Goal: Task Accomplishment & Management: Manage account settings

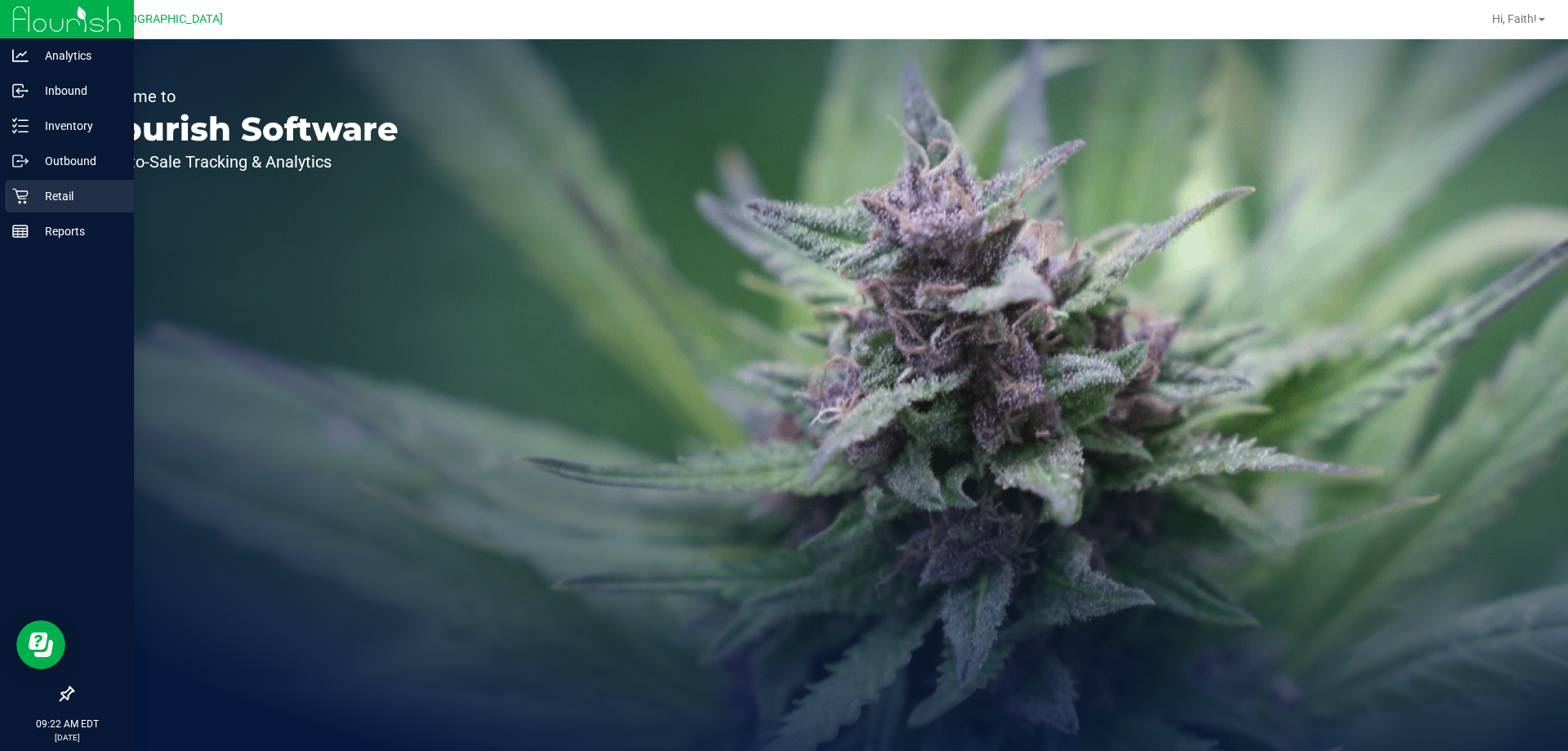
click at [22, 200] on icon at bounding box center [21, 196] width 17 height 17
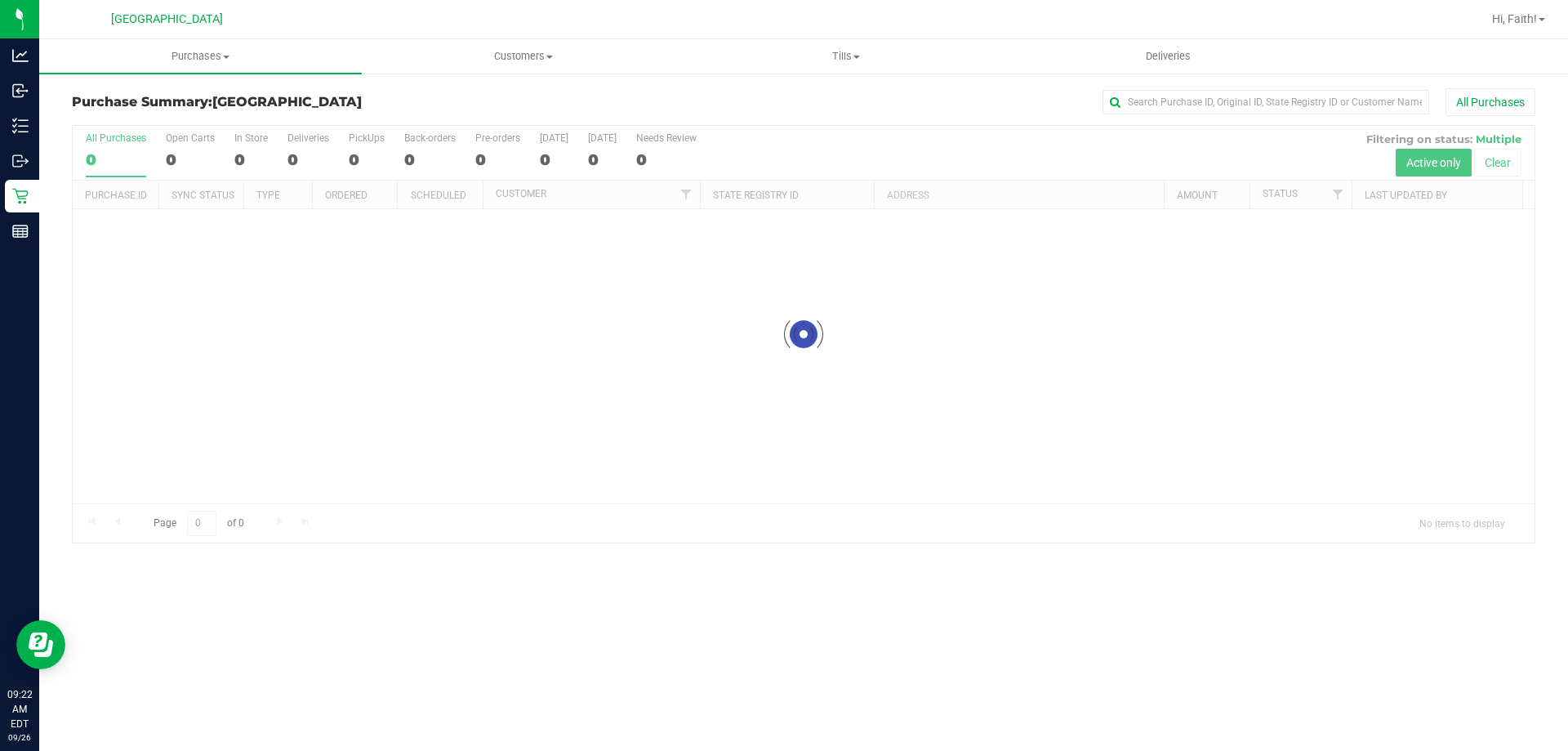
click at [536, 618] on div "Purchases Summary of purchases Fulfillment All purchases Customers All customer…" at bounding box center [803, 394] width 1529 height 711
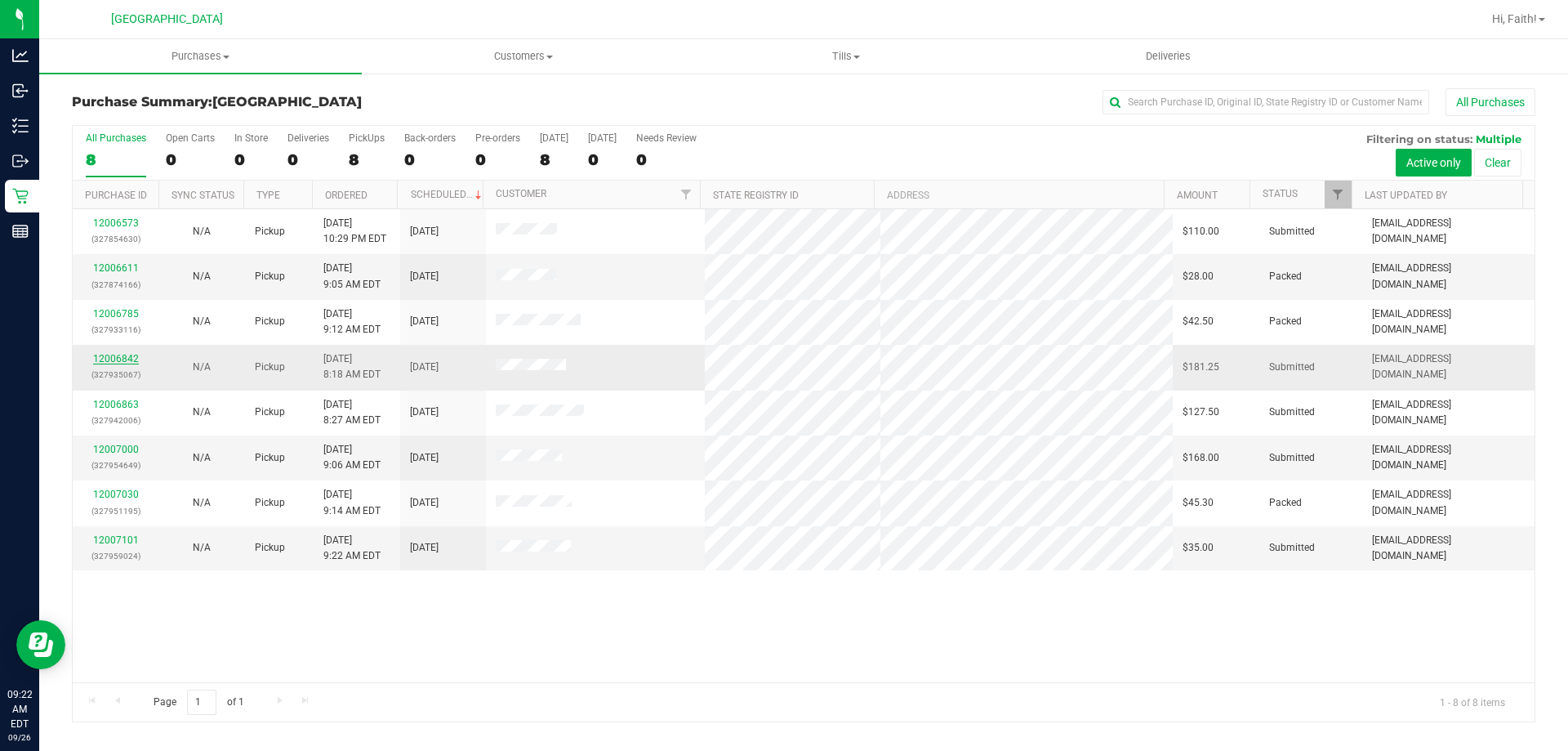
click at [113, 356] on link "12006842" at bounding box center [115, 359] width 46 height 12
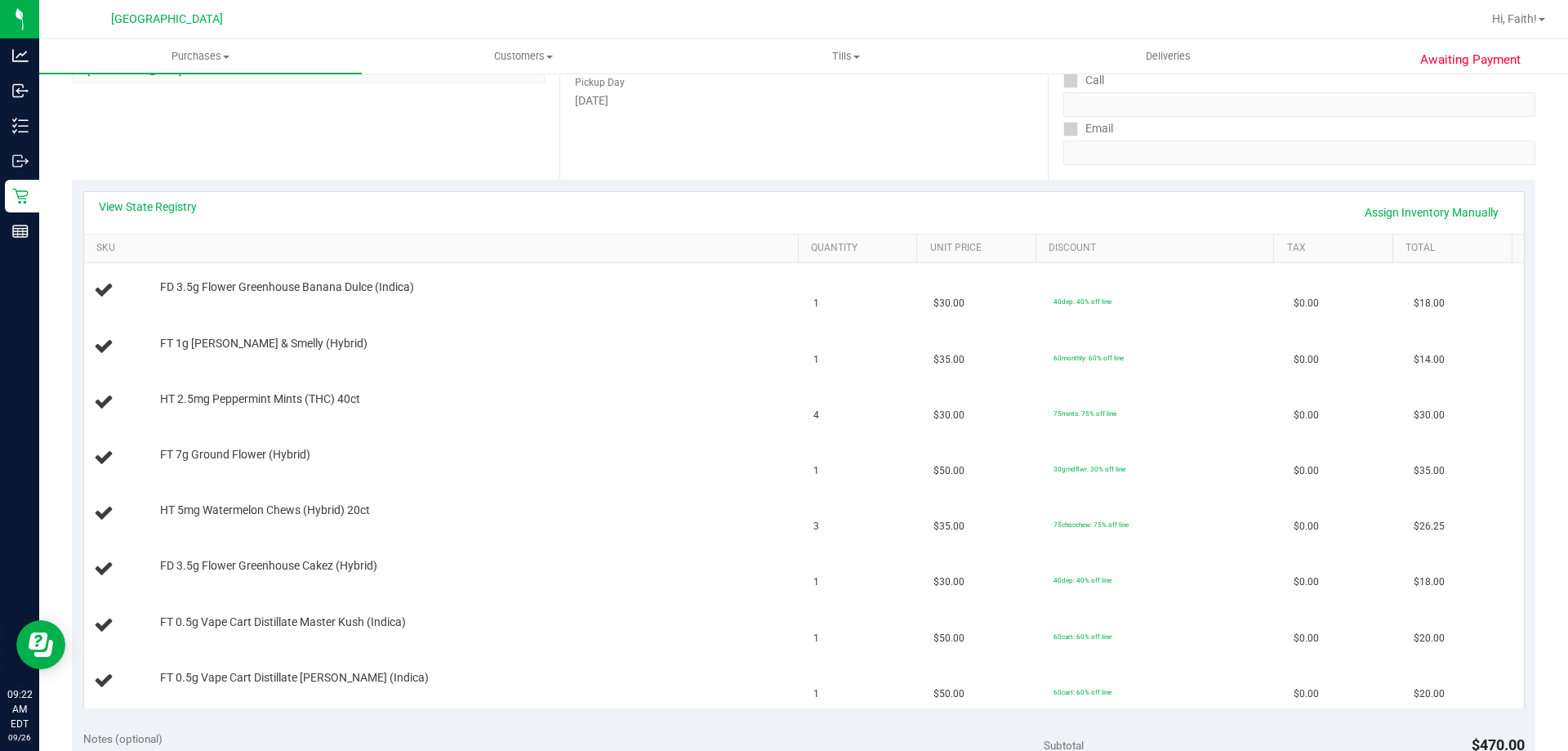
scroll to position [255, 0]
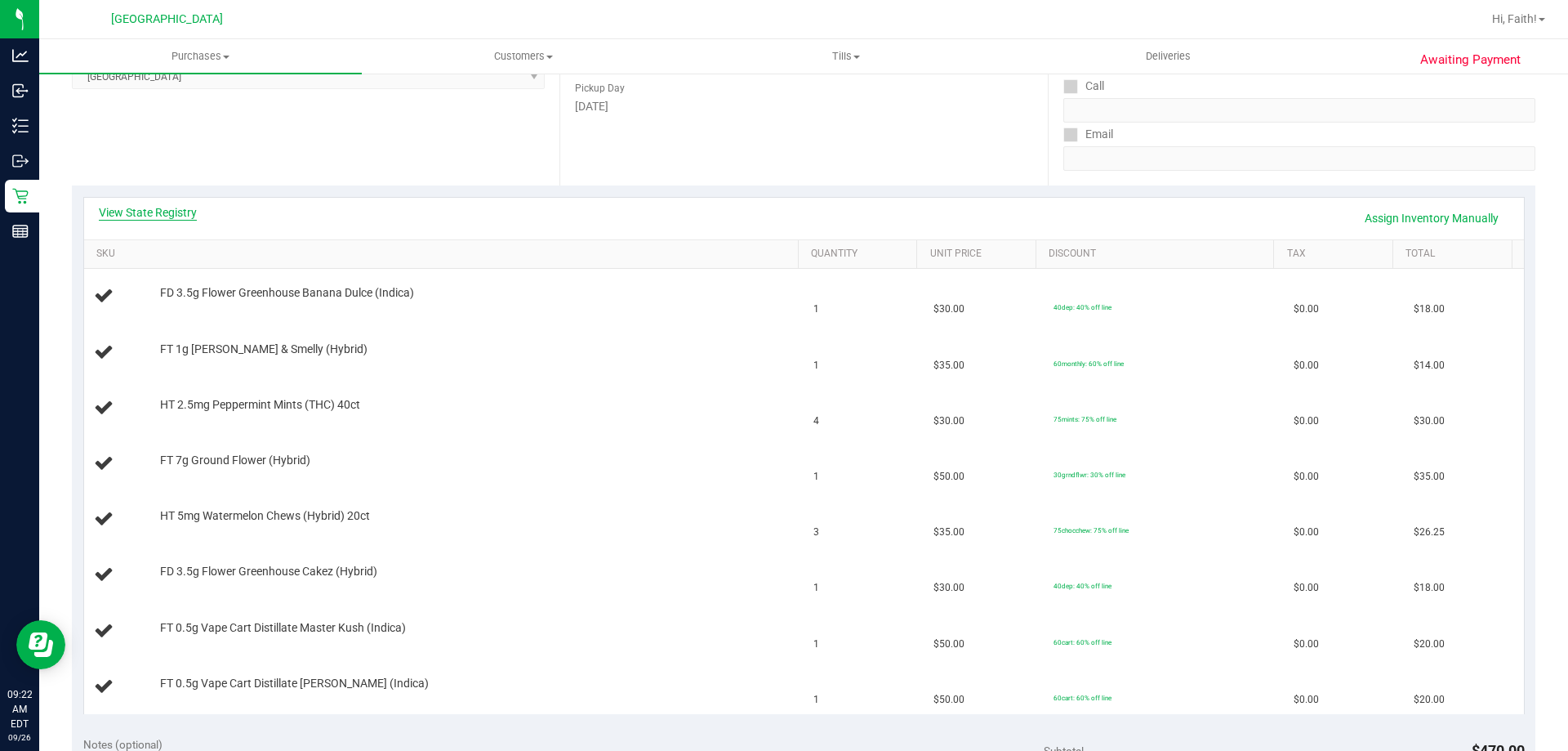
click at [132, 214] on link "View State Registry" at bounding box center [147, 213] width 98 height 17
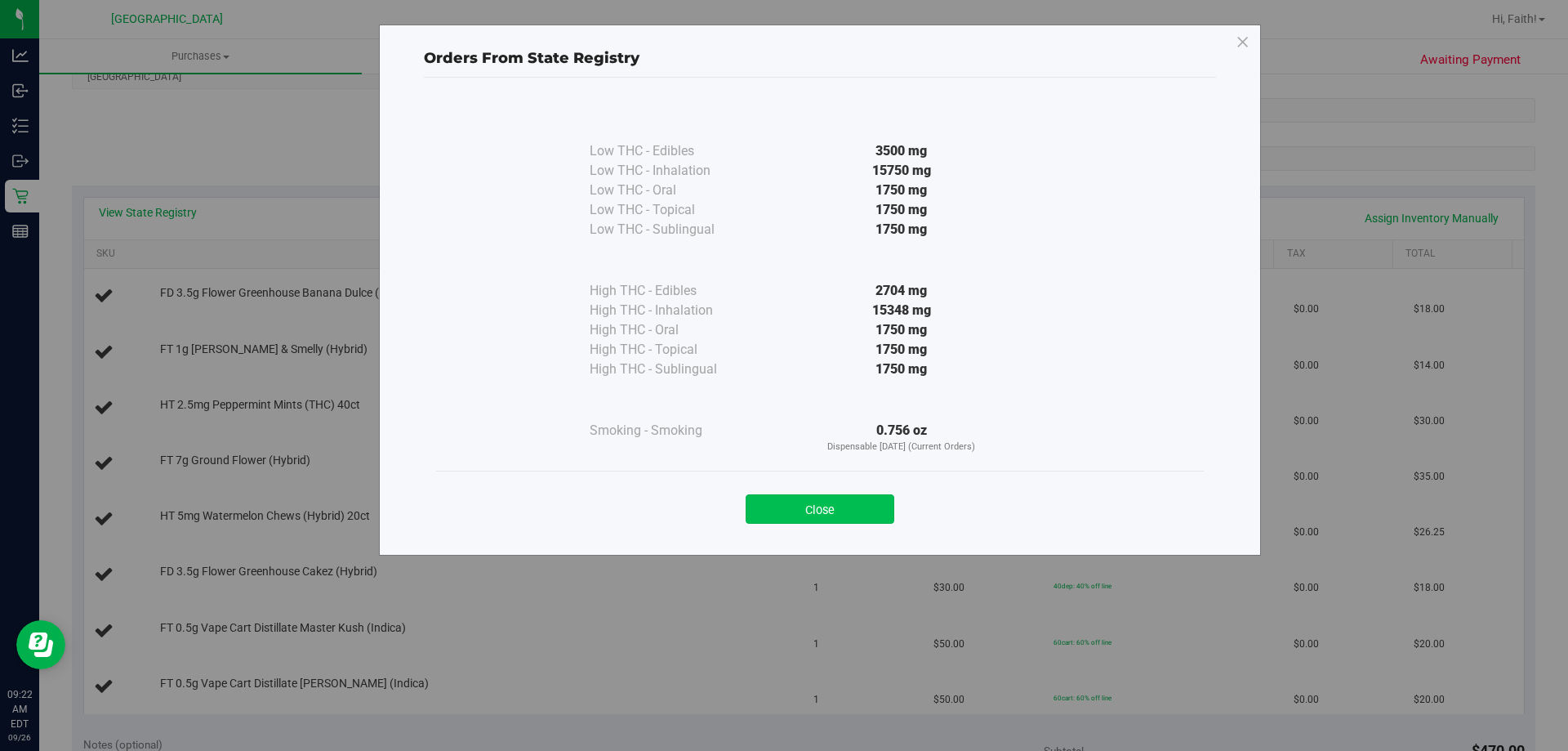
click at [807, 498] on button "Close" at bounding box center [820, 509] width 149 height 30
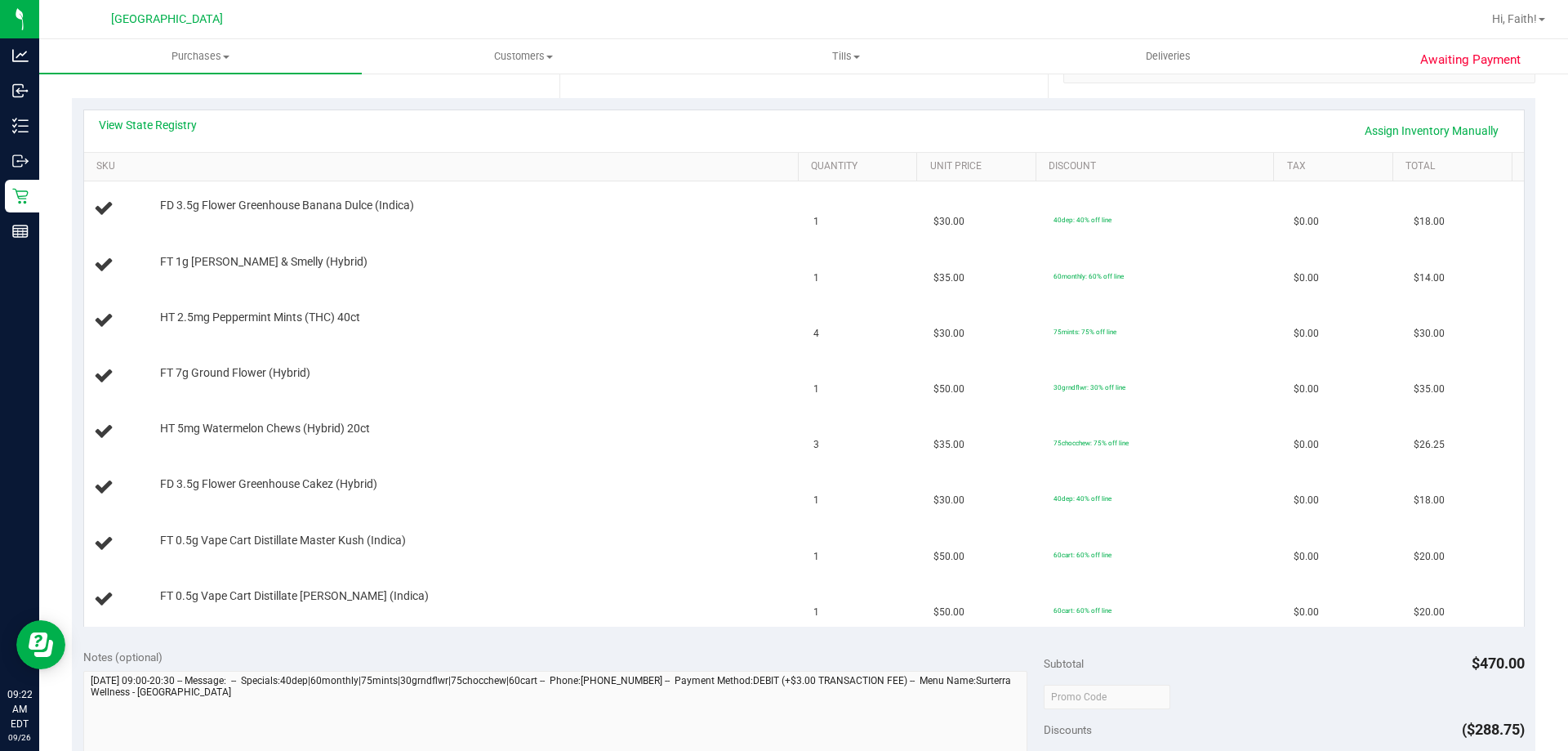
scroll to position [352, 0]
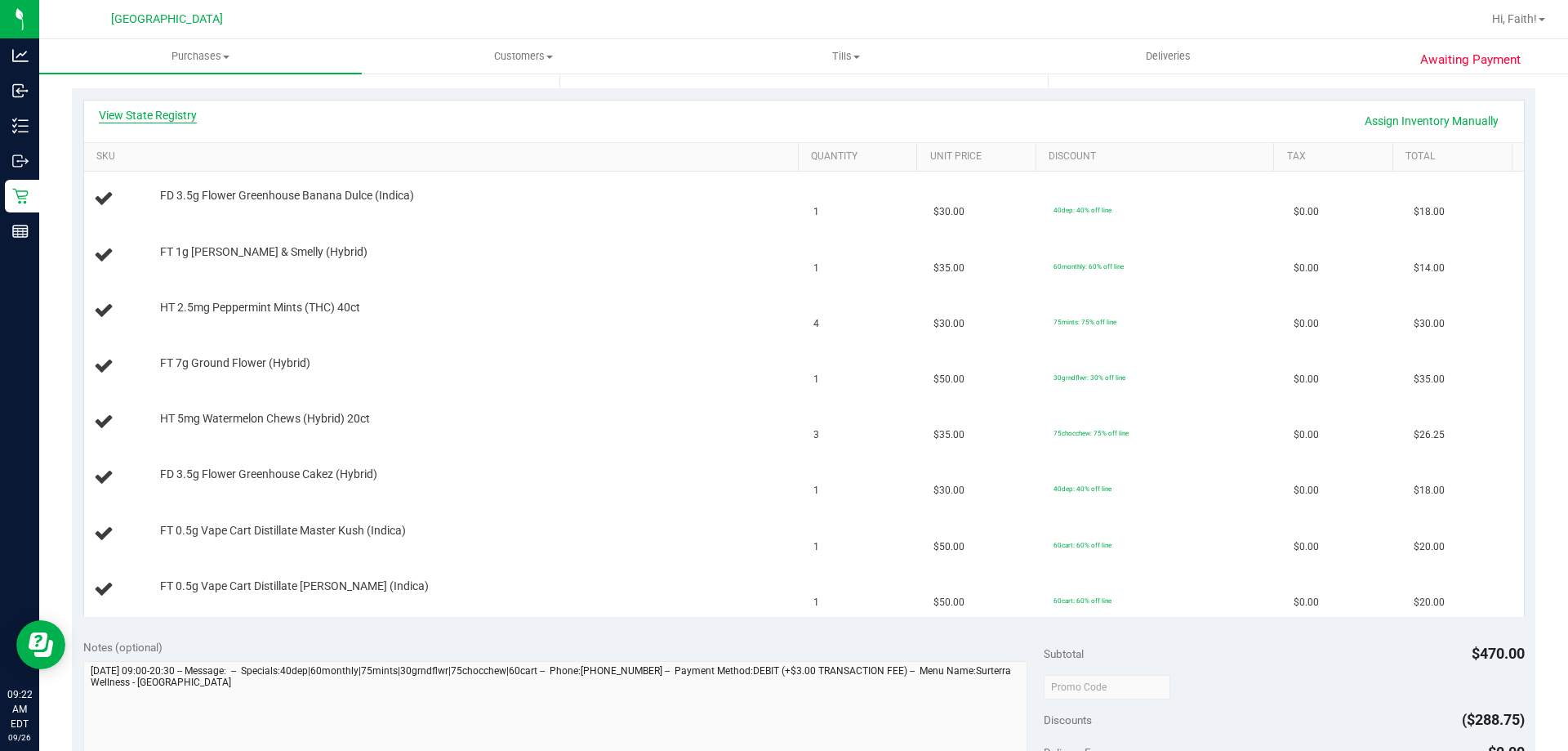
click at [176, 113] on link "View State Registry" at bounding box center [147, 115] width 98 height 17
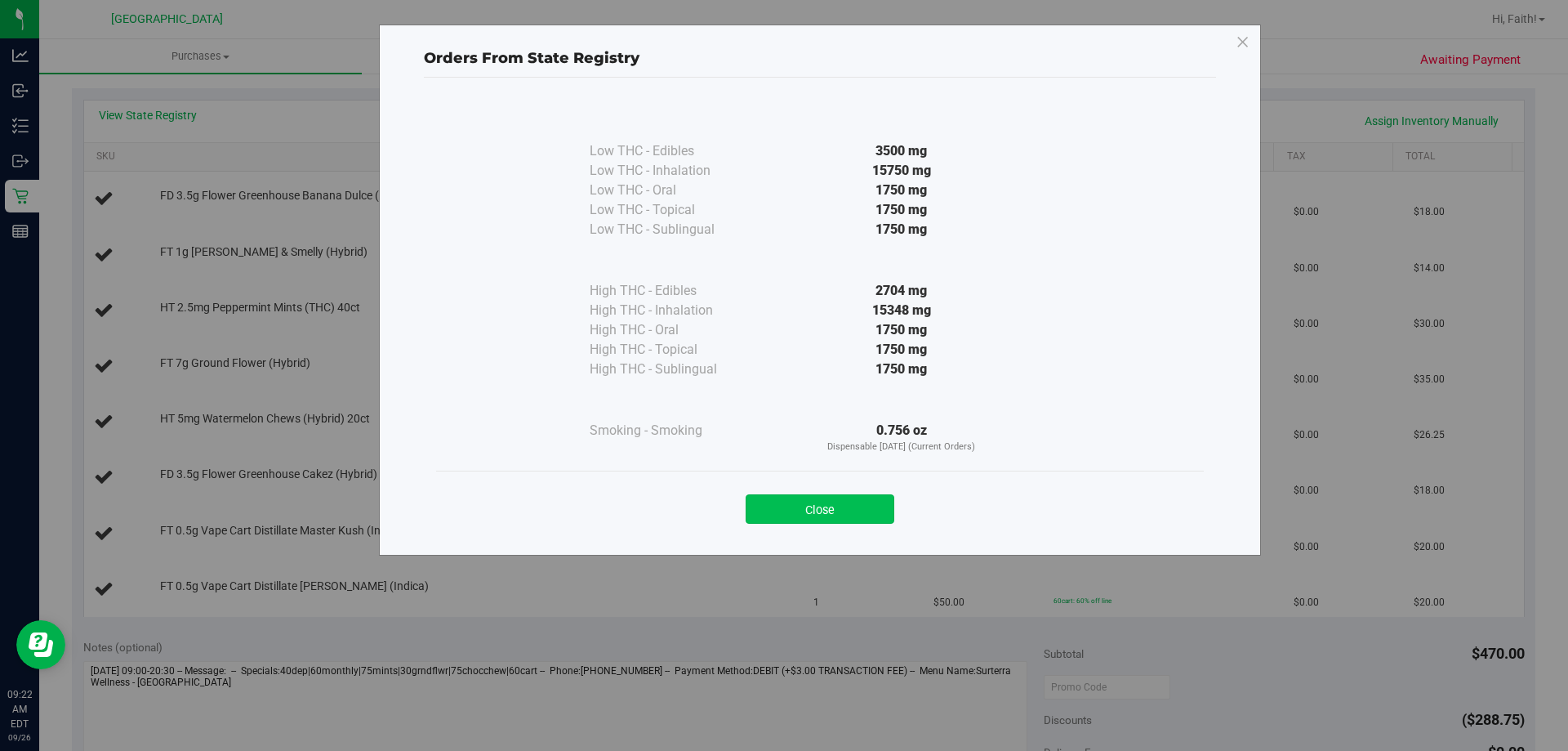
click at [793, 497] on button "Close" at bounding box center [820, 509] width 149 height 30
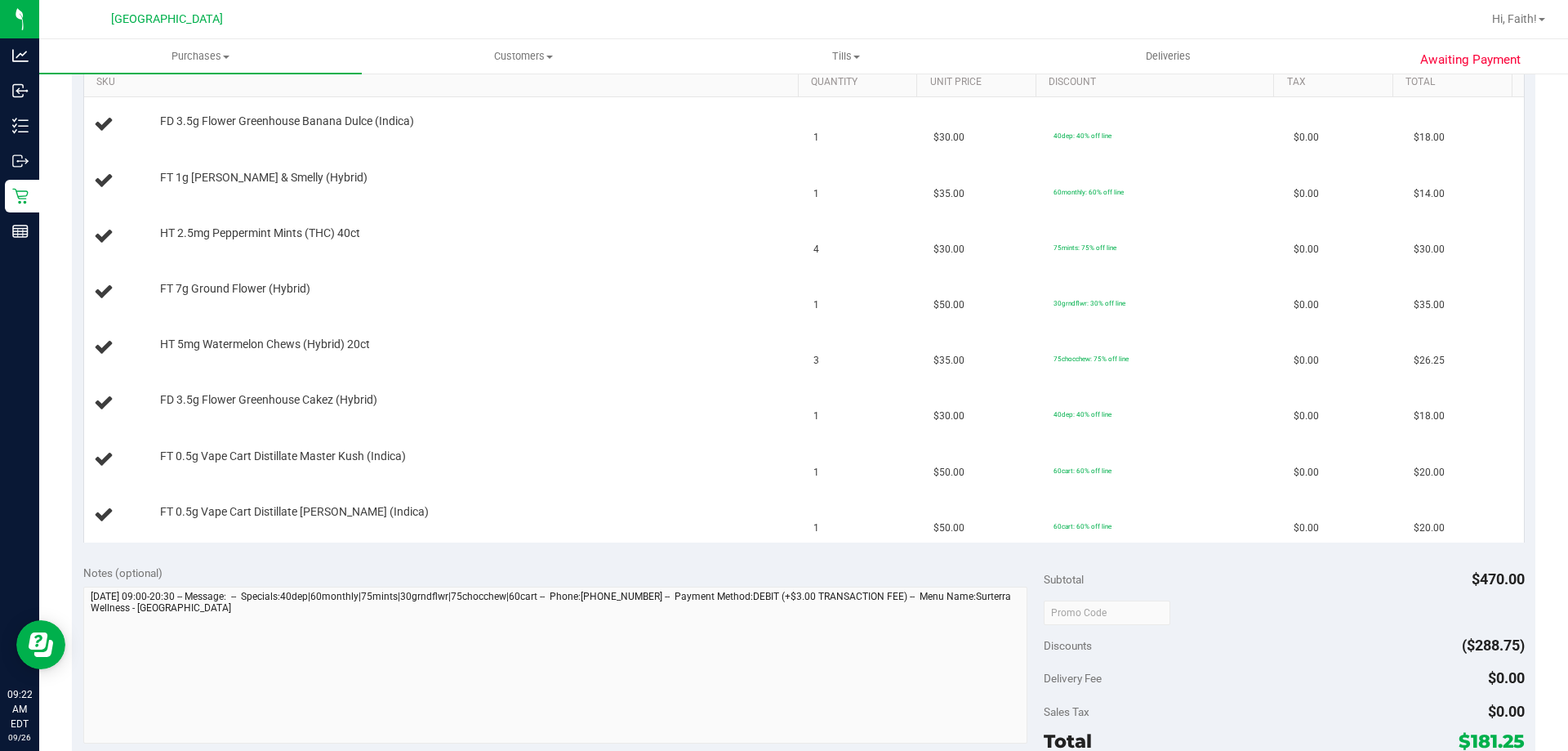
scroll to position [679, 0]
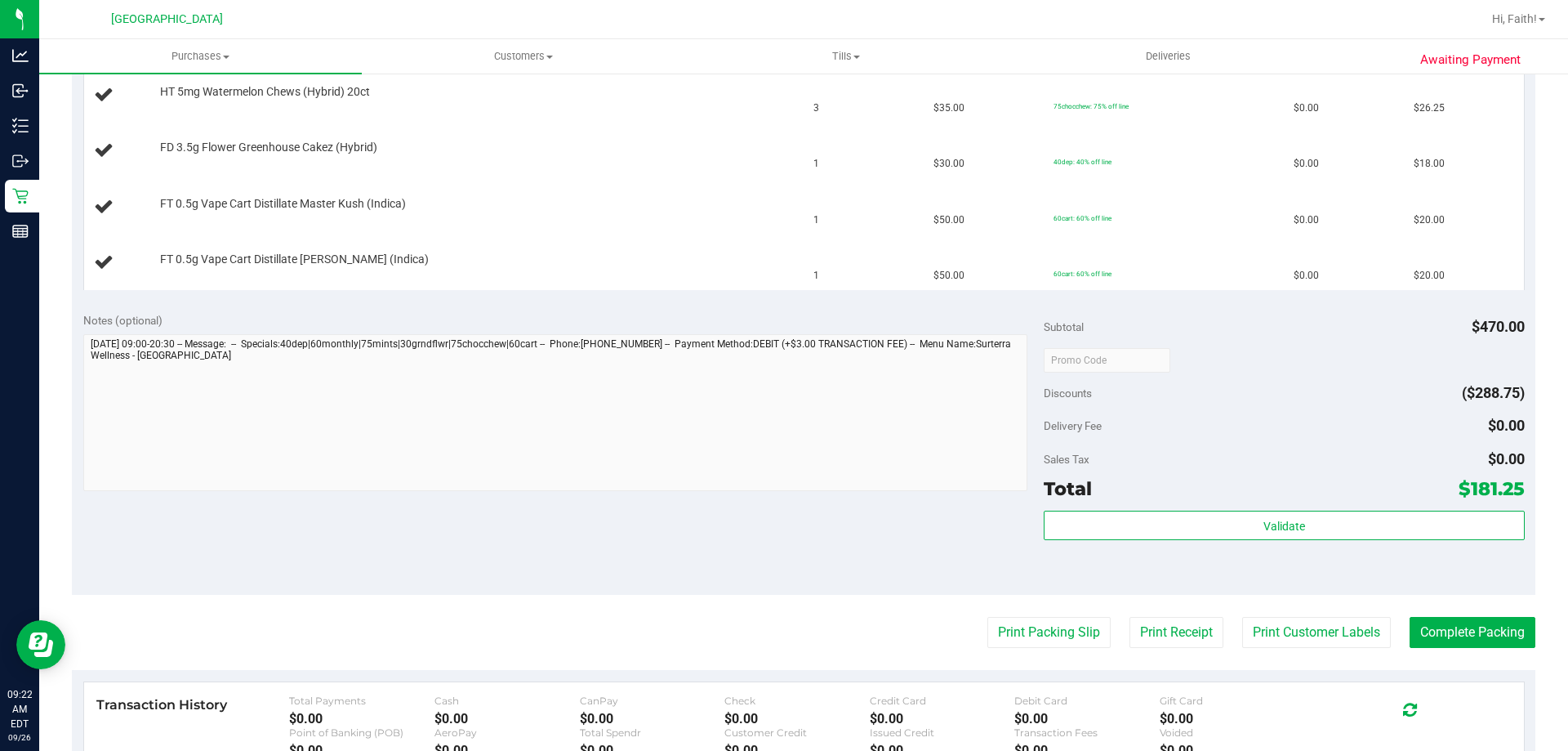
click at [1074, 649] on purchase-details "Back Edit Purchase Cancel Purchase View Profile # 12006842 BioTrack ID: - Submi…" at bounding box center [804, 192] width 1464 height 1566
click at [1067, 642] on button "Print Packing Slip" at bounding box center [1049, 632] width 123 height 31
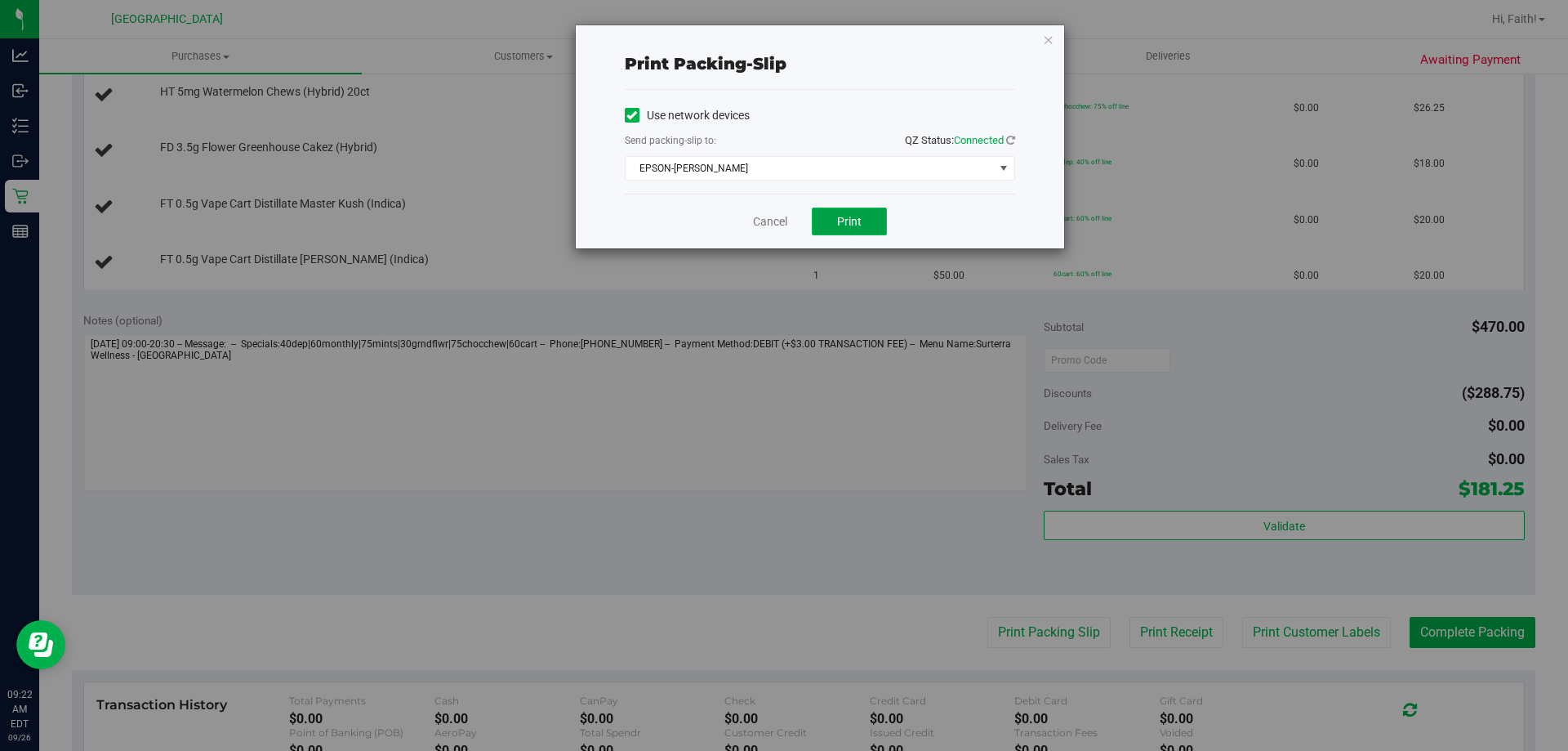
click at [859, 228] on button "Print" at bounding box center [849, 222] width 75 height 28
click at [1046, 45] on icon "button" at bounding box center [1049, 40] width 12 height 20
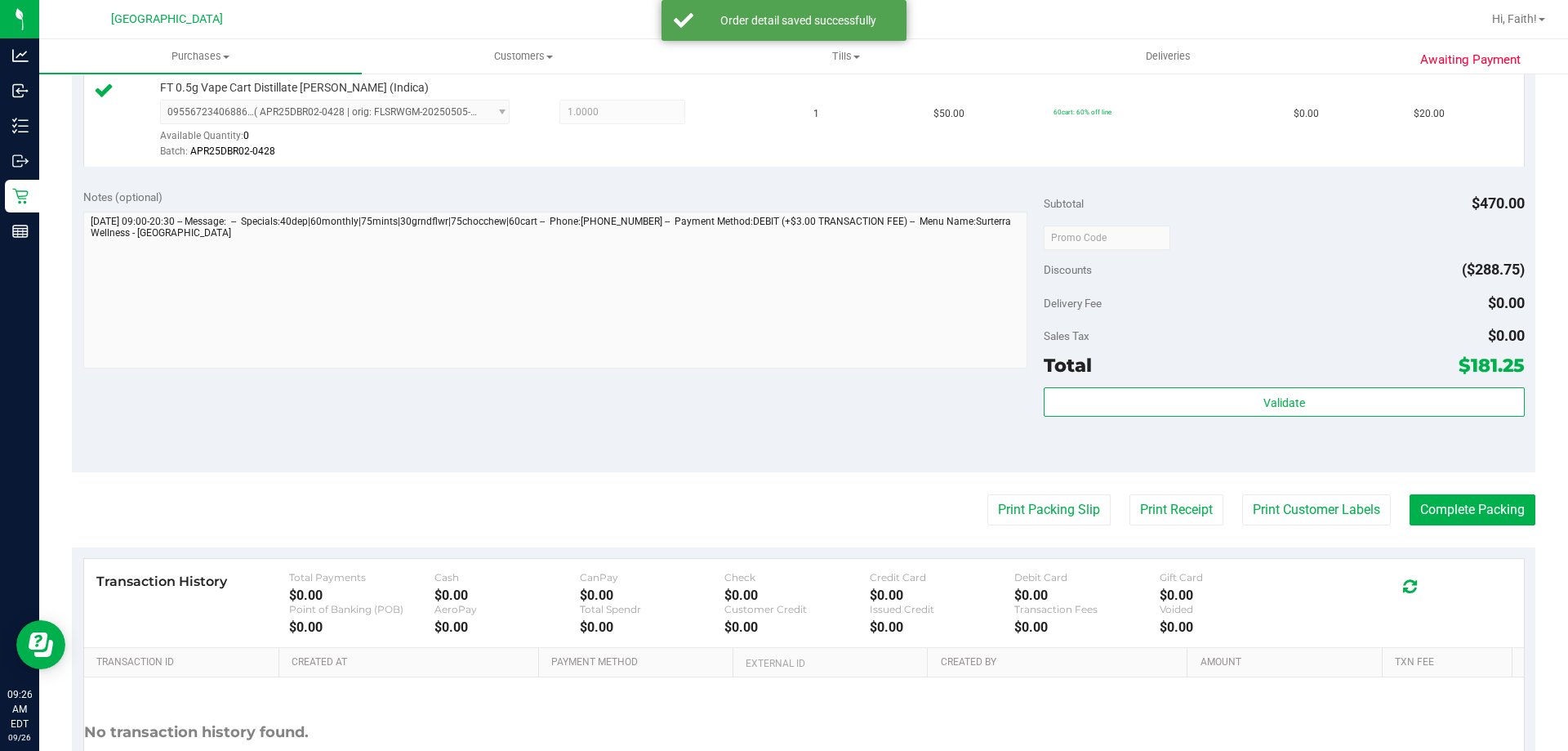
scroll to position [1177, 0]
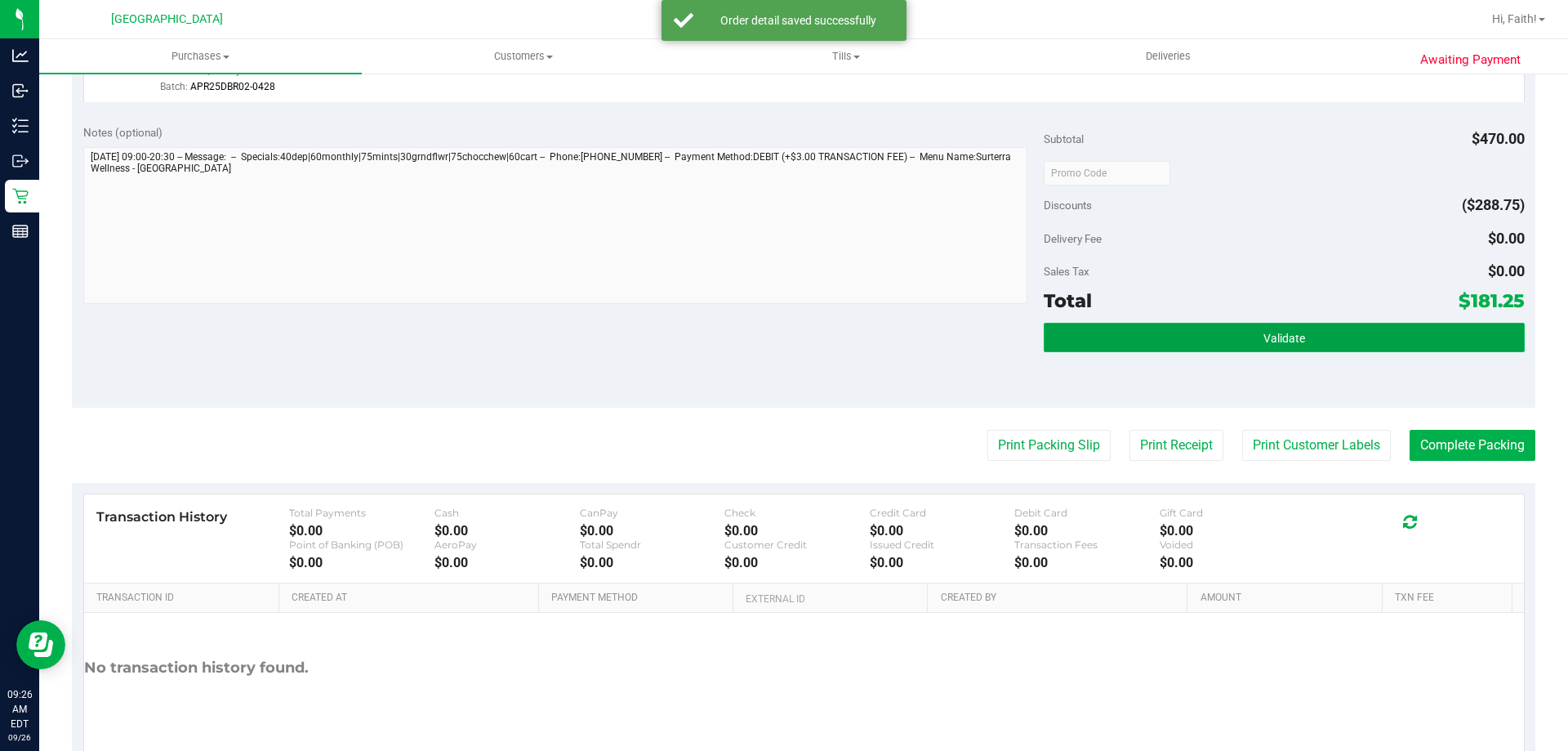
click at [1191, 349] on button "Validate" at bounding box center [1284, 338] width 480 height 30
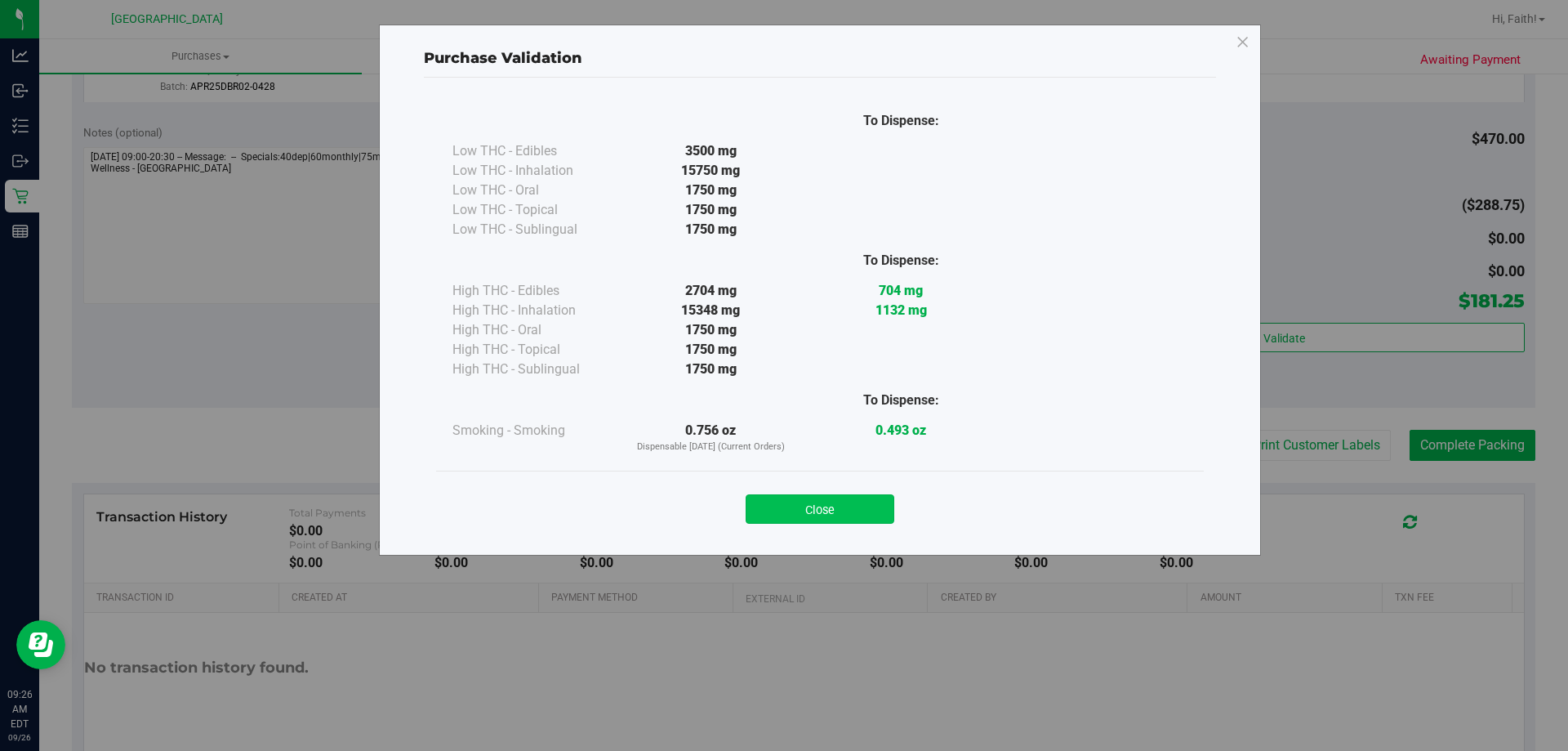
click at [835, 515] on button "Close" at bounding box center [820, 509] width 149 height 30
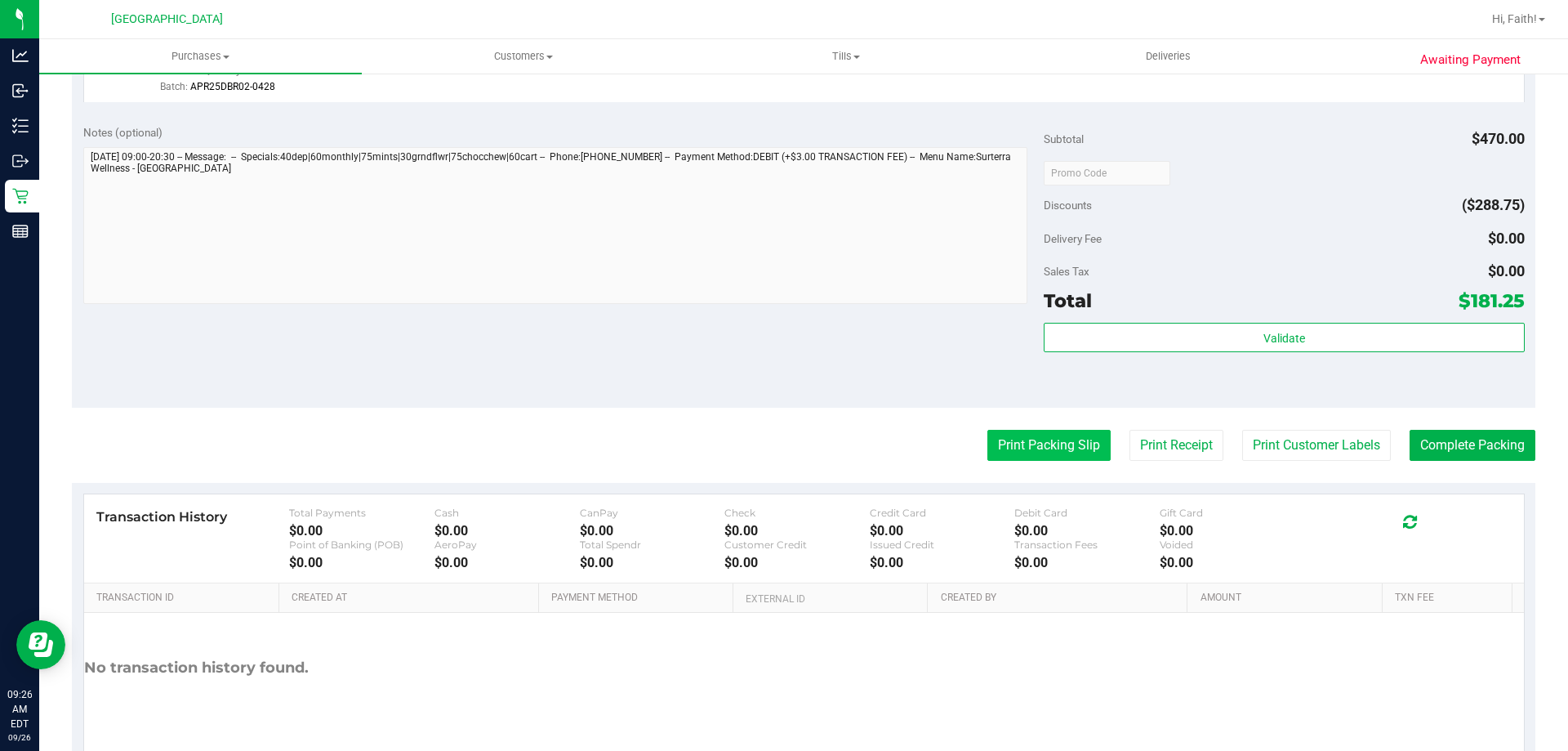
click at [1030, 450] on button "Print Packing Slip" at bounding box center [1049, 445] width 123 height 31
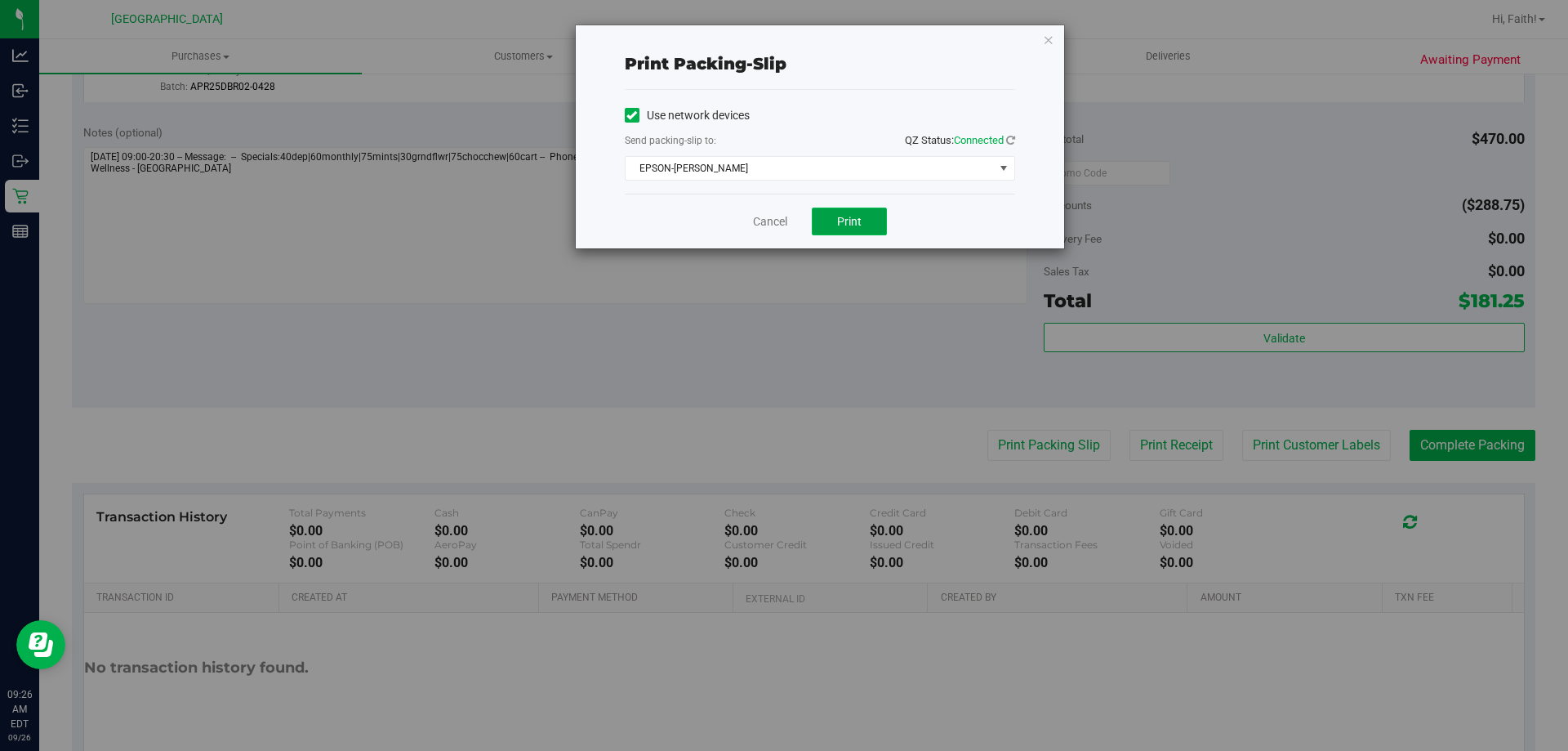
click at [844, 233] on button "Print" at bounding box center [849, 222] width 75 height 28
click at [1046, 46] on icon "button" at bounding box center [1049, 40] width 12 height 20
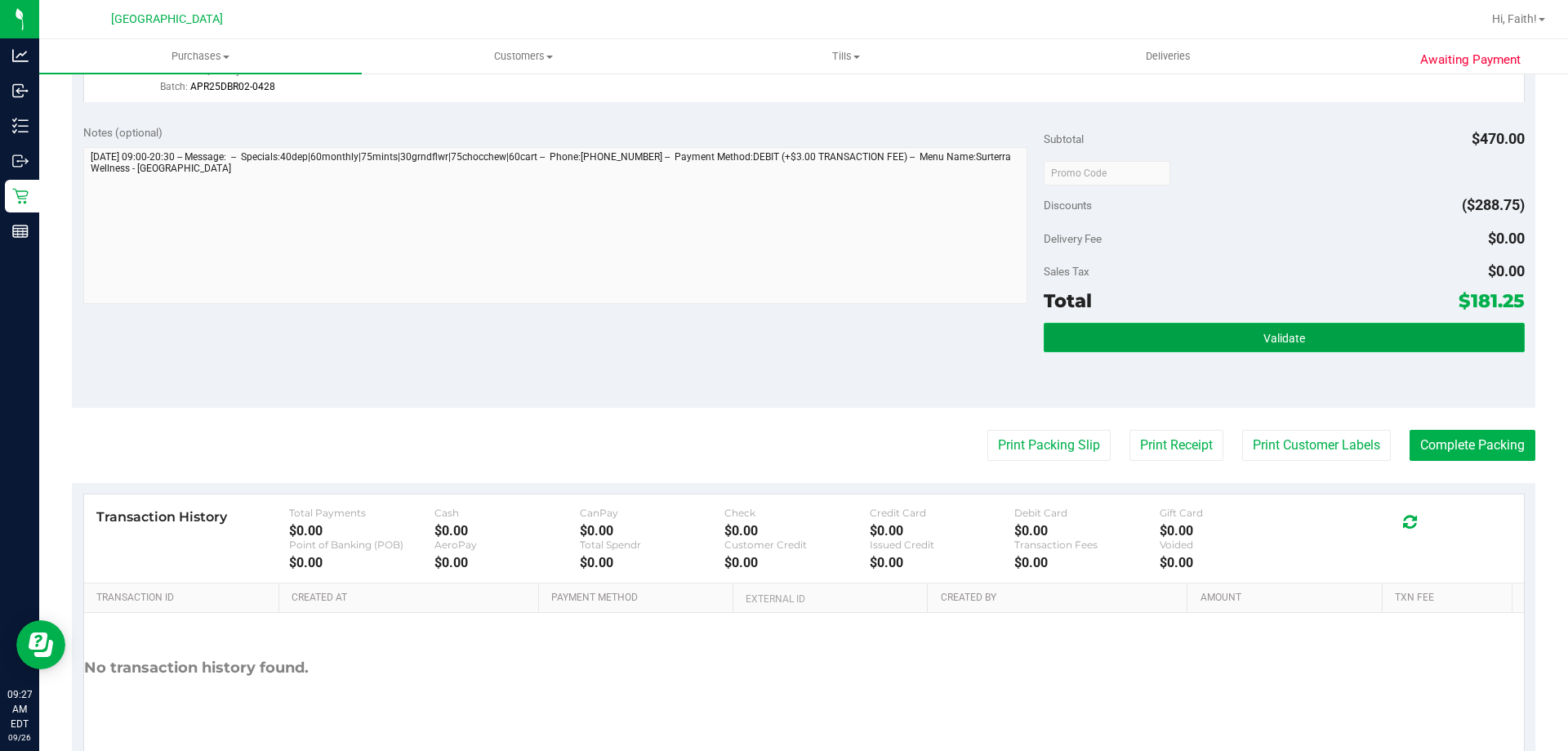
click at [1378, 351] on button "Validate" at bounding box center [1284, 338] width 480 height 30
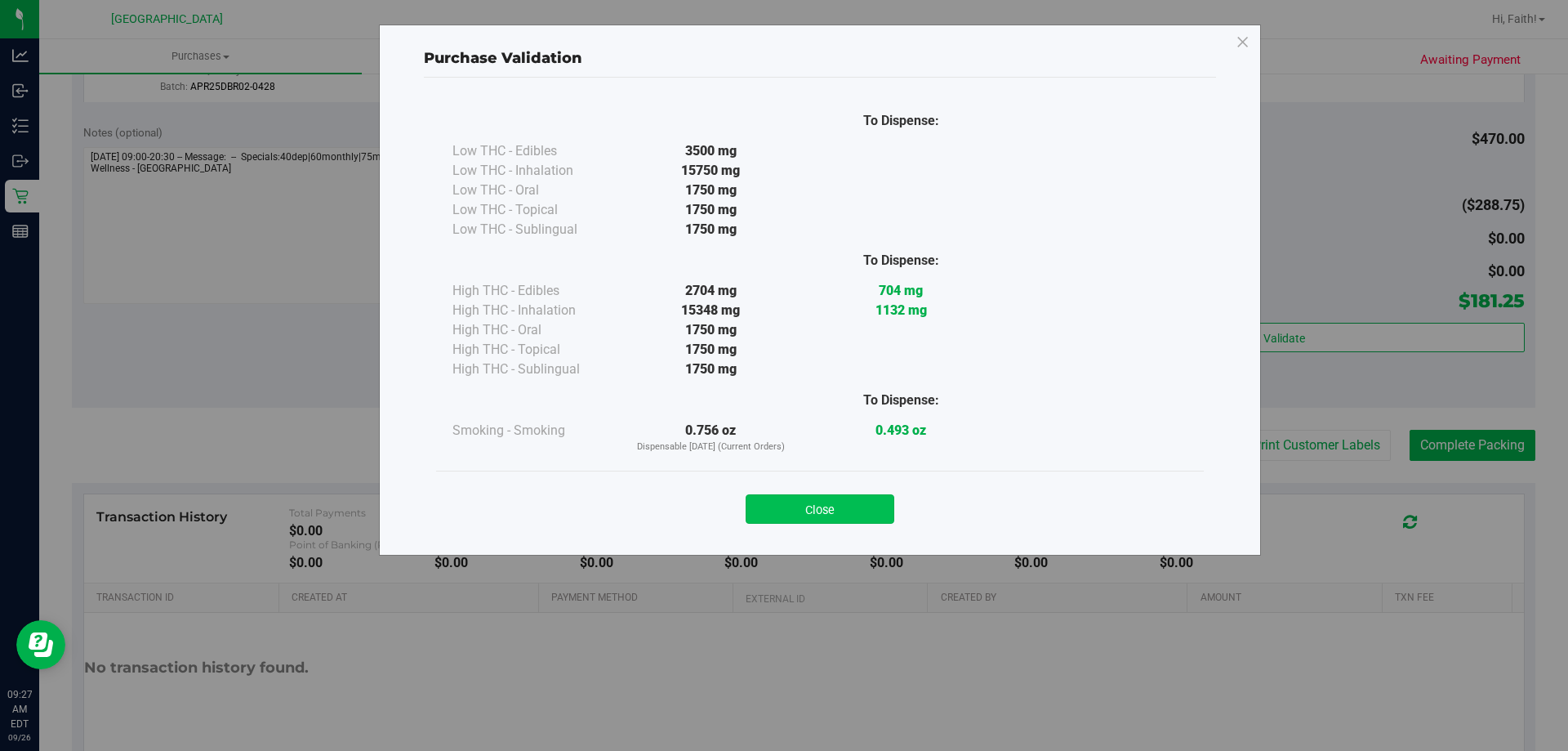
click at [855, 502] on button "Close" at bounding box center [820, 509] width 149 height 30
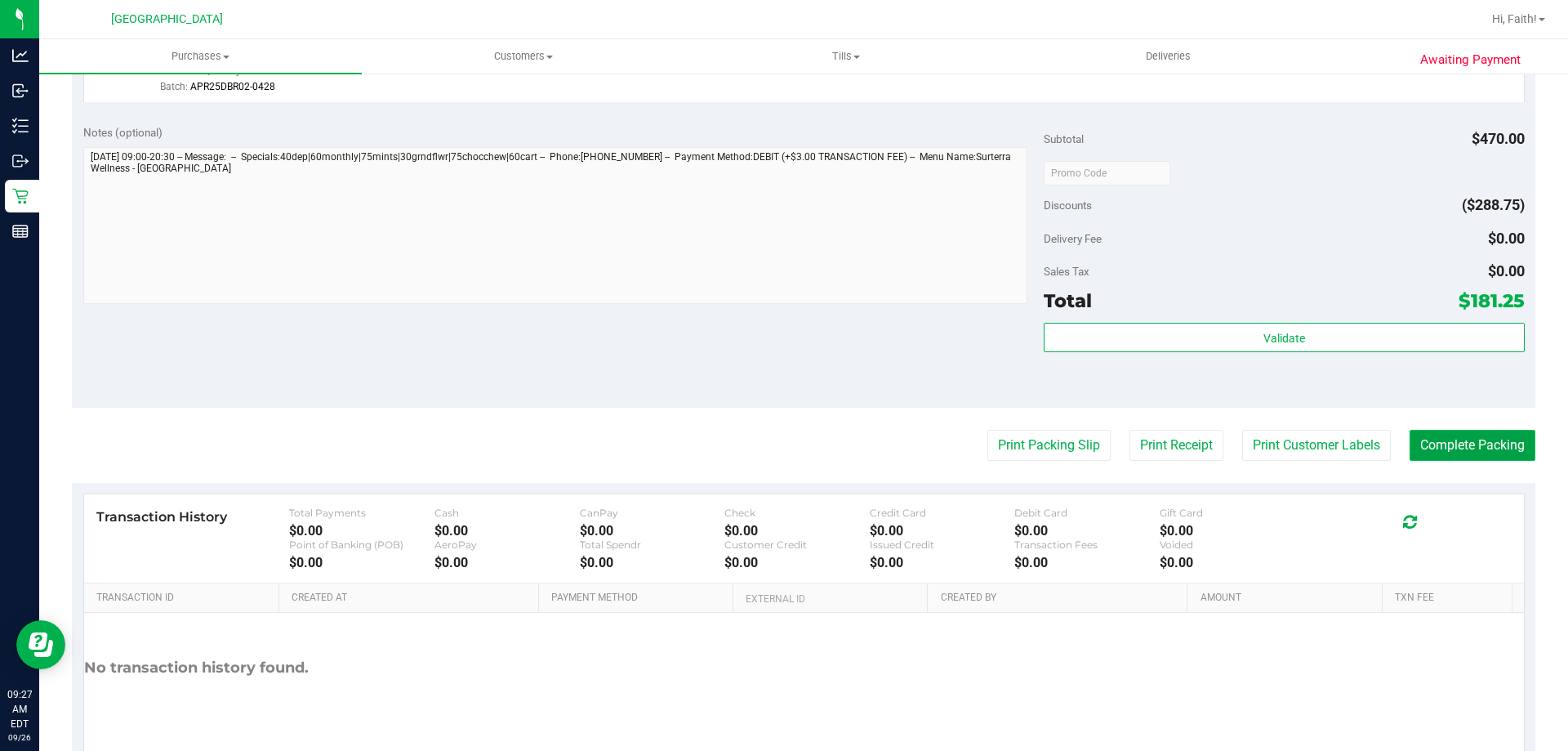
click at [1417, 447] on button "Complete Packing" at bounding box center [1473, 445] width 126 height 31
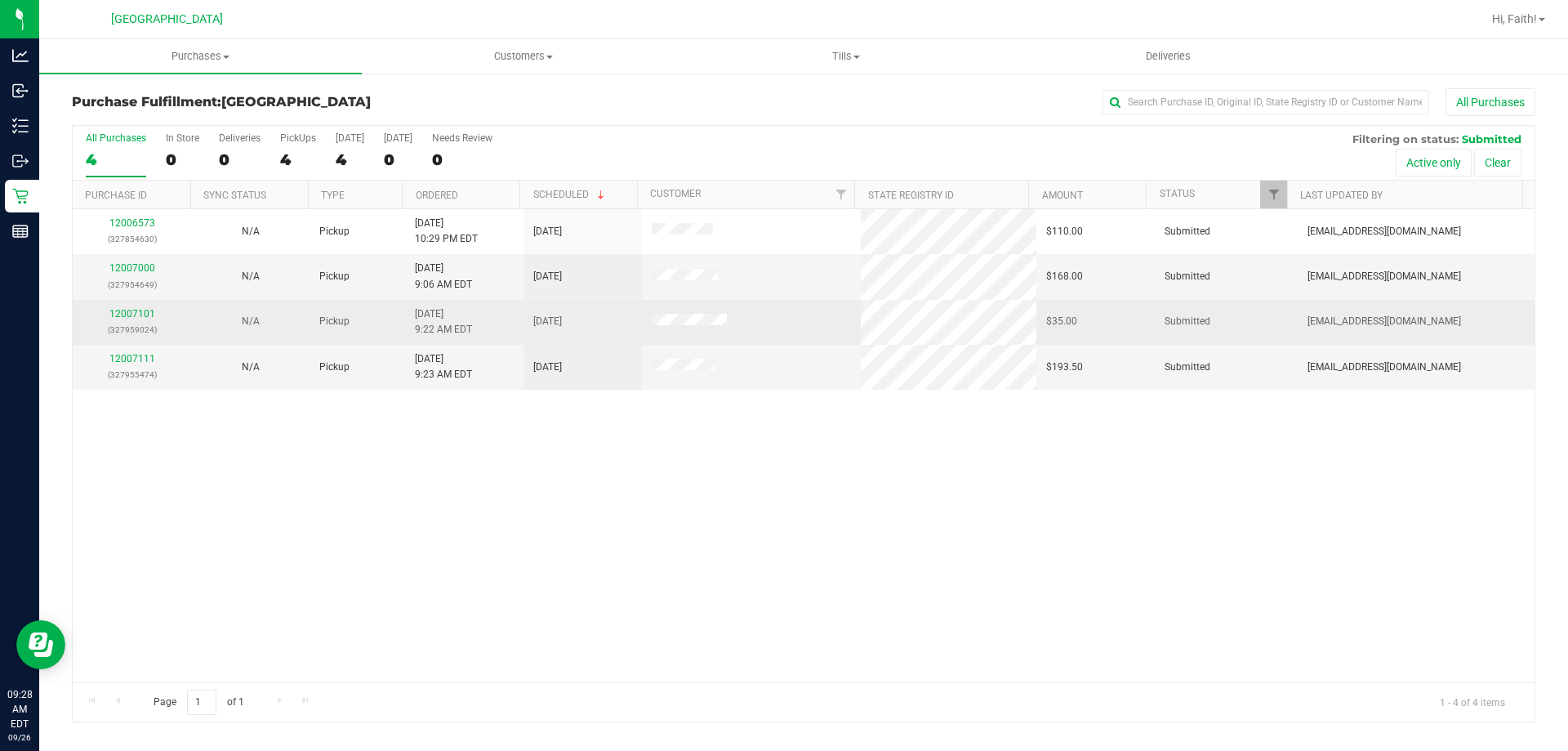
click at [133, 307] on div "12007101 (327959024)" at bounding box center [132, 321] width 99 height 31
click at [136, 313] on link "12007101" at bounding box center [132, 314] width 46 height 12
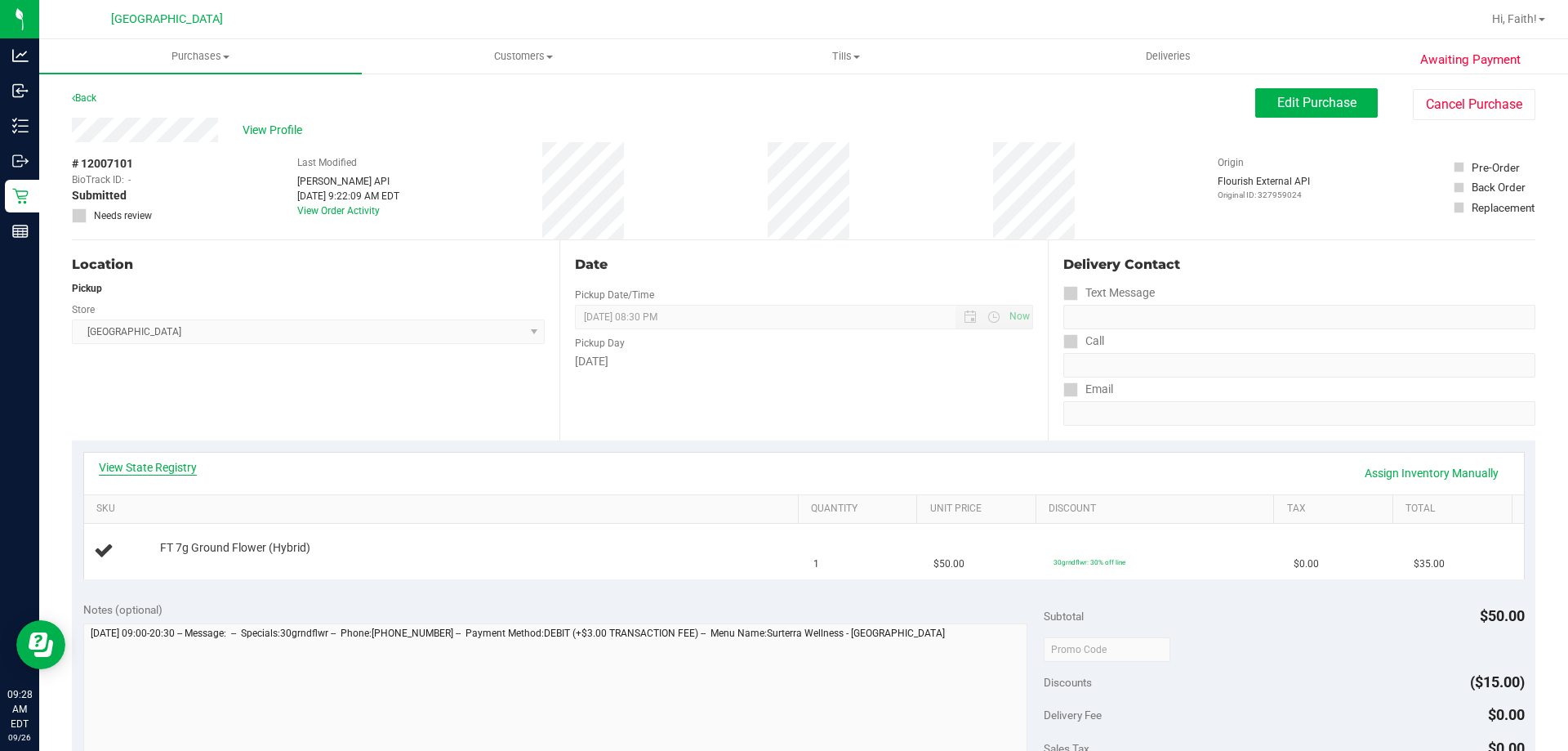
click at [135, 460] on link "View State Registry" at bounding box center [147, 468] width 98 height 17
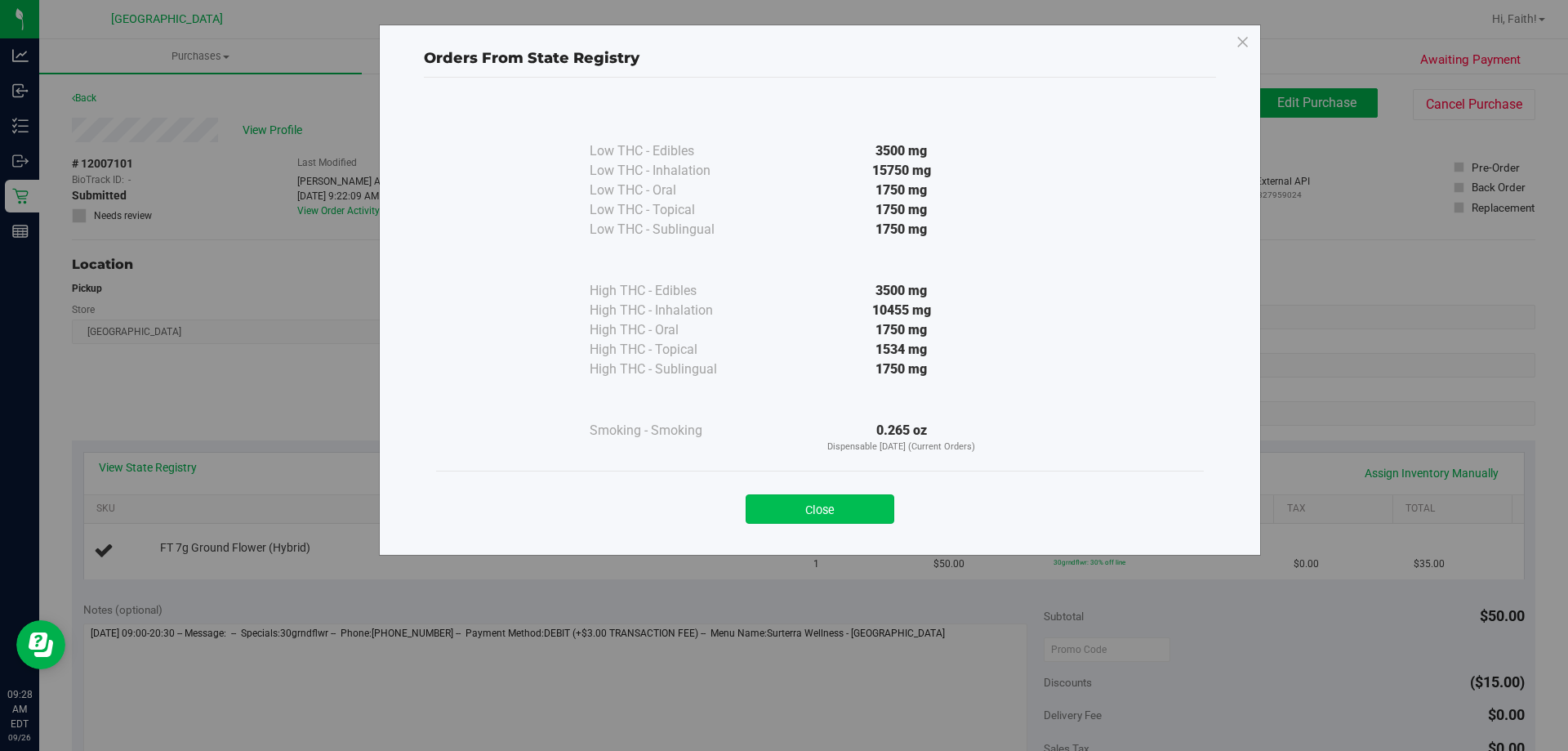
click at [798, 497] on button "Close" at bounding box center [820, 509] width 149 height 30
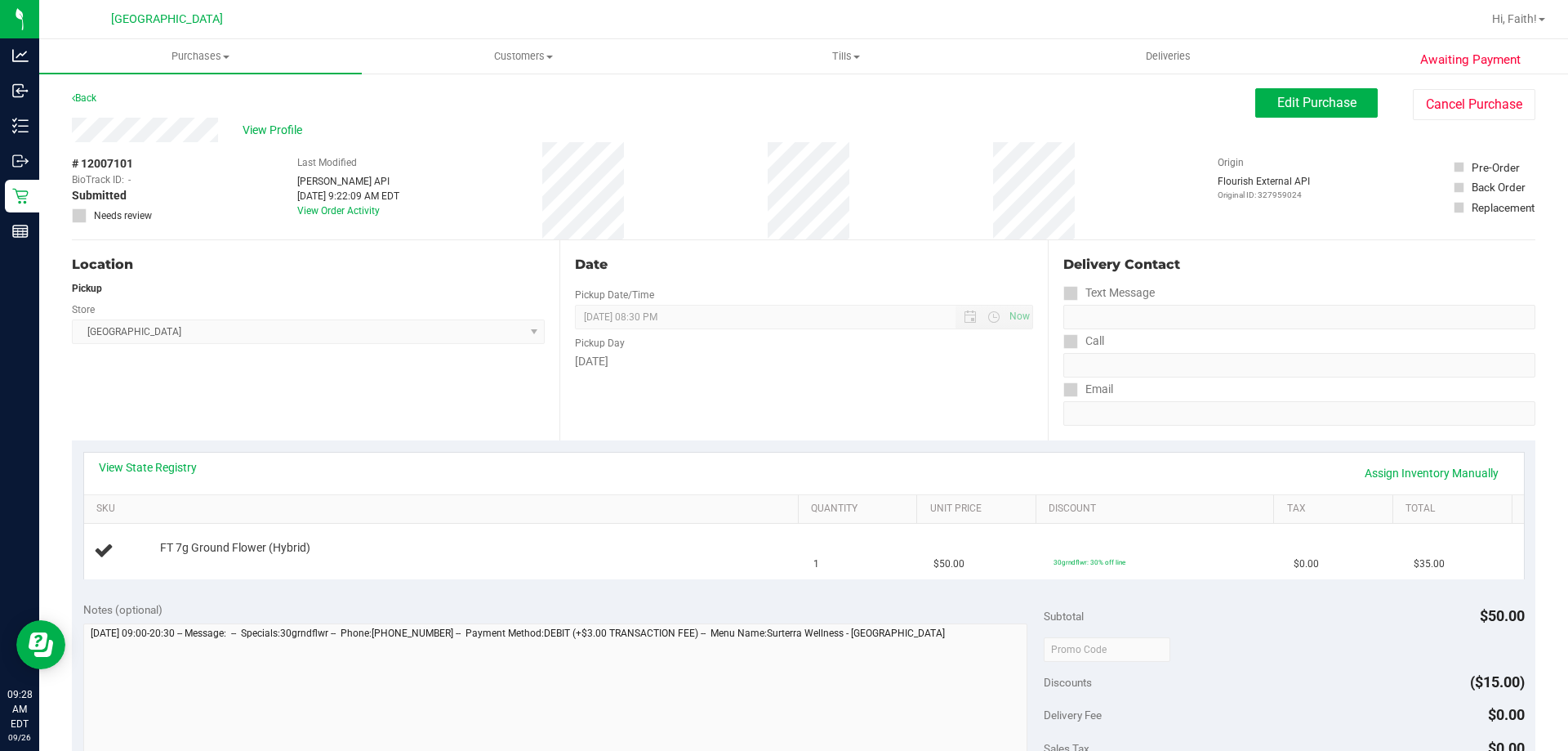
click at [160, 470] on link "View State Registry" at bounding box center [147, 468] width 98 height 17
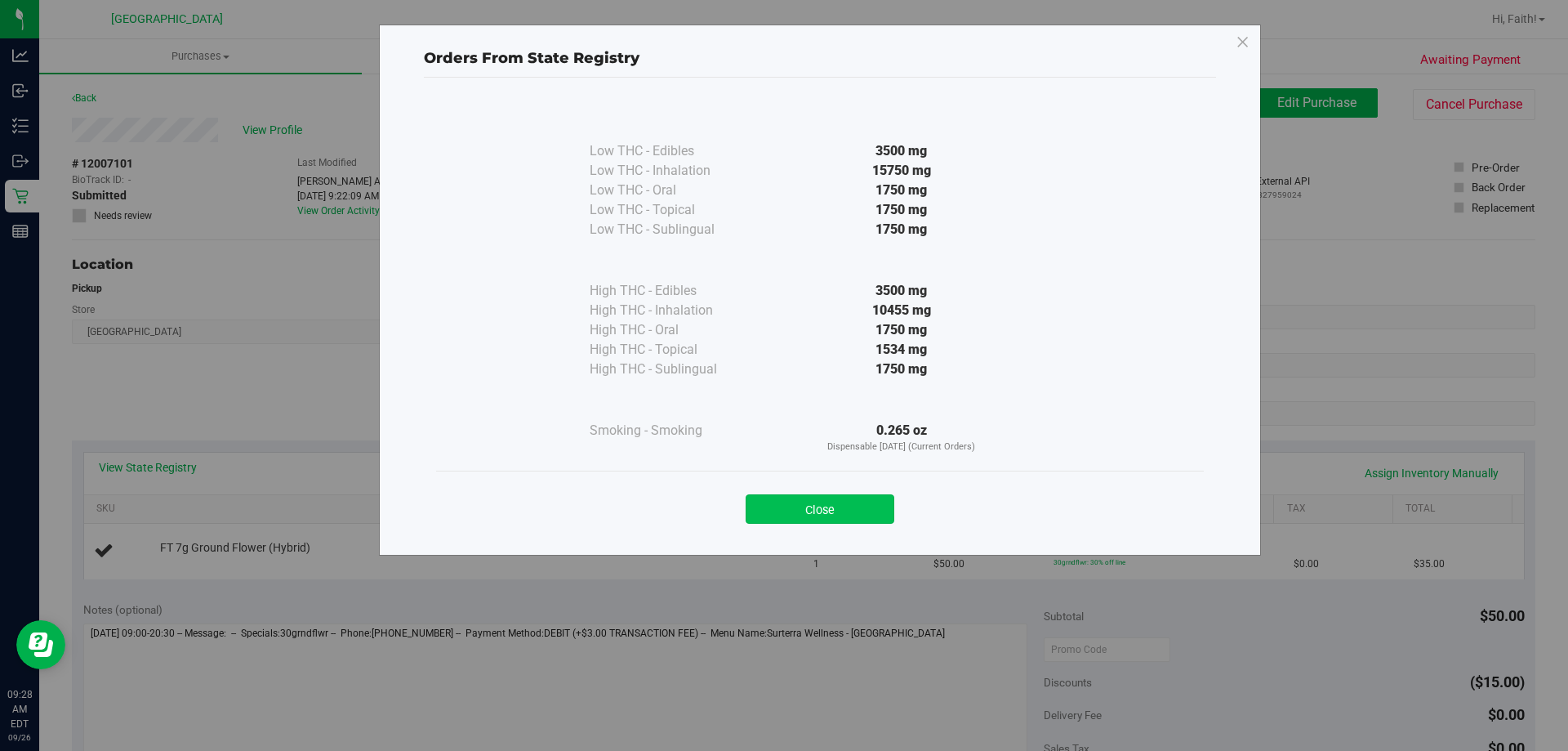
click at [809, 505] on button "Close" at bounding box center [820, 509] width 149 height 30
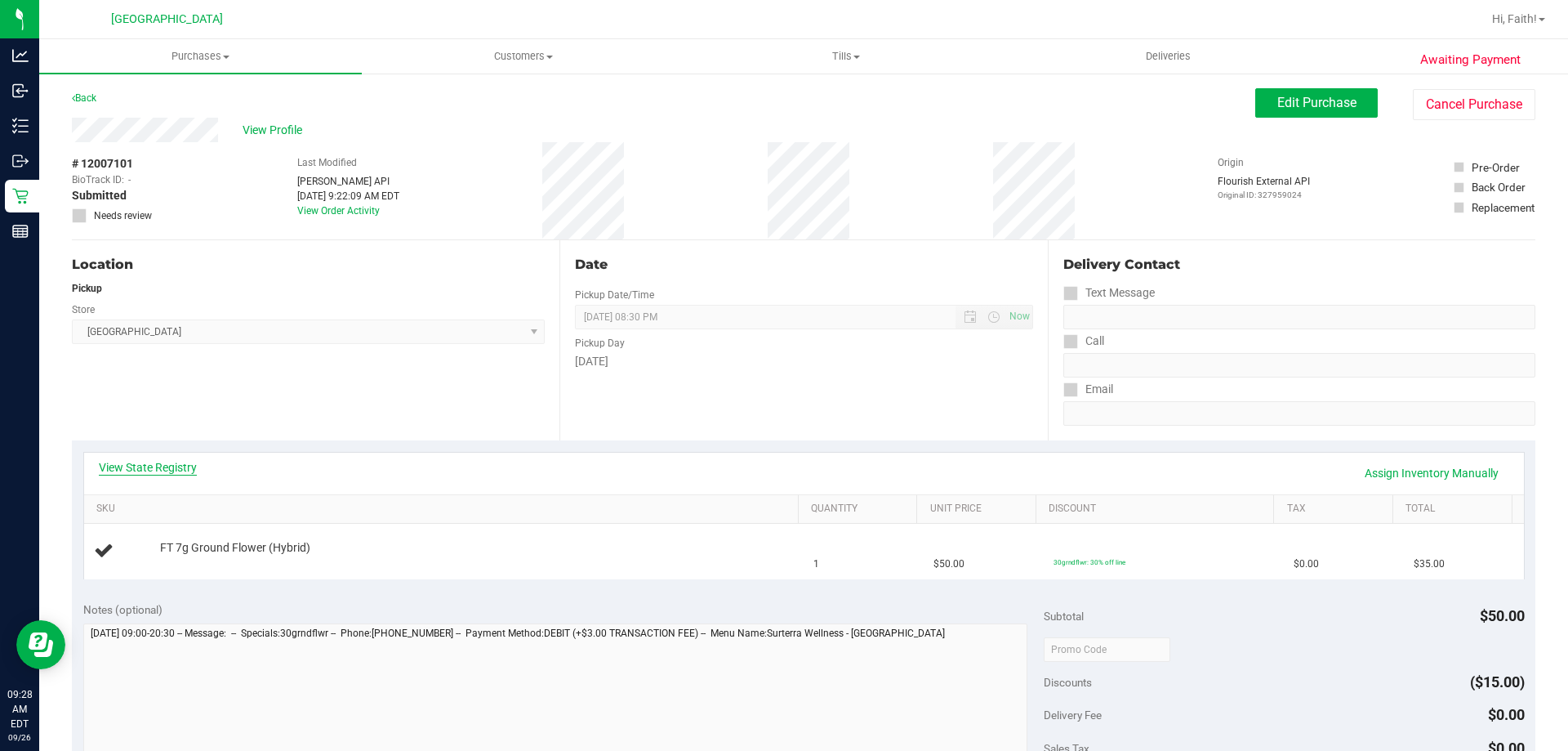
click at [144, 461] on link "View State Registry" at bounding box center [147, 468] width 98 height 17
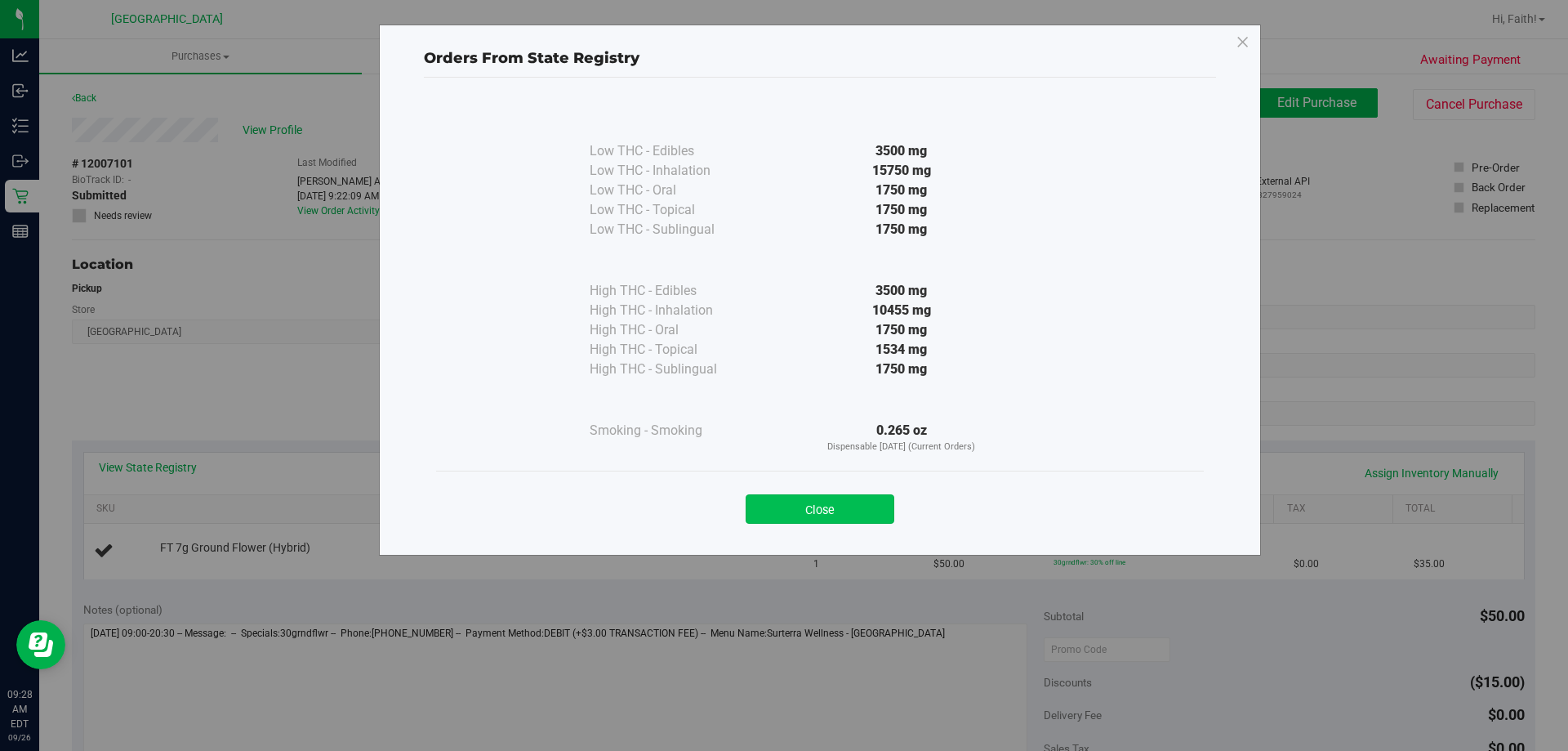
click at [801, 518] on button "Close" at bounding box center [820, 509] width 149 height 30
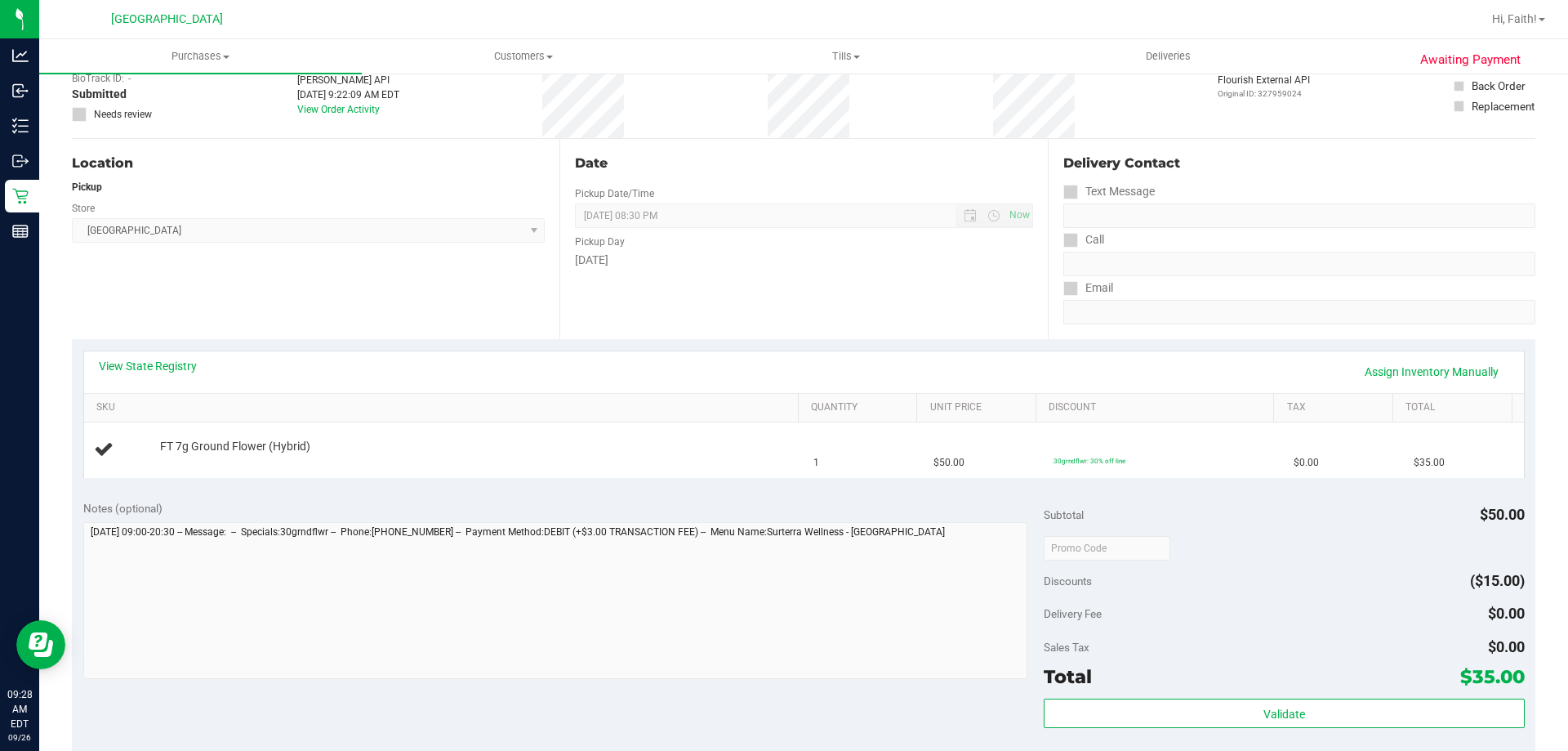
scroll to position [103, 0]
click at [123, 366] on link "View State Registry" at bounding box center [147, 364] width 98 height 17
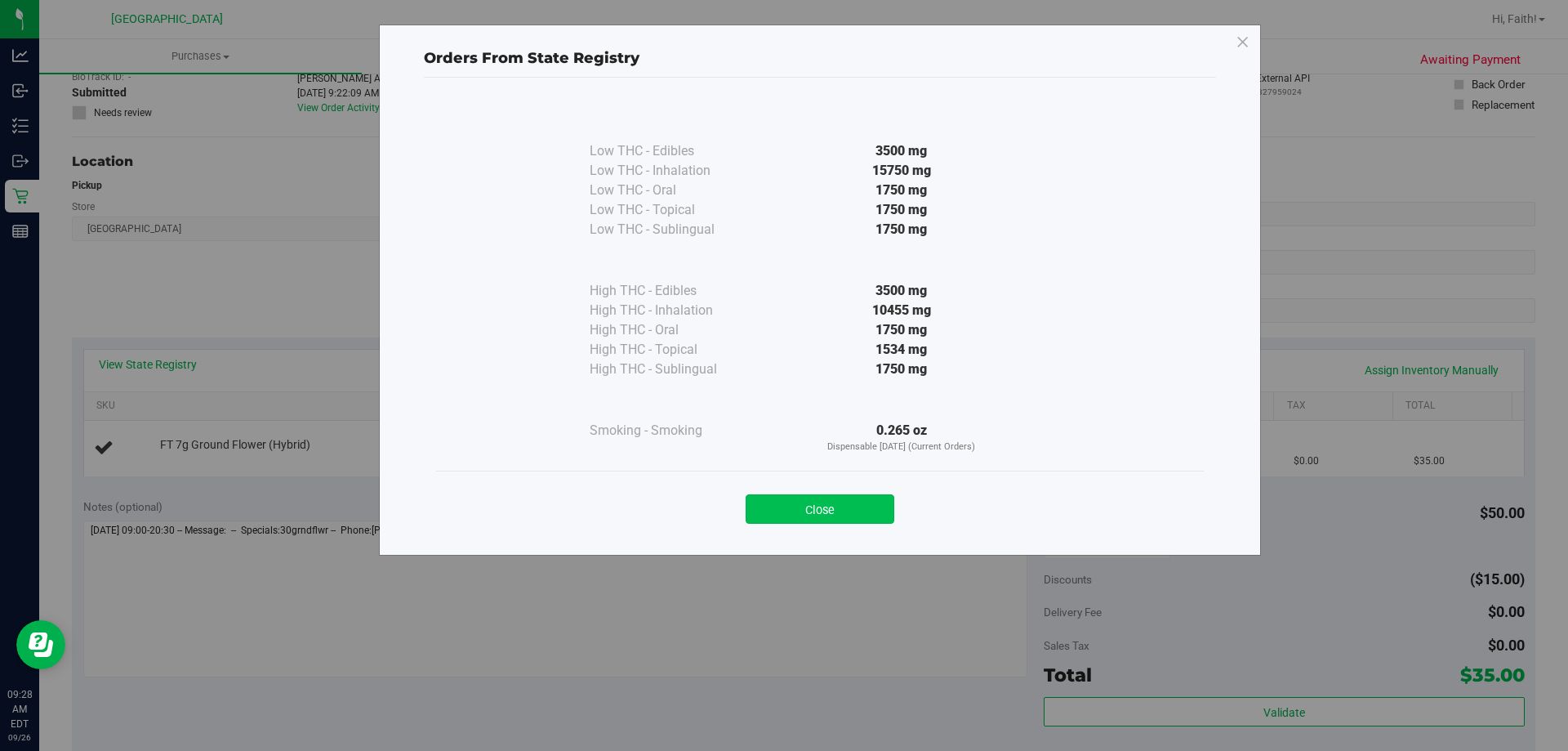
click at [797, 508] on button "Close" at bounding box center [820, 509] width 149 height 30
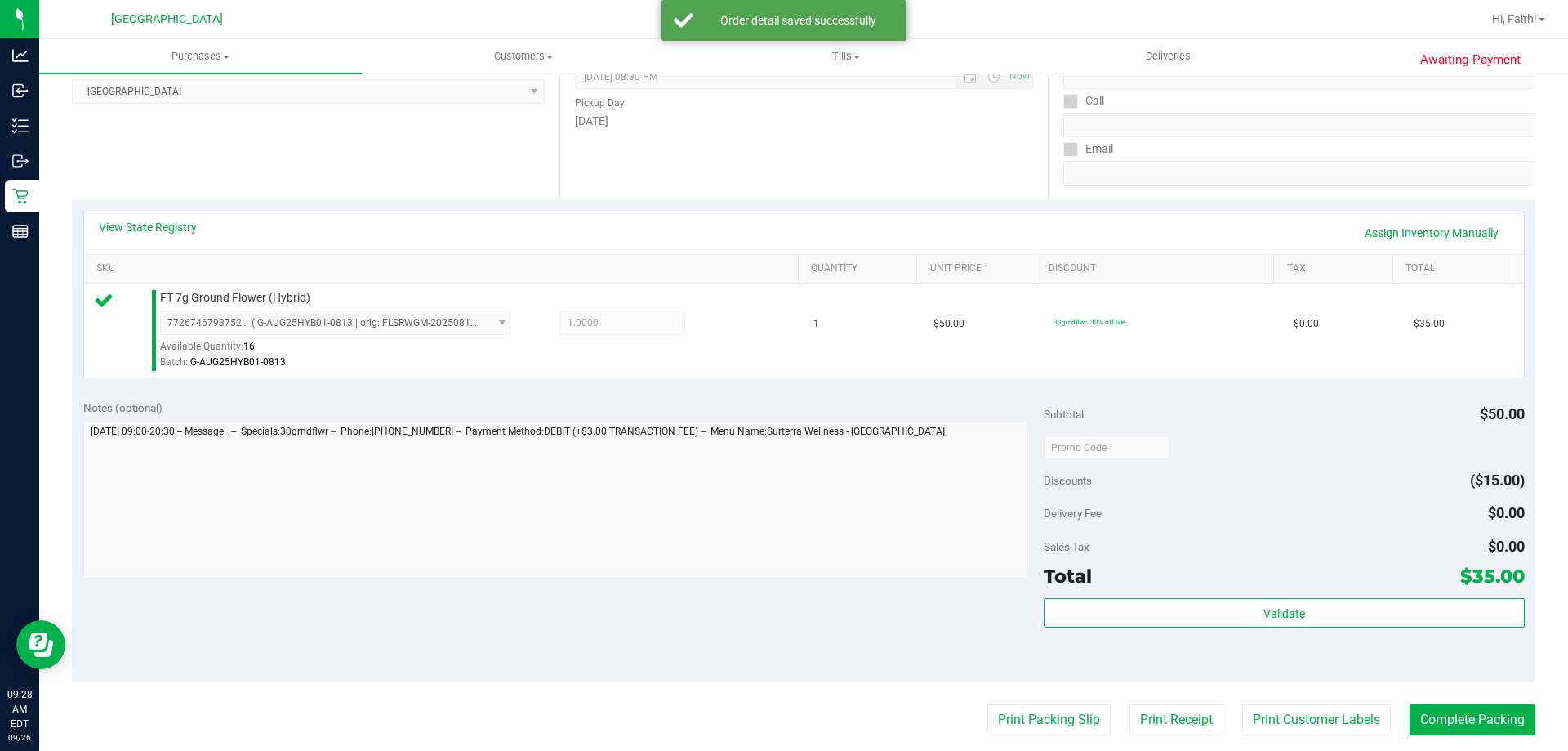
scroll to position [302, 0]
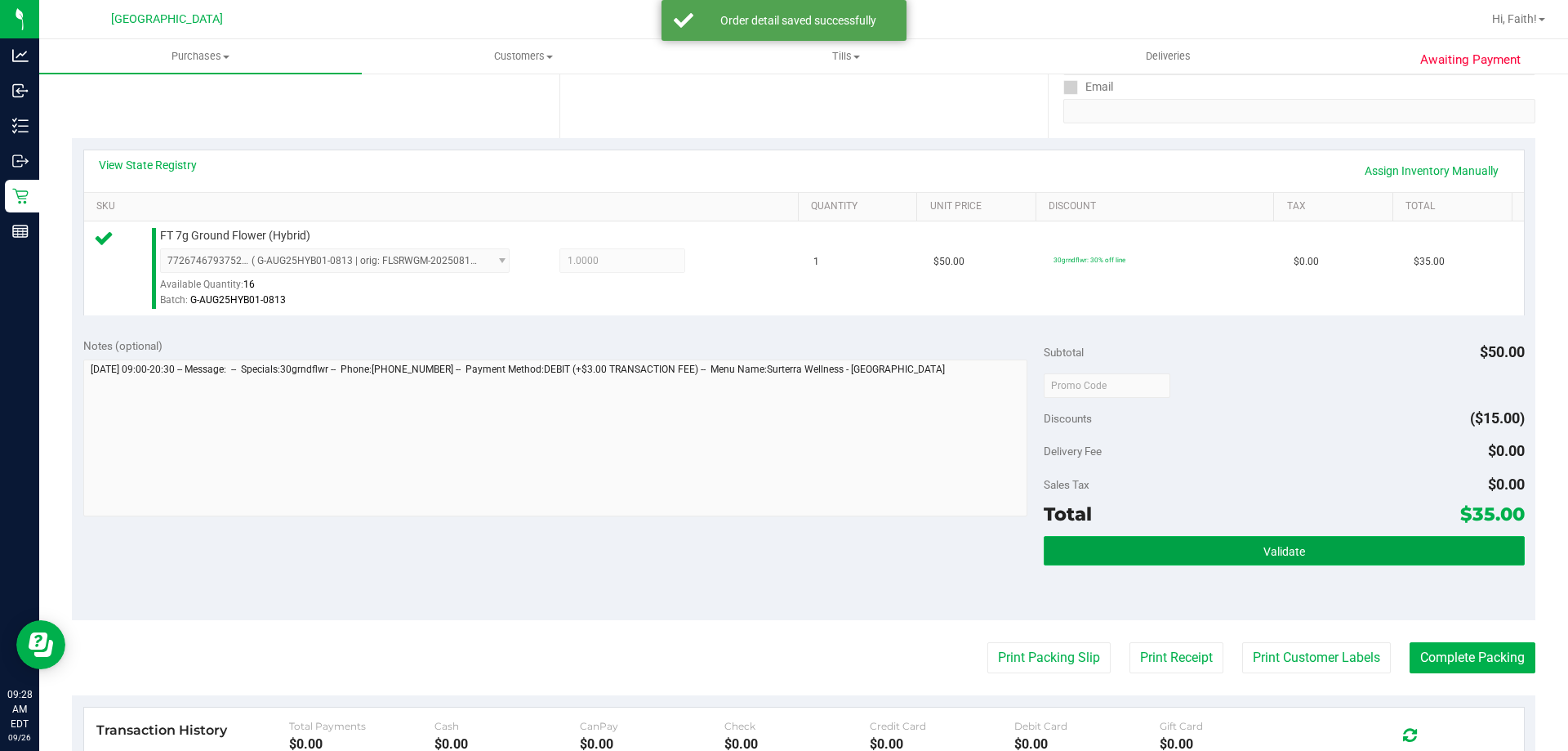
click at [1314, 550] on button "Validate" at bounding box center [1284, 551] width 480 height 30
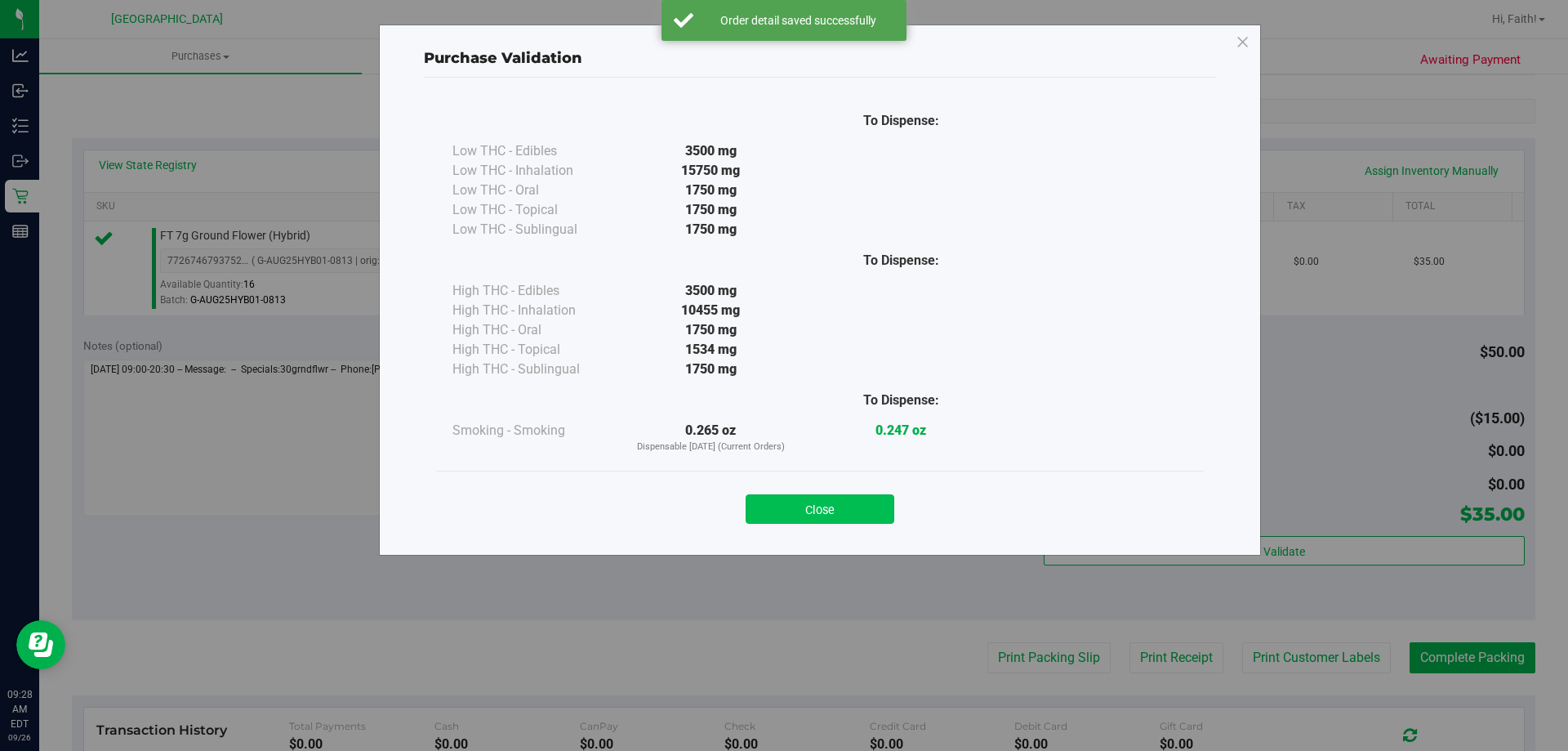
click at [853, 516] on button "Close" at bounding box center [820, 509] width 149 height 30
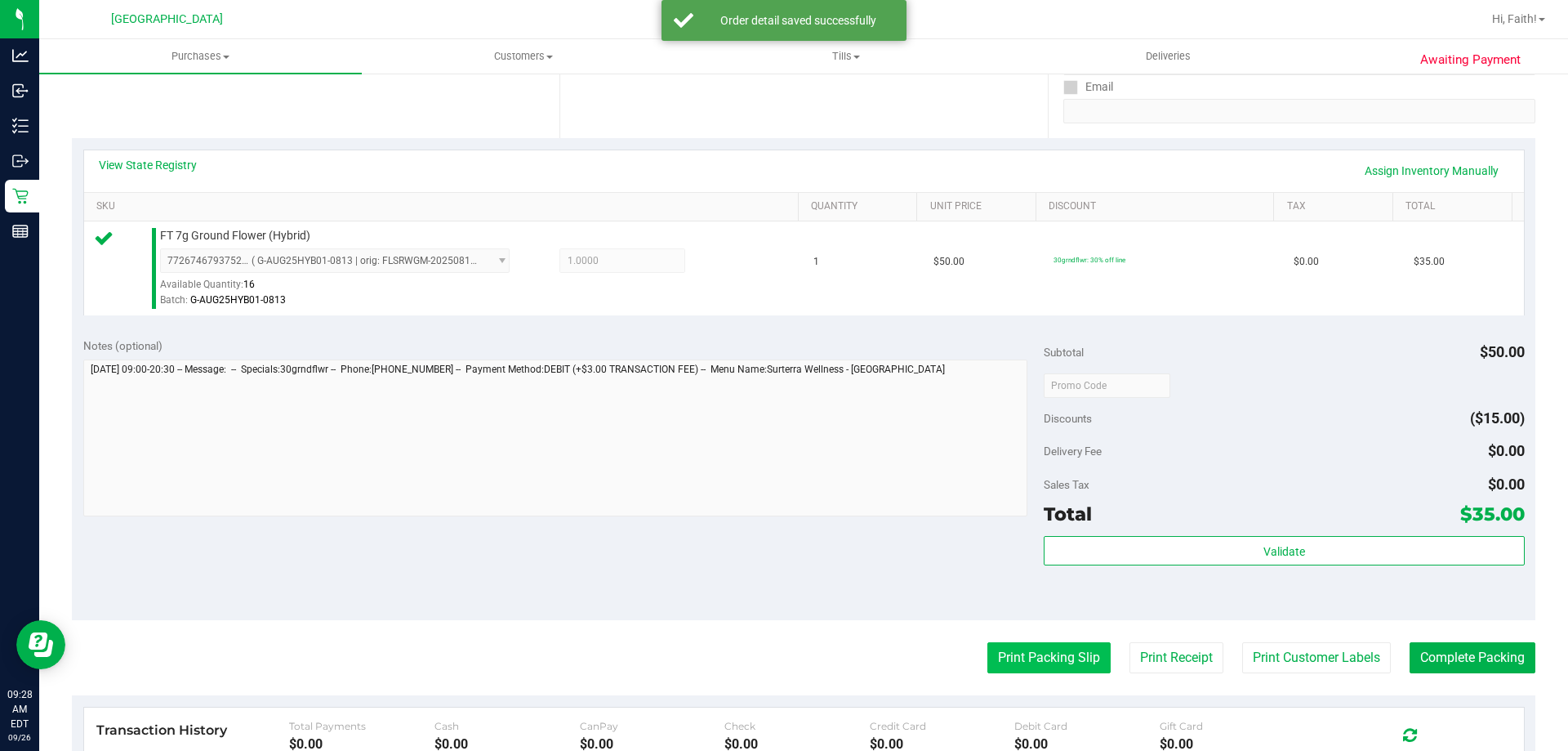
click at [1003, 652] on button "Print Packing Slip" at bounding box center [1049, 657] width 123 height 31
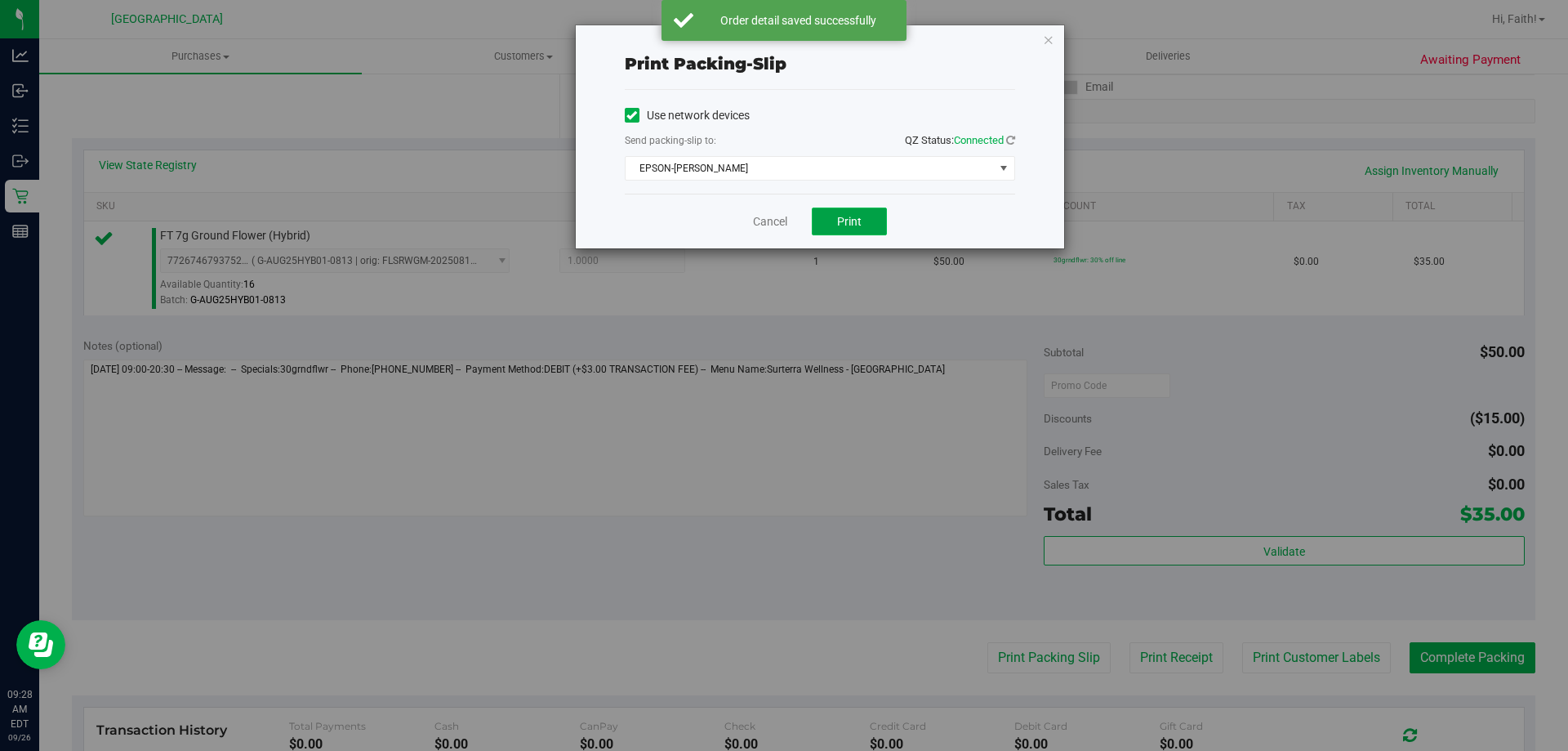
click at [850, 224] on span "Print" at bounding box center [849, 221] width 25 height 13
click at [1046, 47] on icon "button" at bounding box center [1049, 40] width 12 height 20
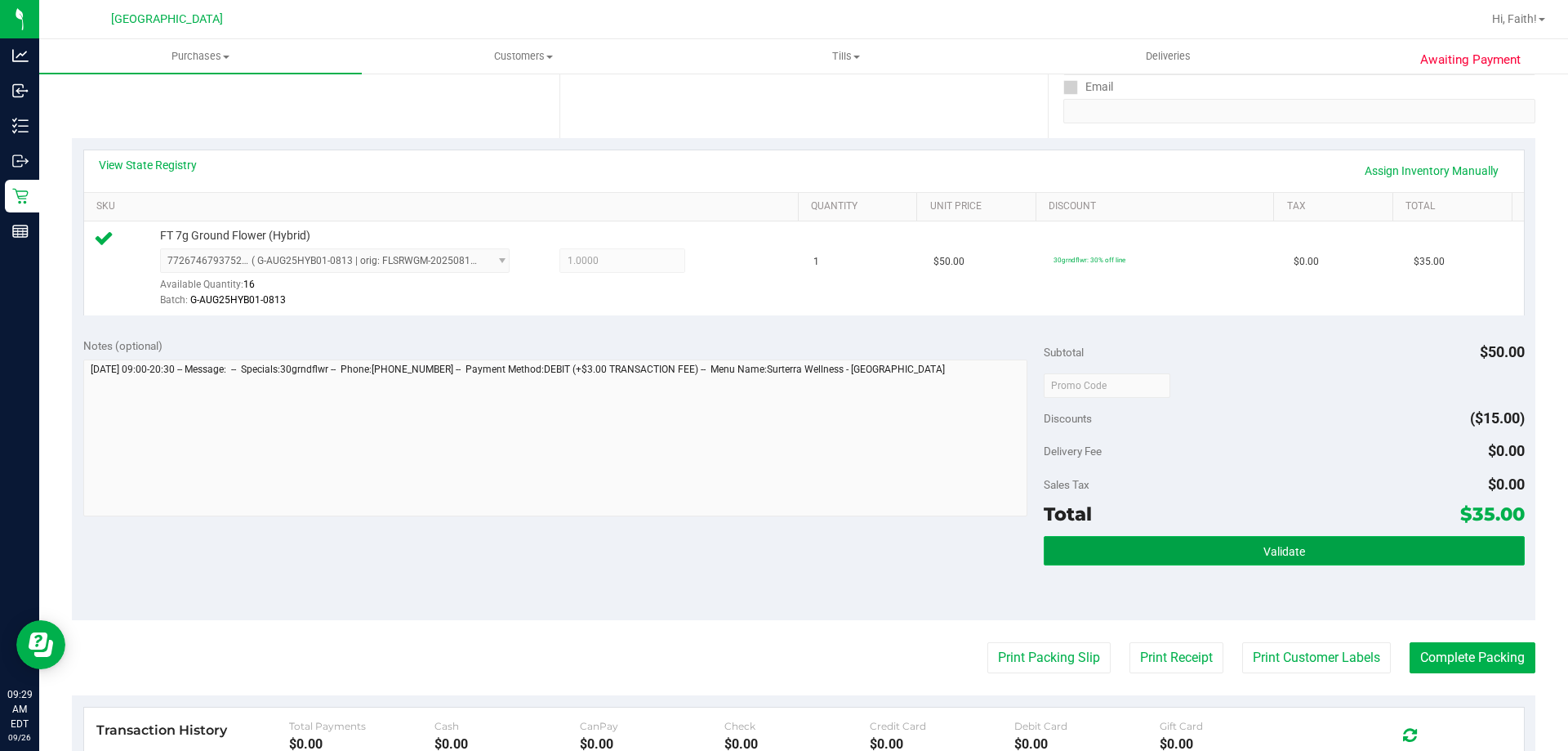
click at [1301, 559] on button "Validate" at bounding box center [1284, 551] width 480 height 30
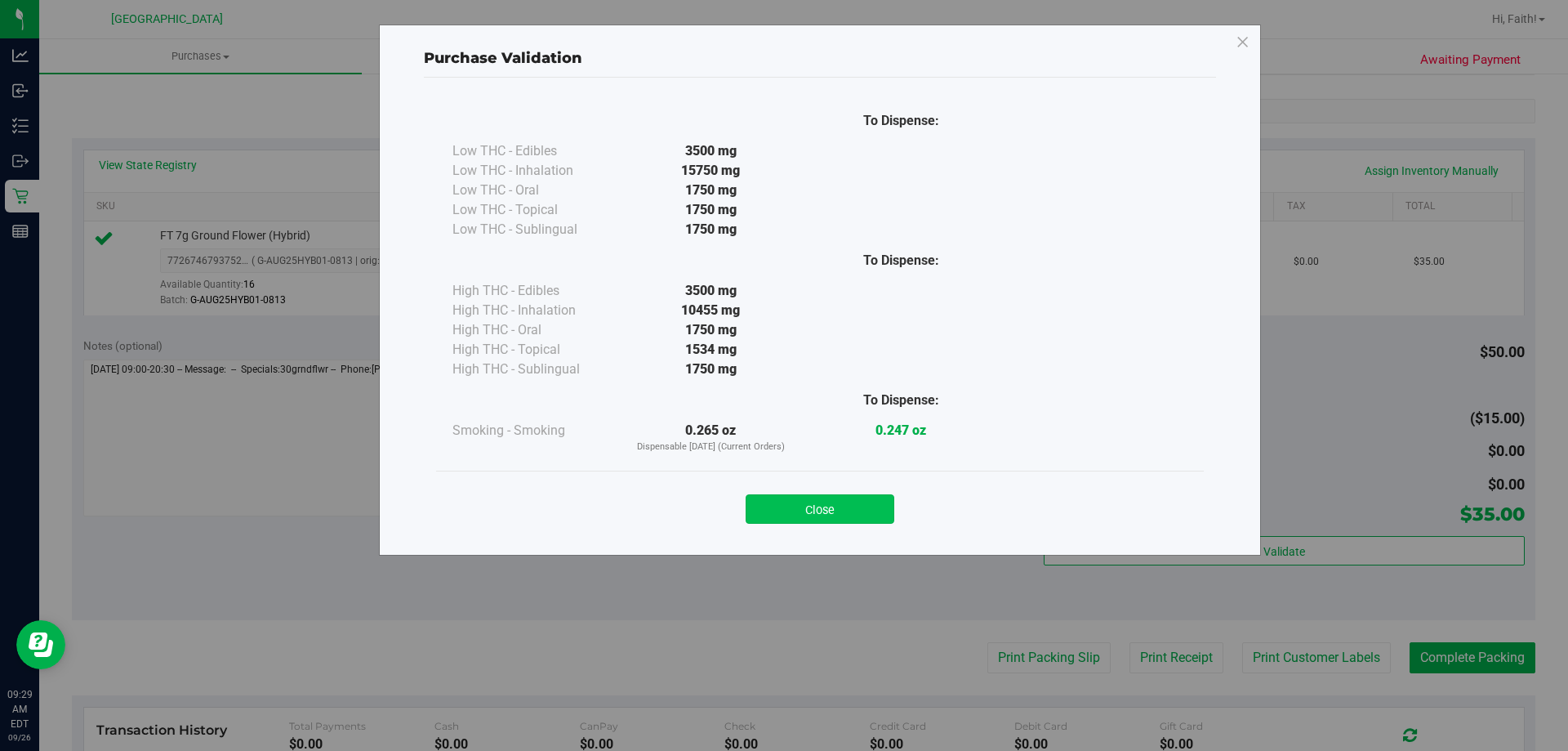
click at [859, 507] on button "Close" at bounding box center [820, 509] width 149 height 30
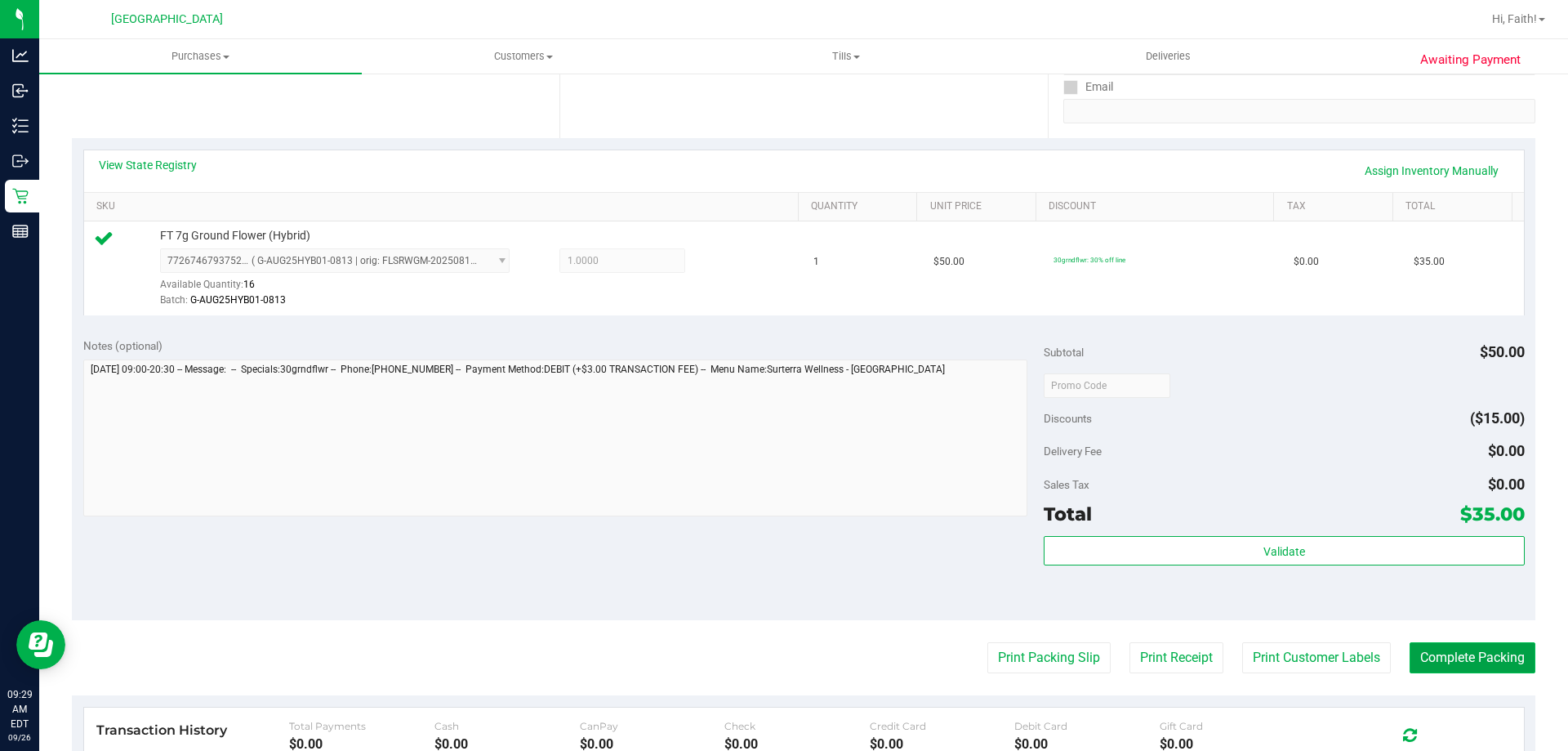
click at [1447, 653] on button "Complete Packing" at bounding box center [1473, 657] width 126 height 31
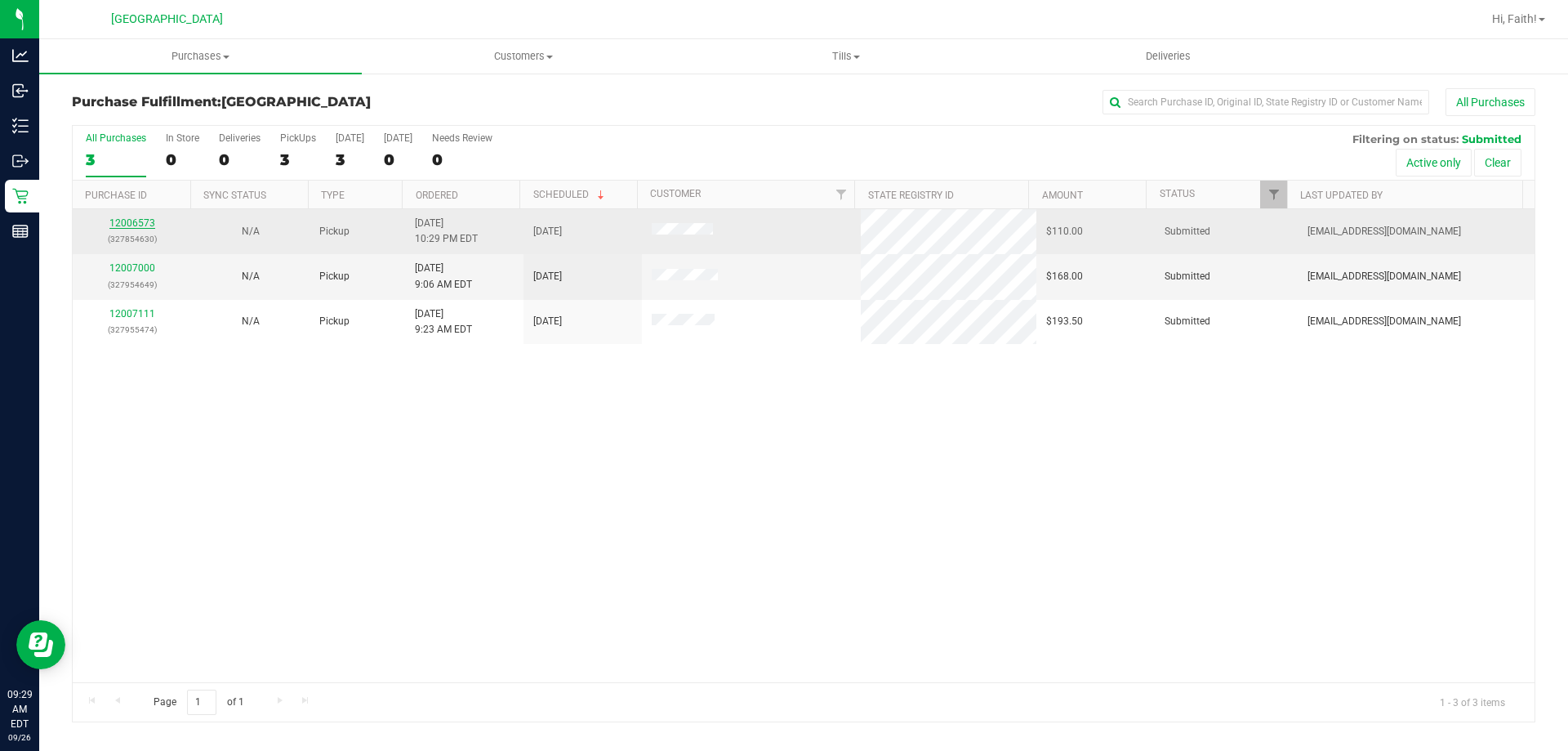
click at [125, 224] on link "12006573" at bounding box center [132, 223] width 46 height 12
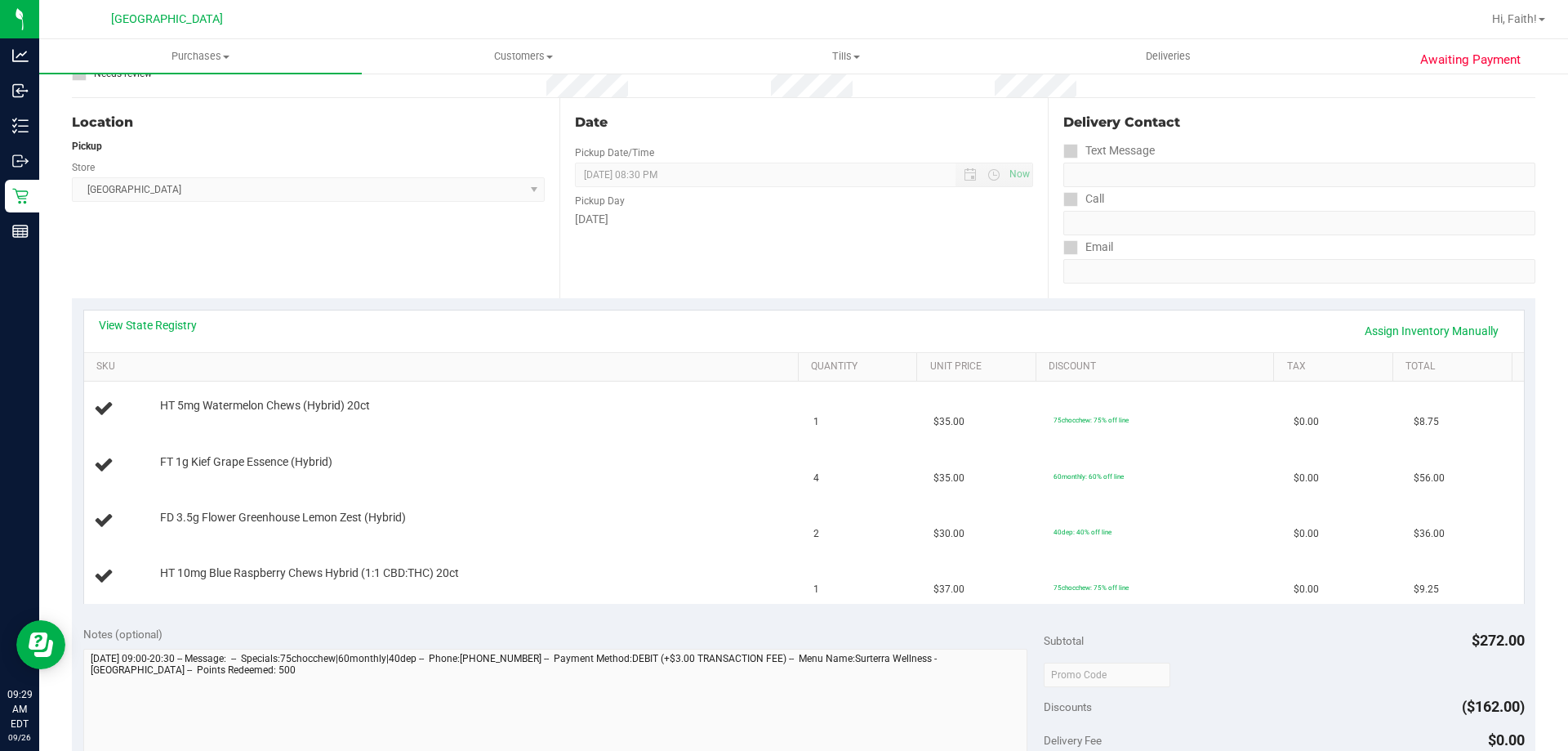
scroll to position [214, 0]
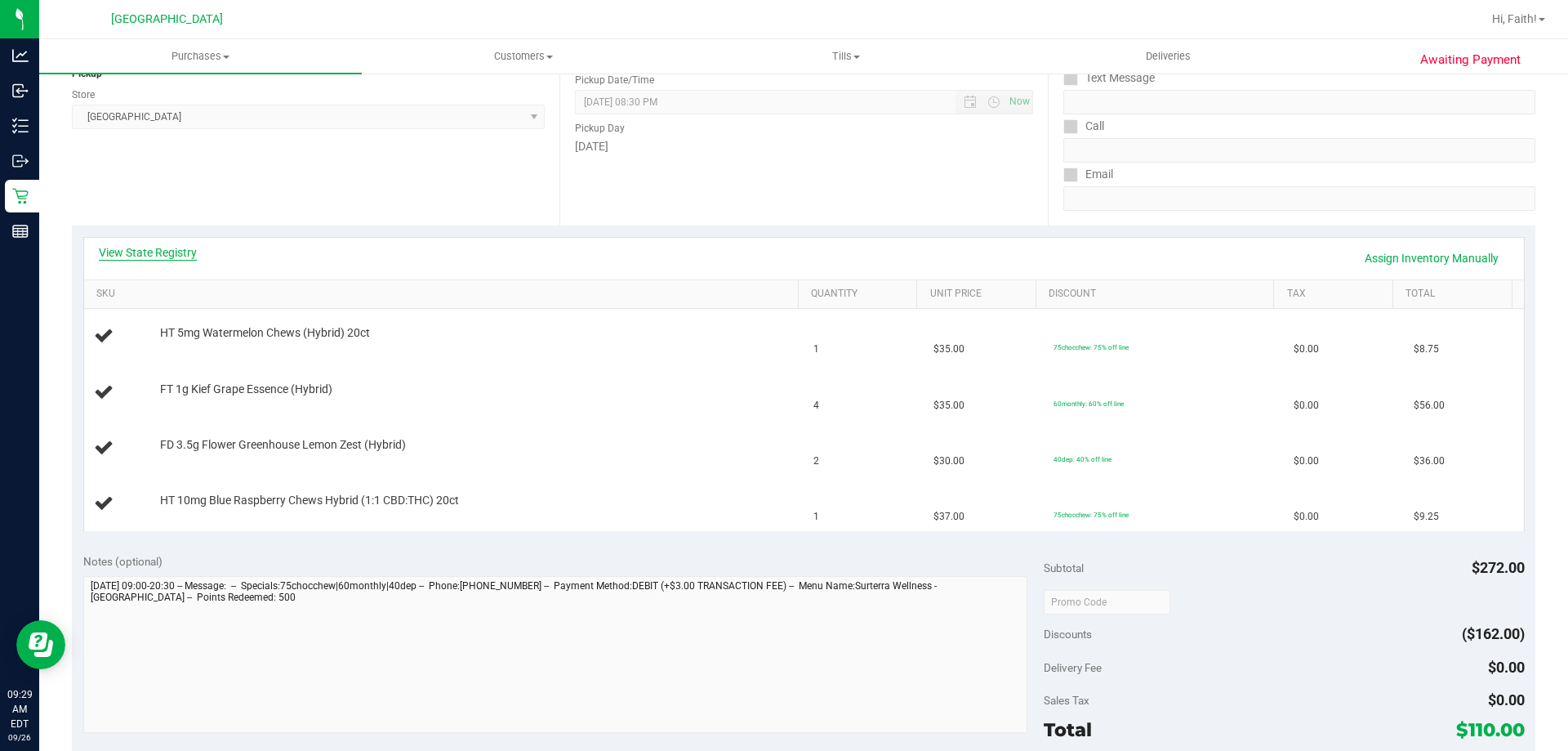
click at [178, 252] on link "View State Registry" at bounding box center [147, 253] width 98 height 17
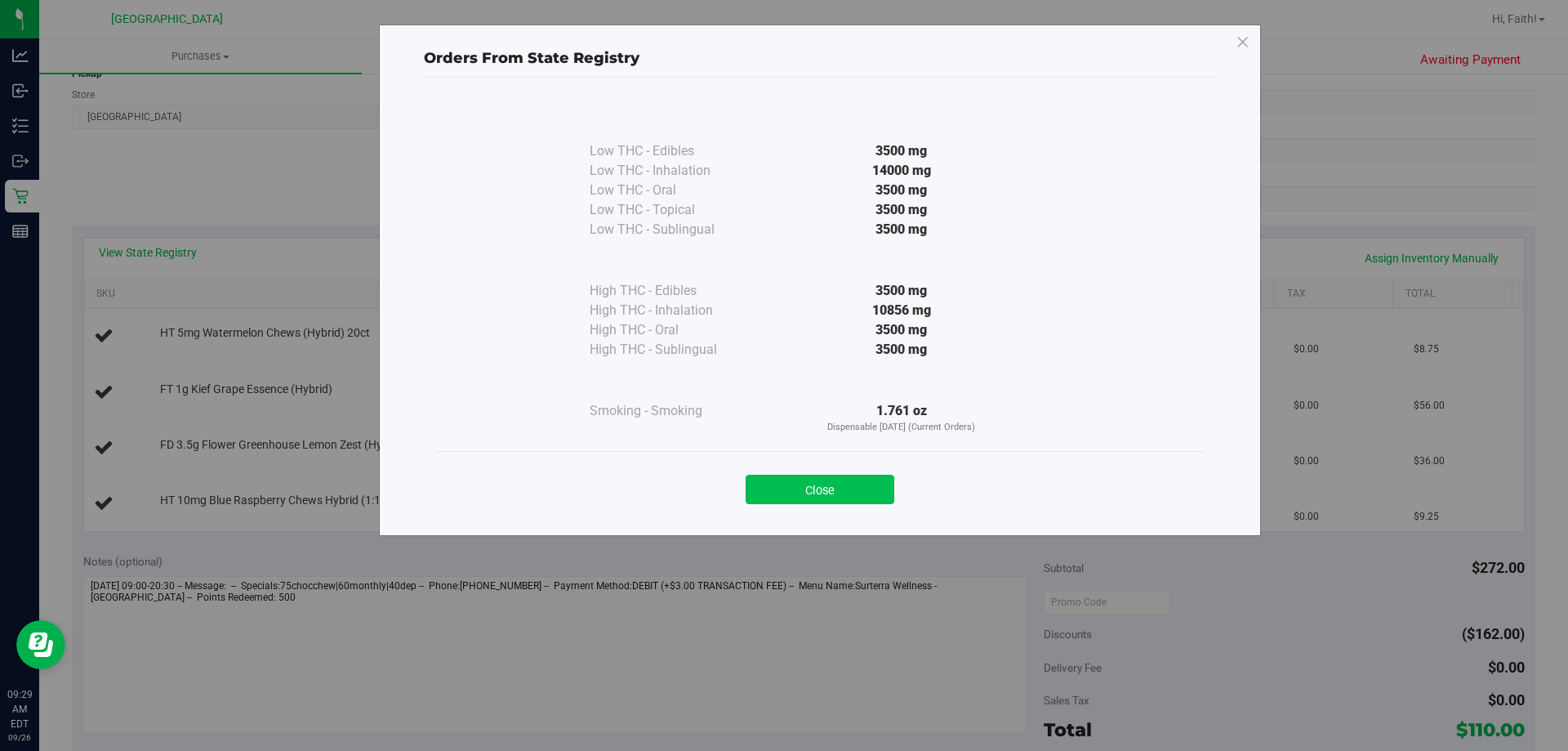
click at [806, 477] on button "Close" at bounding box center [820, 489] width 149 height 30
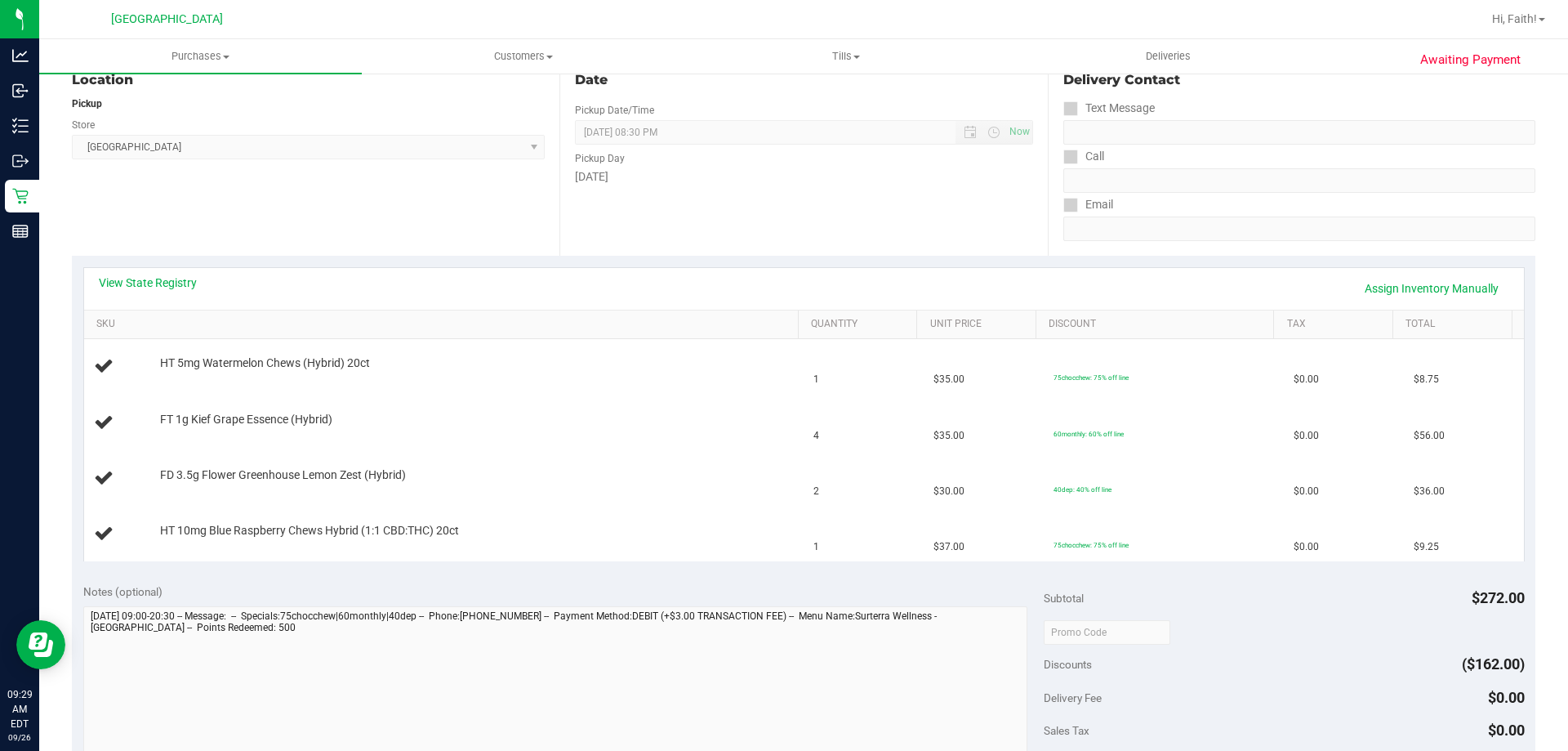
scroll to position [0, 0]
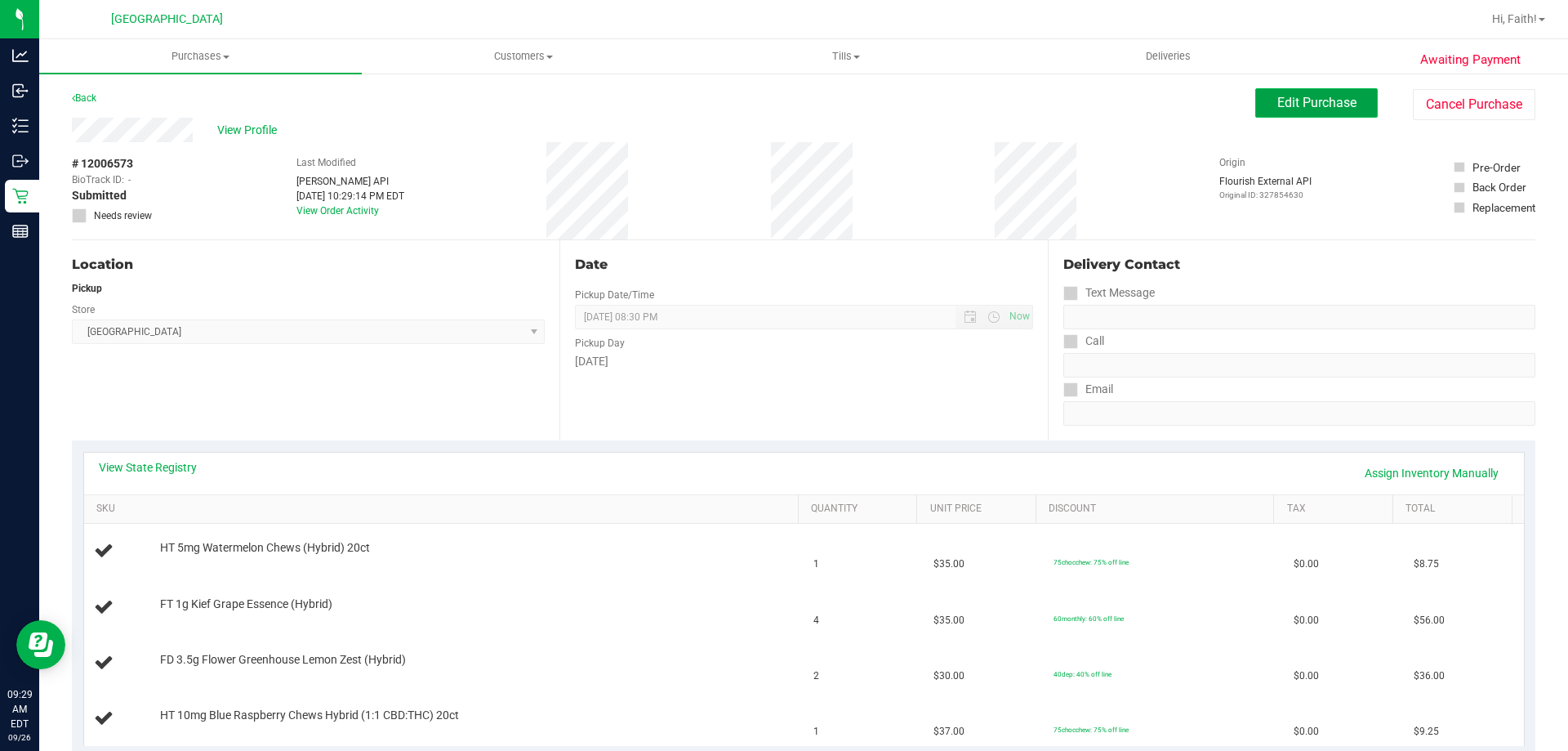
click at [1277, 95] on span "Edit Purchase" at bounding box center [1317, 102] width 79 height 16
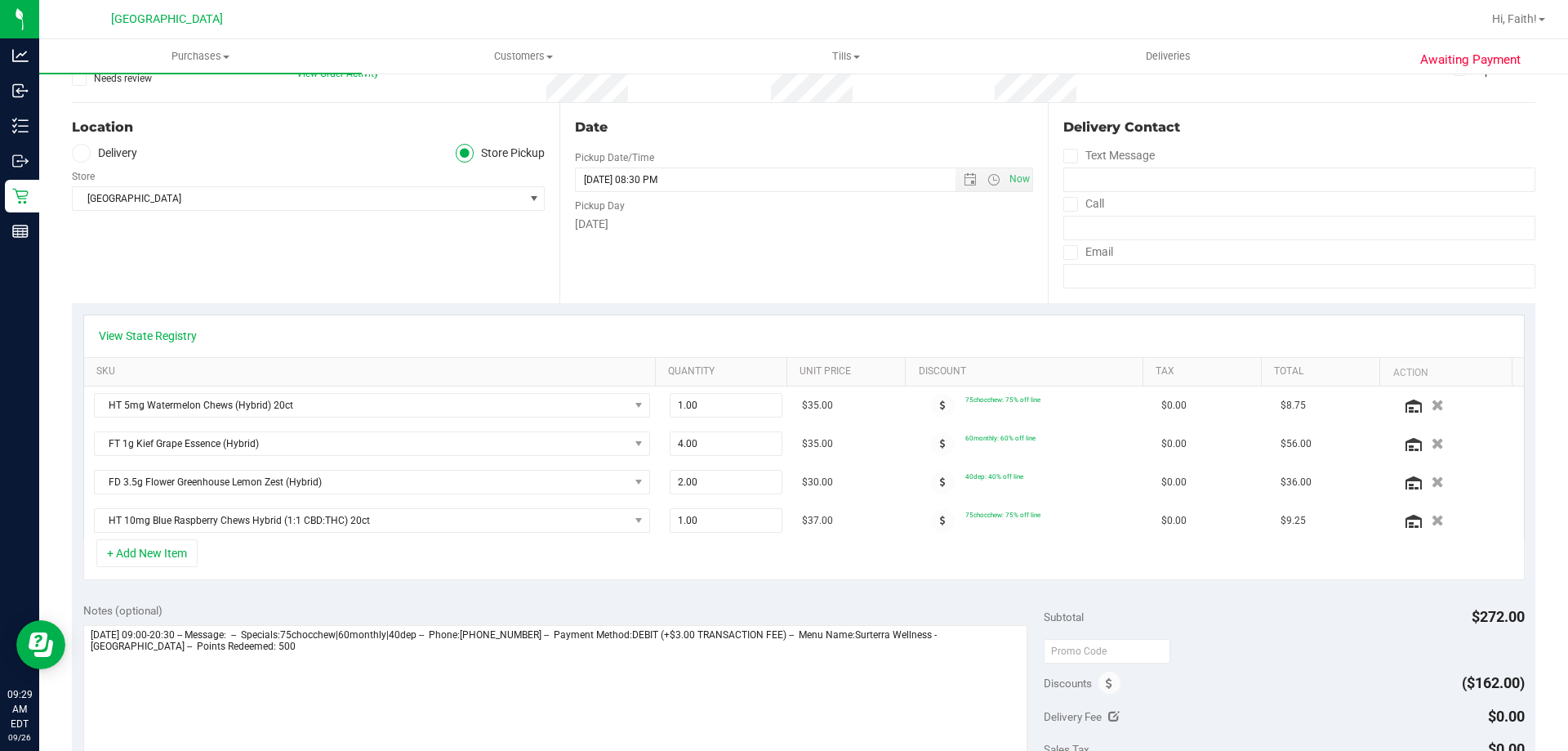
scroll to position [274, 0]
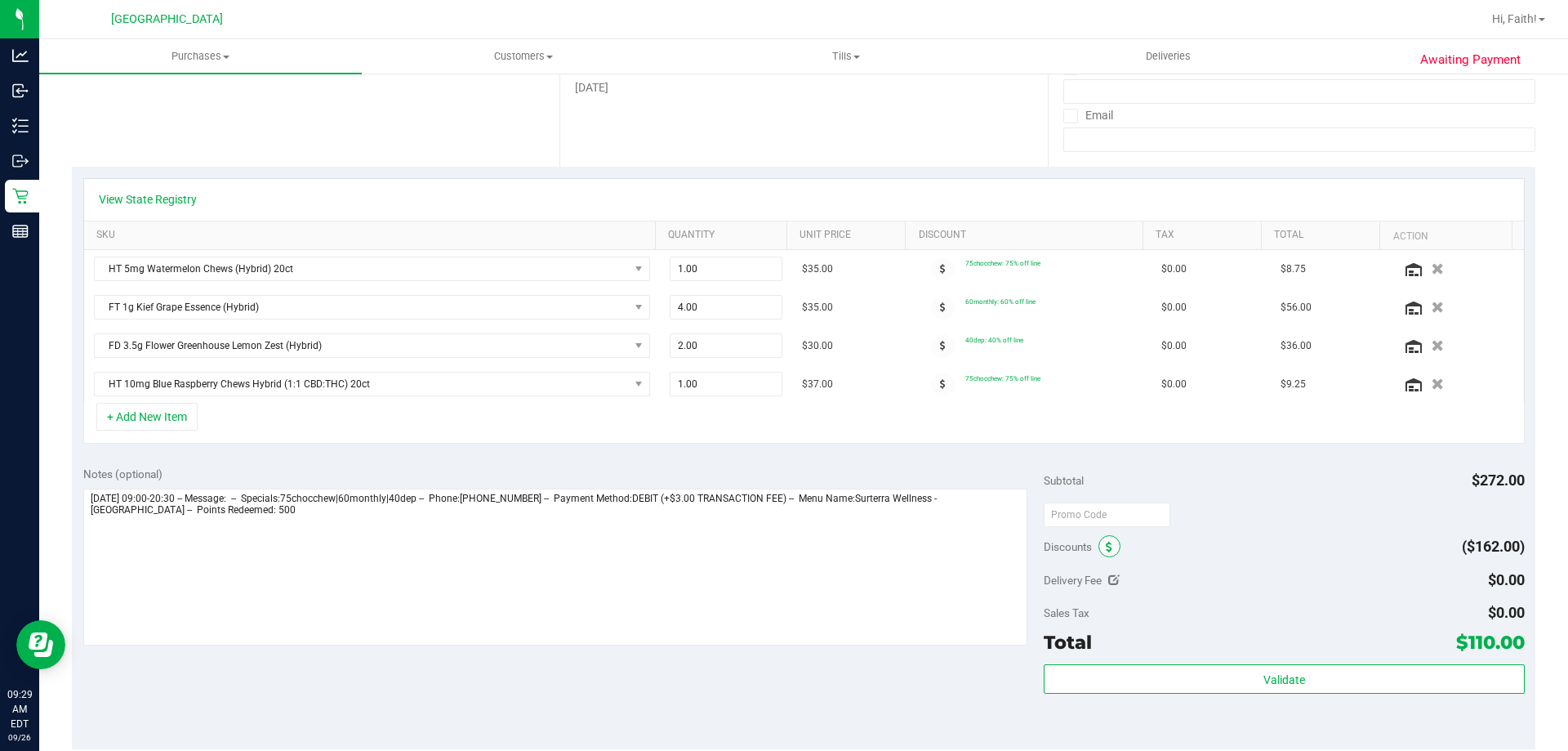
click at [1106, 546] on icon at bounding box center [1109, 547] width 7 height 12
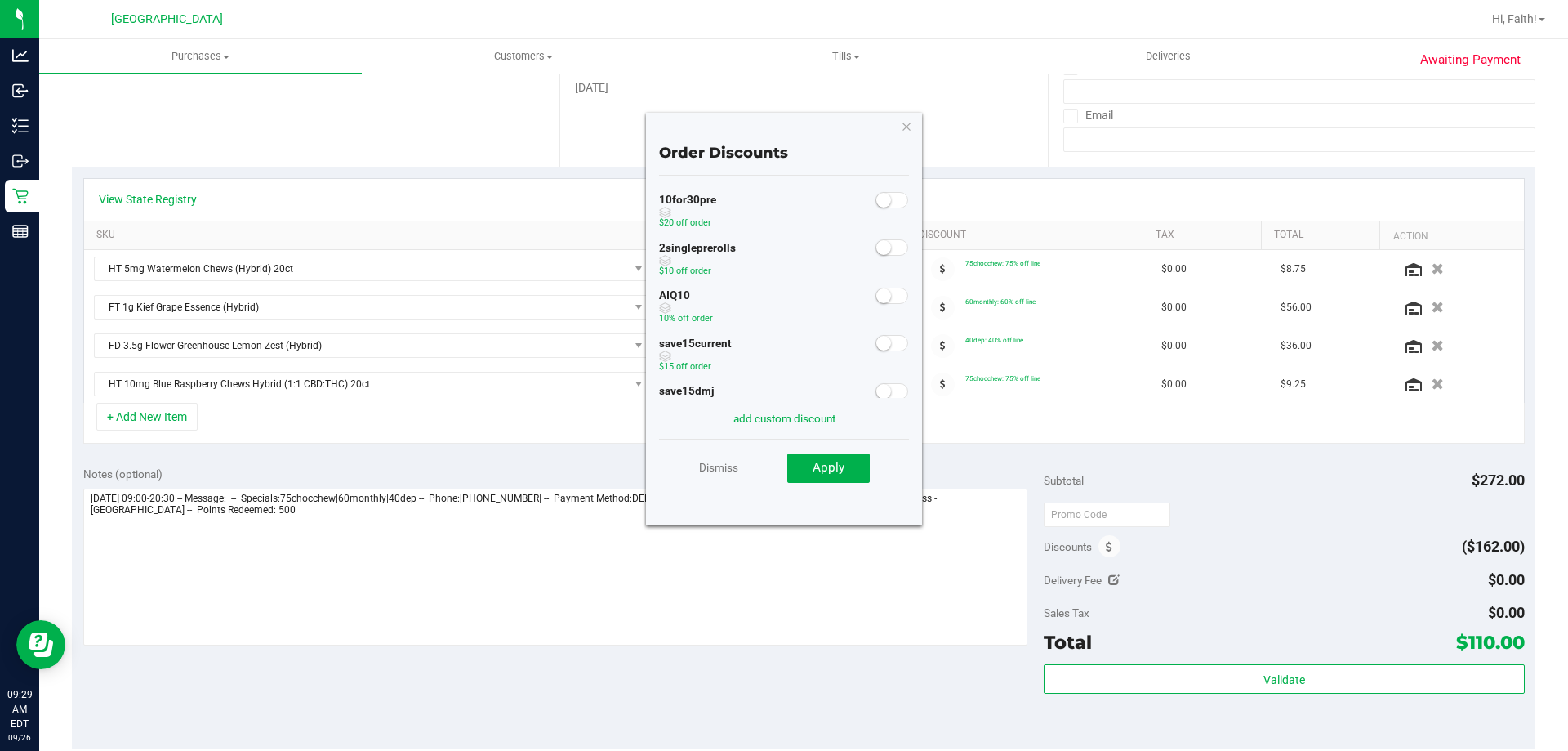
click at [877, 297] on small at bounding box center [884, 296] width 15 height 15
click at [806, 477] on button "Apply" at bounding box center [829, 469] width 83 height 30
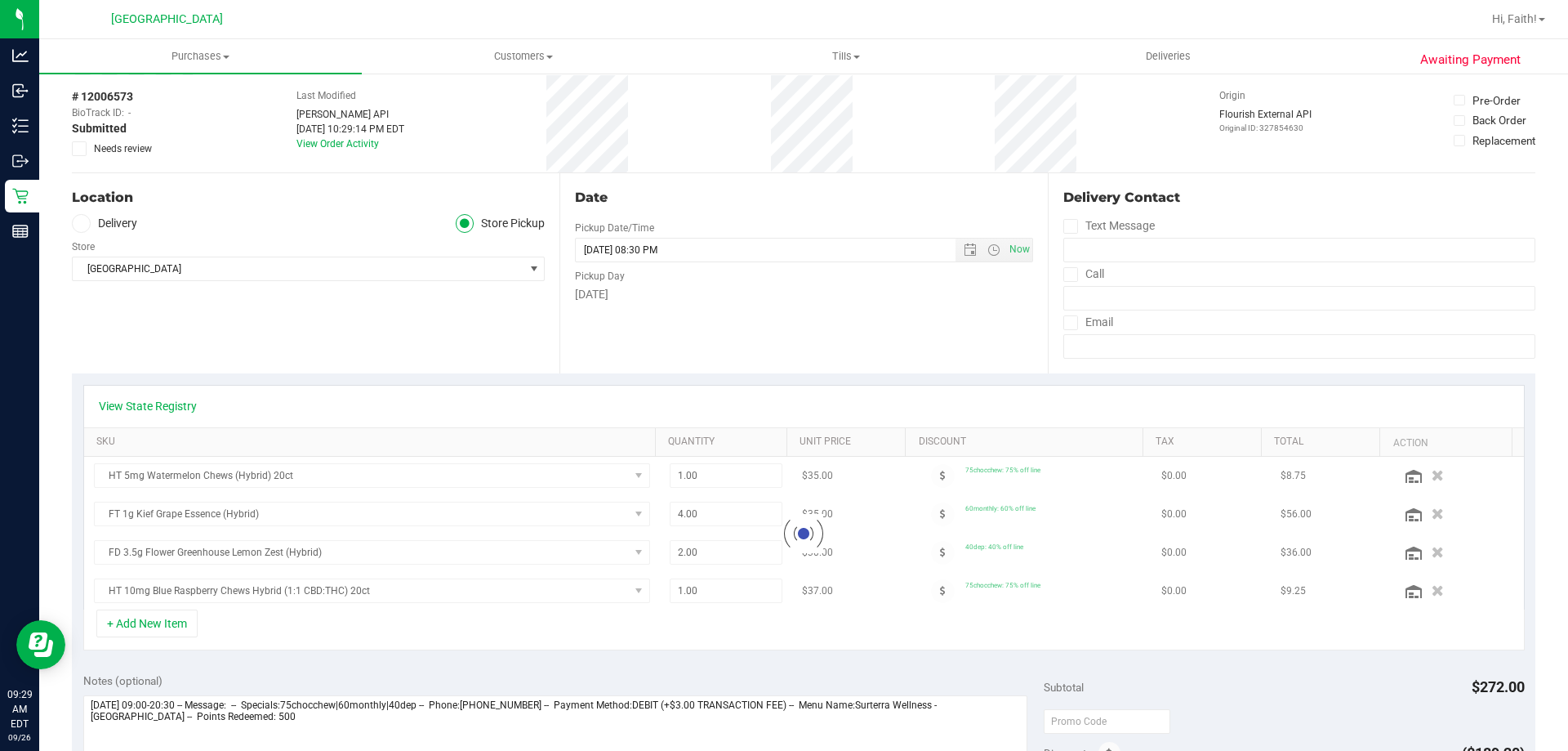
scroll to position [0, 0]
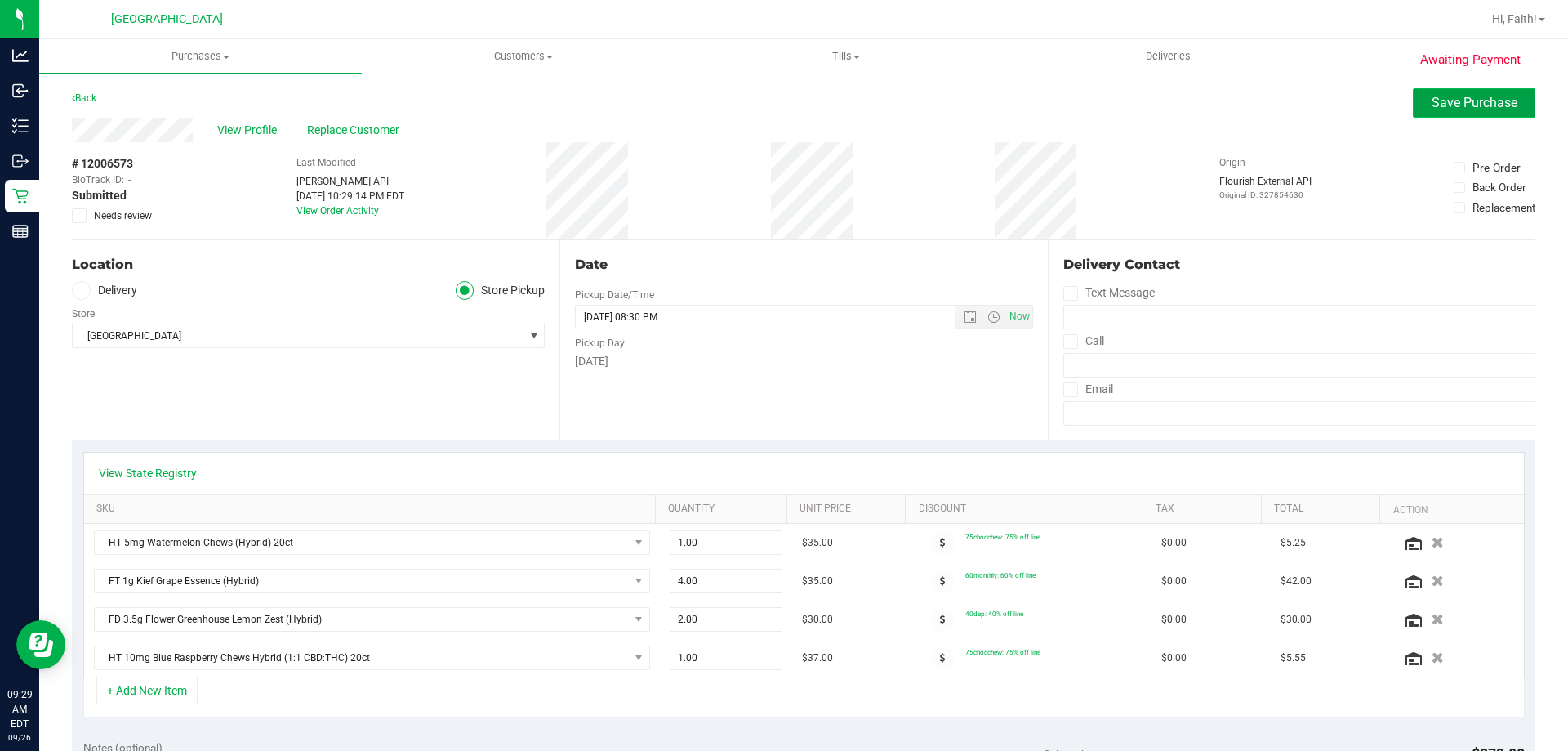
click at [1451, 116] on button "Save Purchase" at bounding box center [1474, 104] width 123 height 30
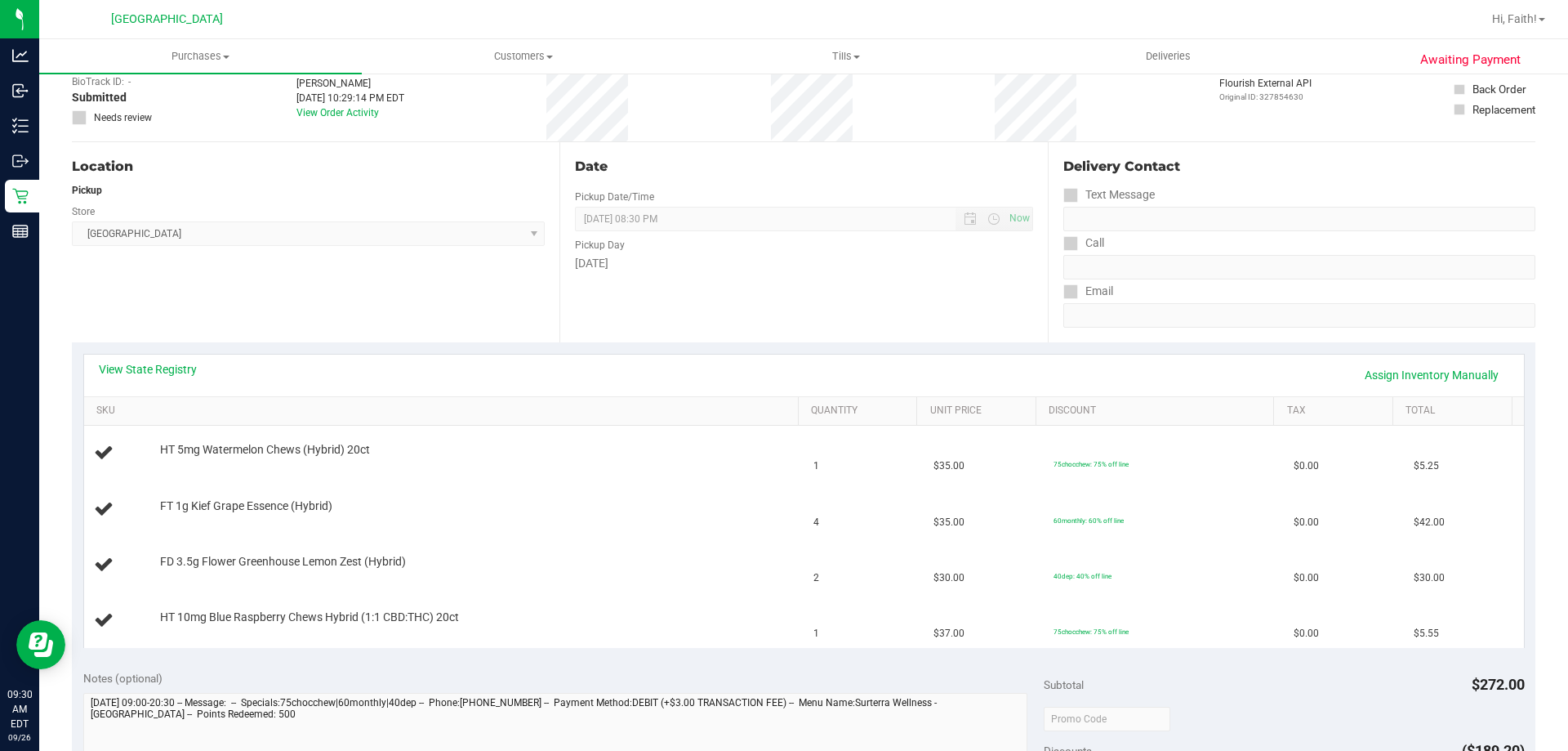
scroll to position [127, 0]
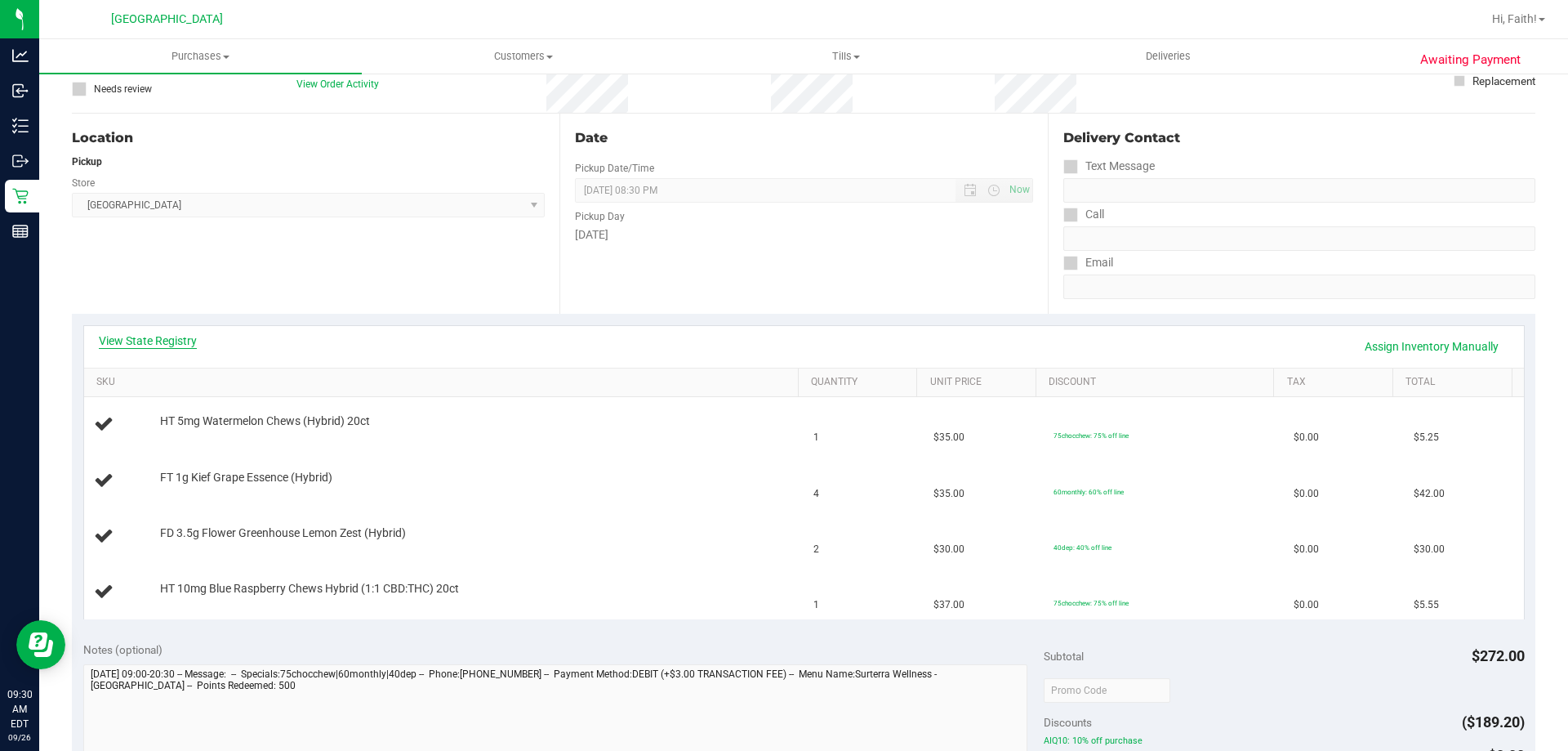
click at [148, 340] on link "View State Registry" at bounding box center [147, 341] width 98 height 17
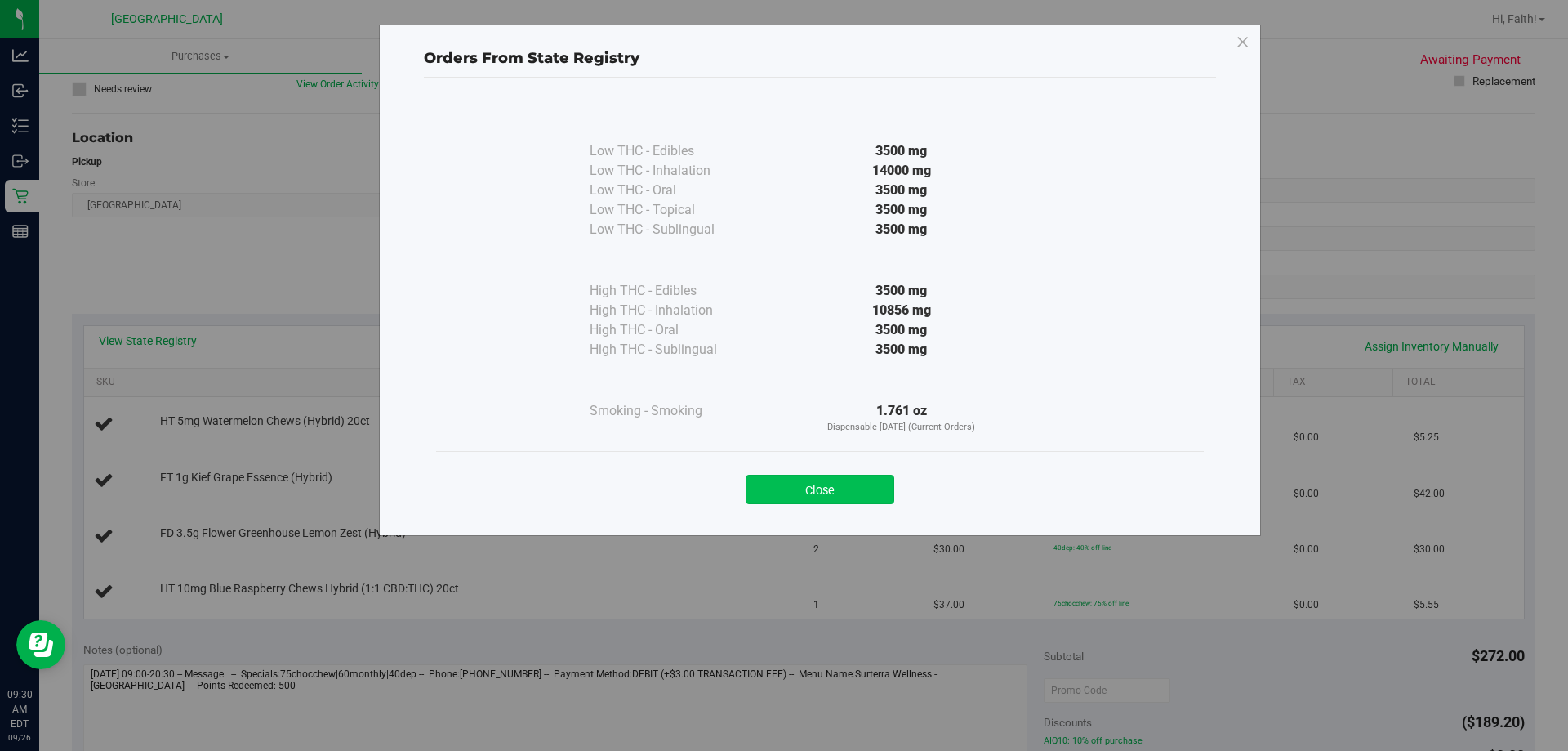
click at [802, 499] on button "Close" at bounding box center [820, 489] width 149 height 30
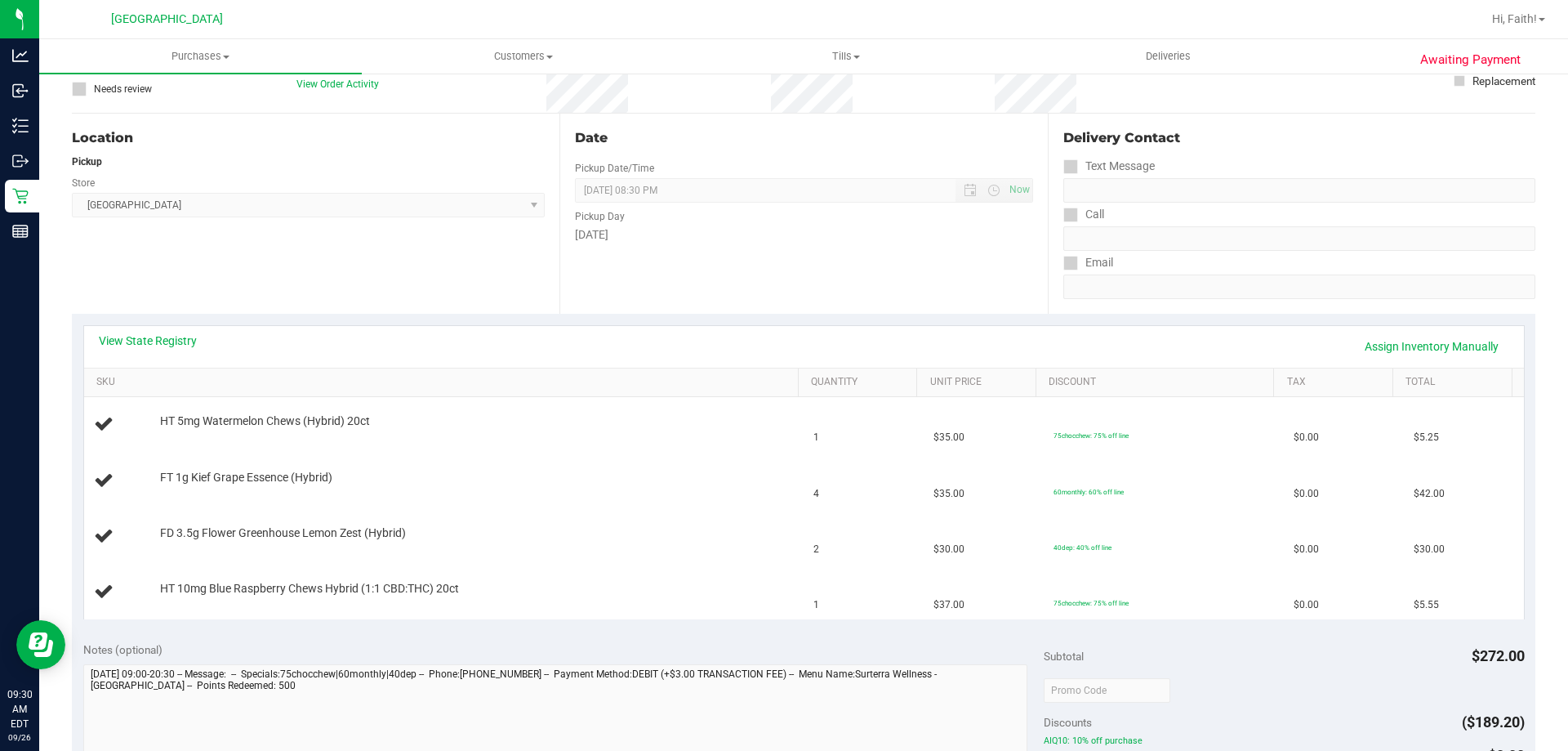
scroll to position [297, 0]
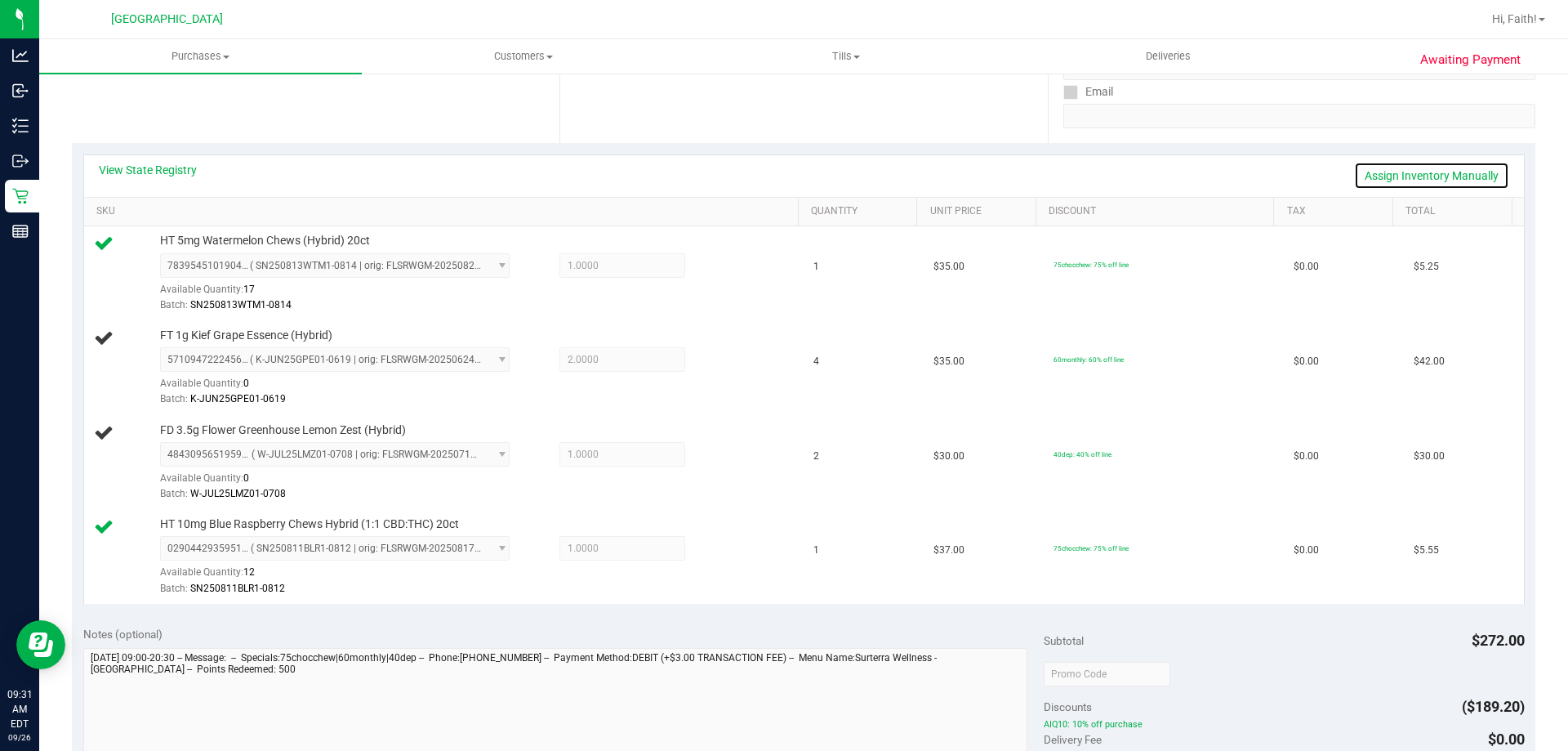
click at [1386, 184] on link "Assign Inventory Manually" at bounding box center [1431, 176] width 155 height 28
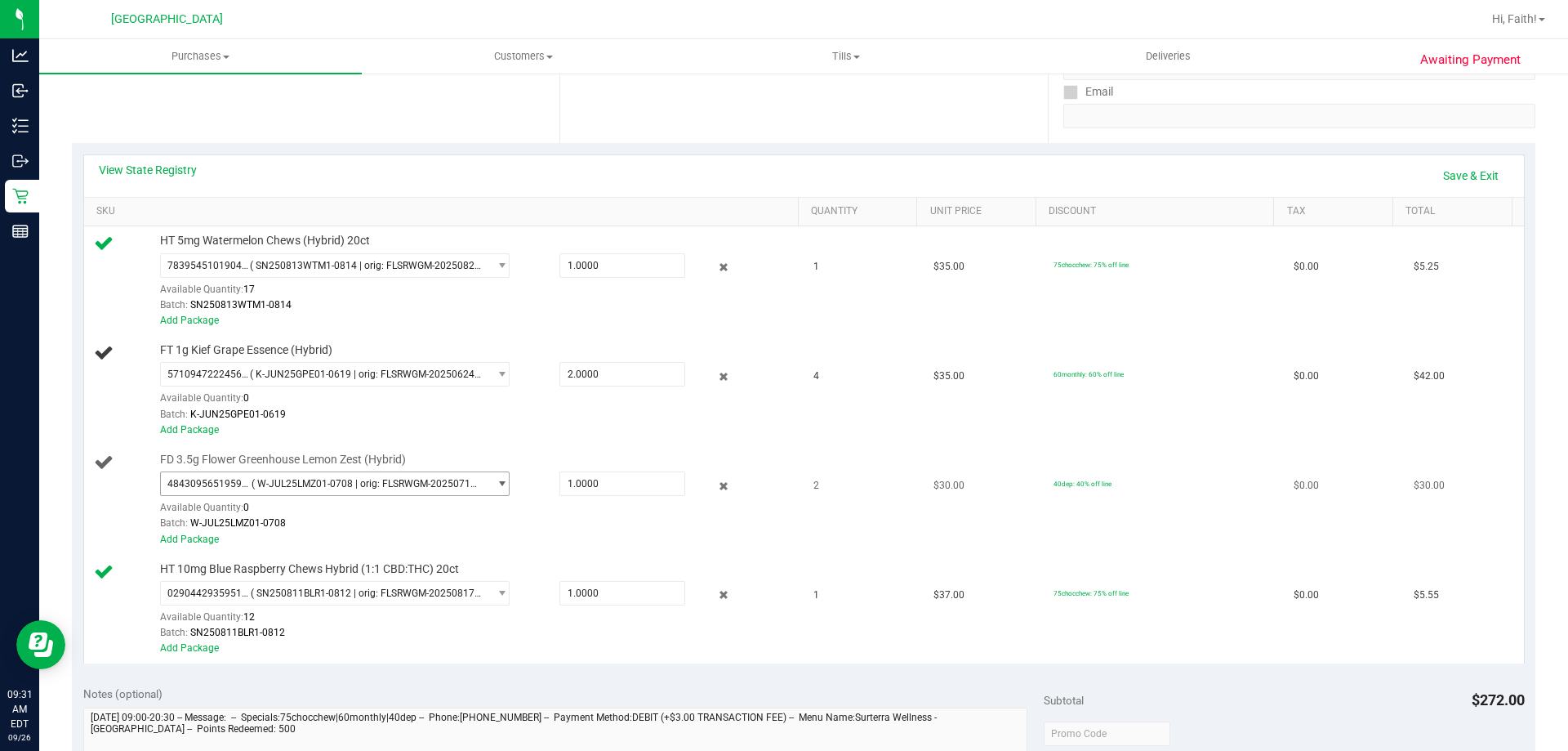
click at [397, 486] on span "( W-JUL25LMZ01-0708 | orig: FLSRWGM-20250715-933 )" at bounding box center [367, 484] width 230 height 12
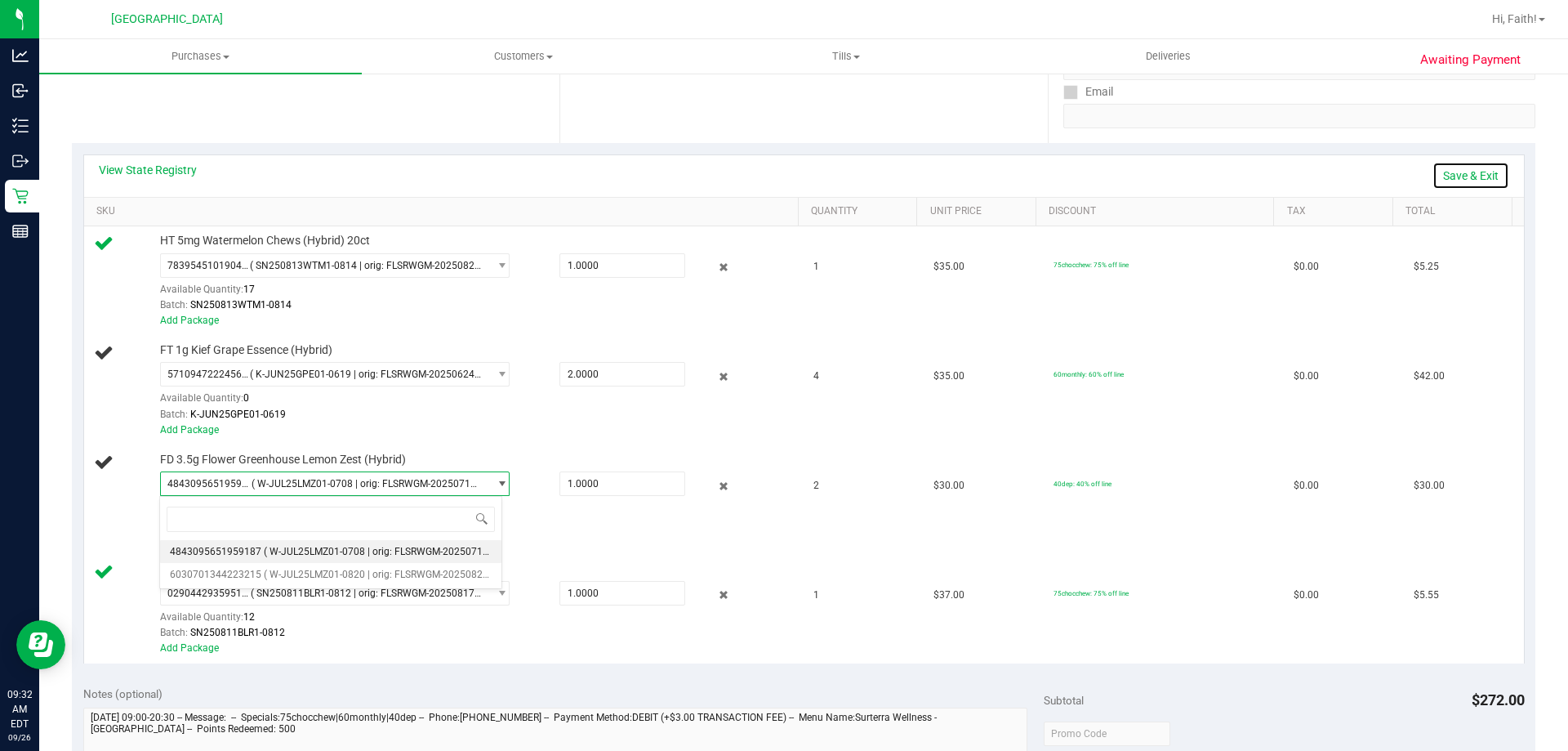
click at [1469, 176] on link "Save & Exit" at bounding box center [1471, 176] width 77 height 28
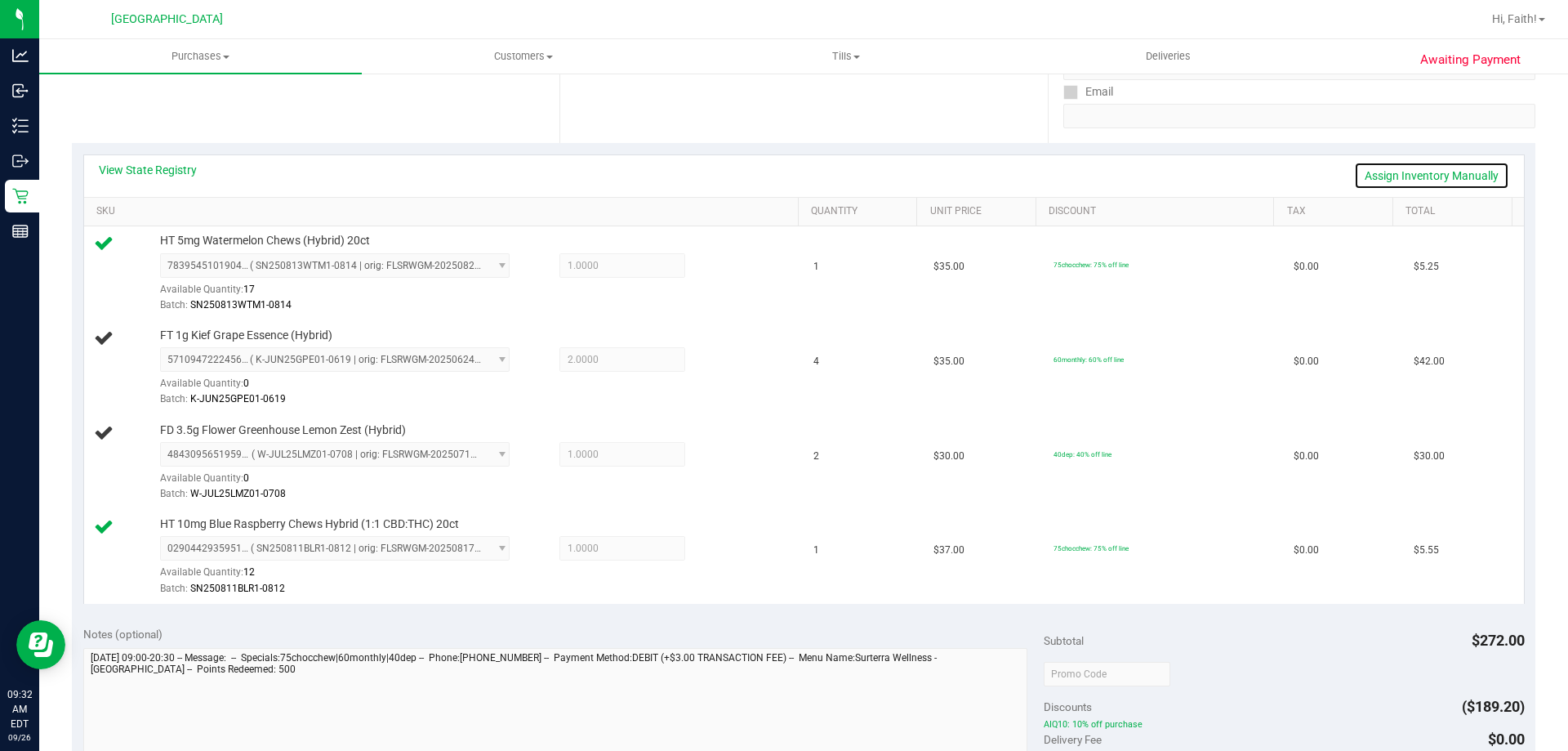
click at [1452, 178] on link "Assign Inventory Manually" at bounding box center [1431, 176] width 155 height 28
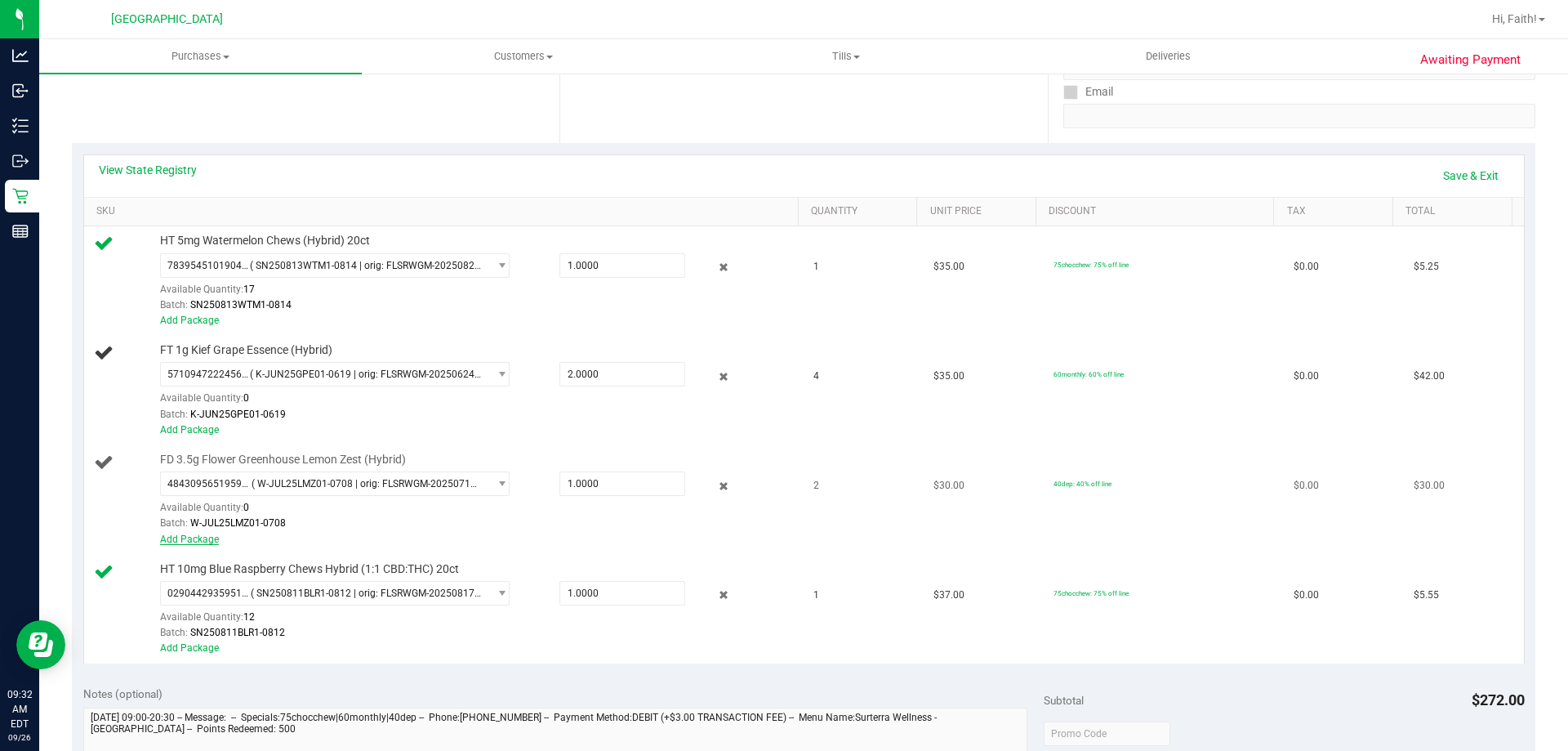
click at [206, 535] on link "Add Package" at bounding box center [189, 539] width 59 height 12
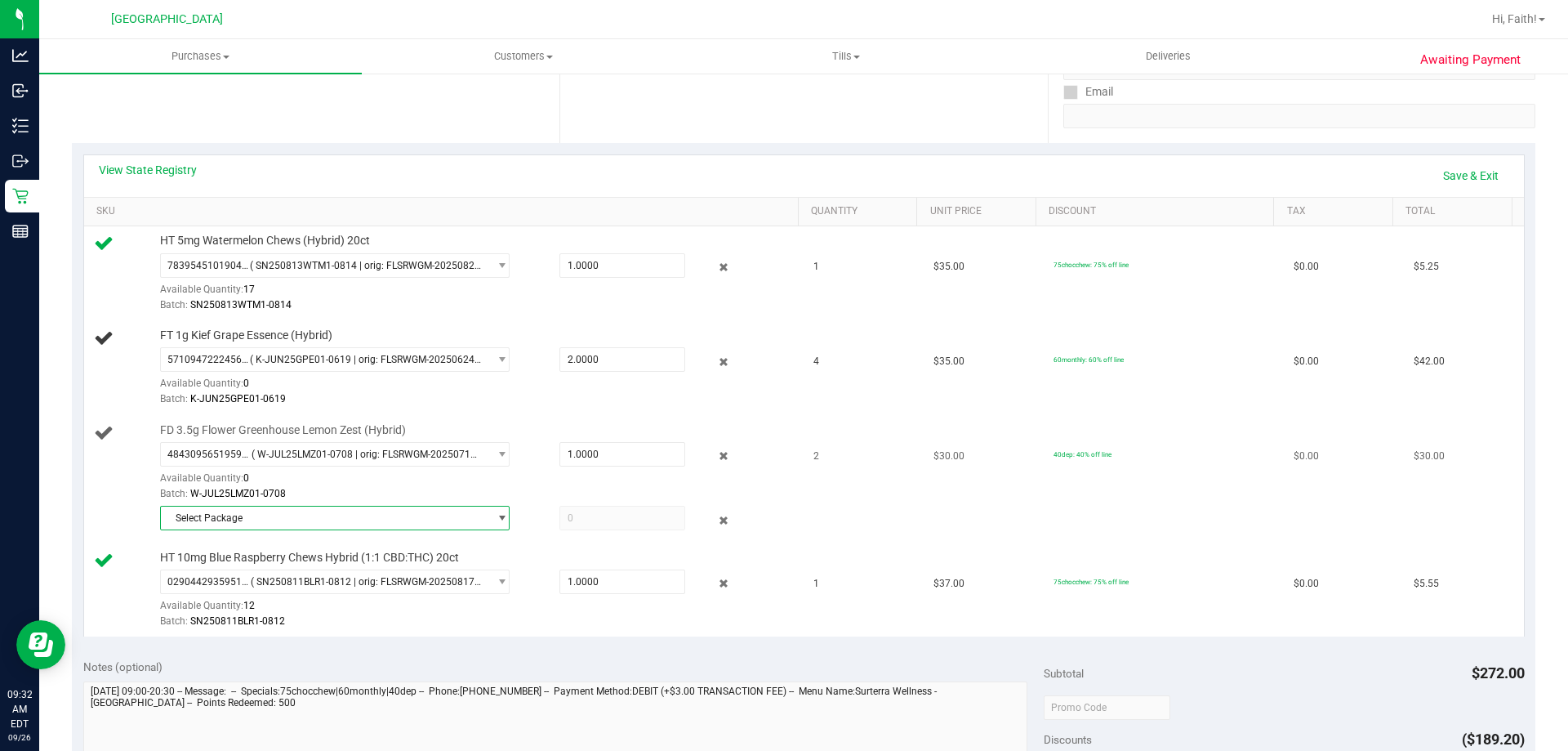
click at [261, 522] on span "Select Package" at bounding box center [325, 518] width 328 height 23
click at [248, 583] on span "6030701344223215" at bounding box center [215, 586] width 92 height 12
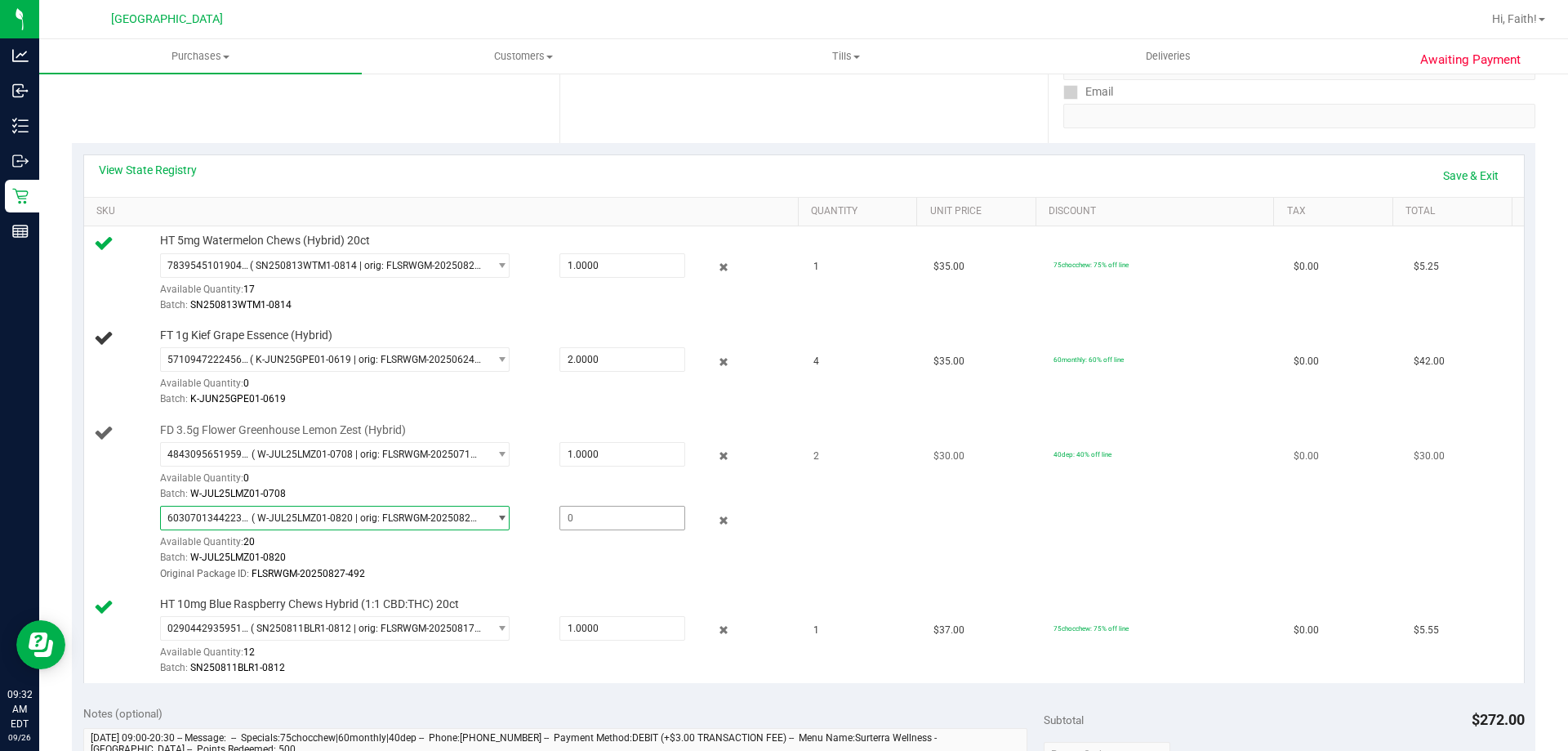
click at [580, 514] on span at bounding box center [623, 518] width 126 height 25
type input "1"
type input "1.0000"
click at [576, 551] on div "Batch: W-JUL25LMZ01-0820" at bounding box center [475, 557] width 631 height 16
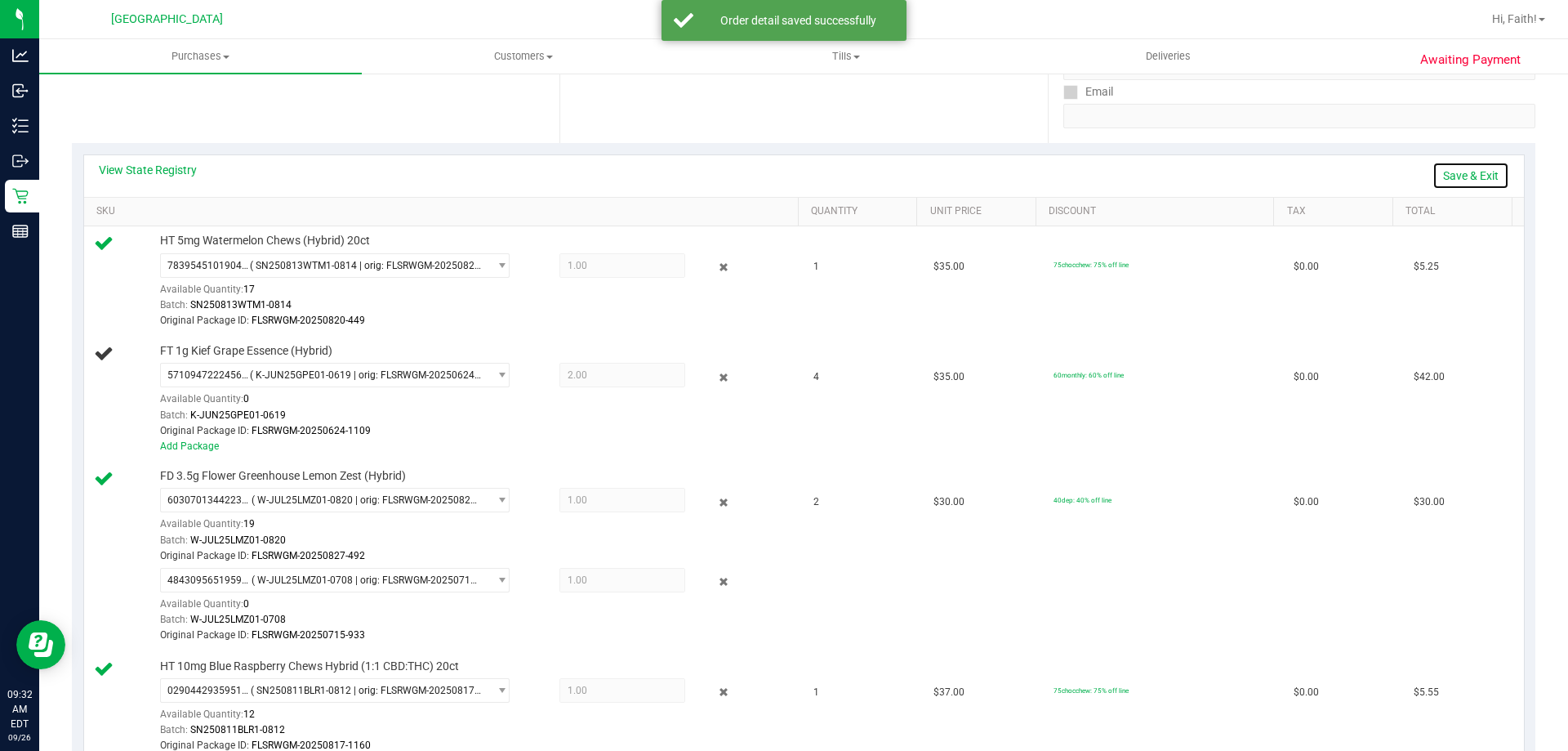
click at [1464, 185] on link "Save & Exit" at bounding box center [1471, 176] width 77 height 28
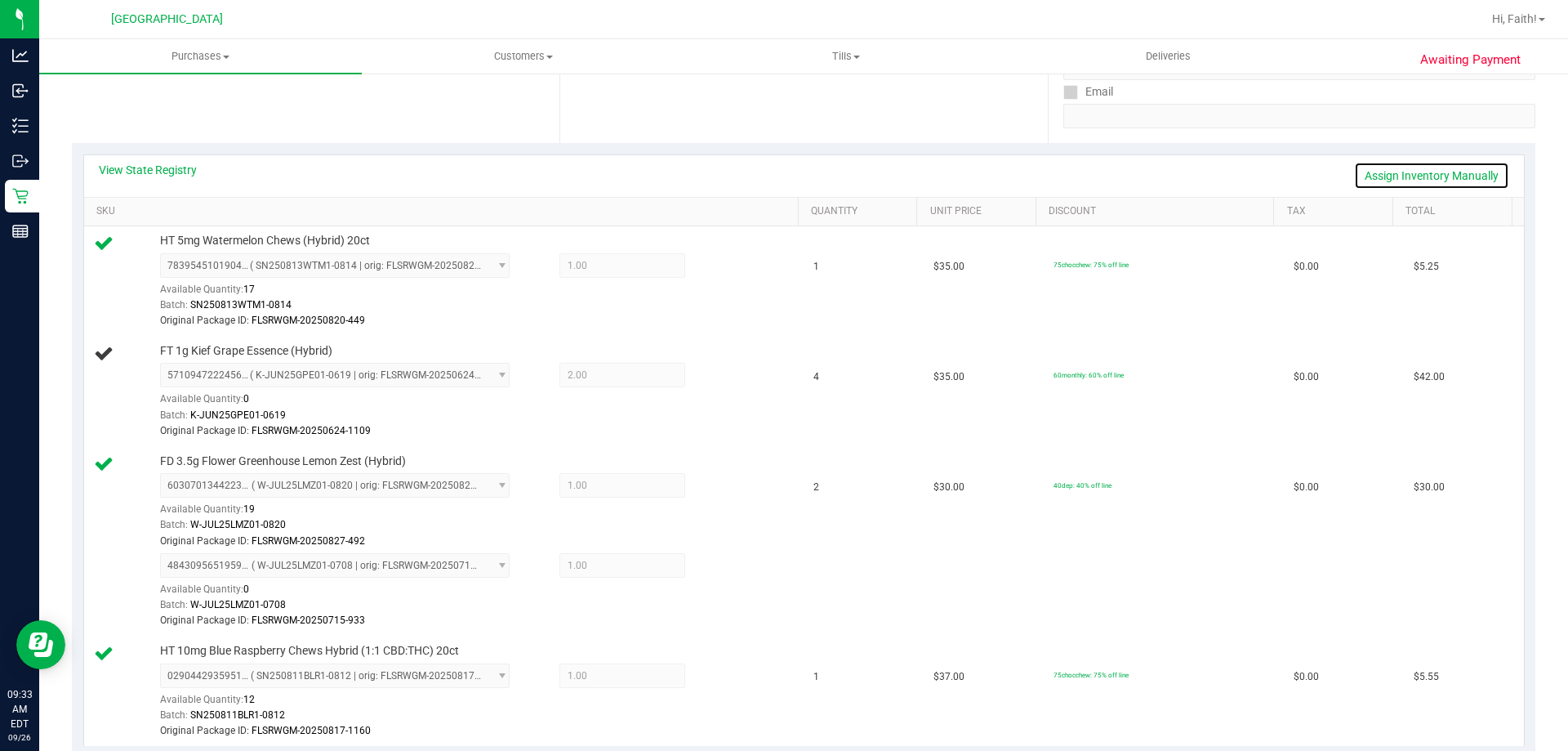
click at [1474, 164] on link "Assign Inventory Manually" at bounding box center [1431, 176] width 155 height 28
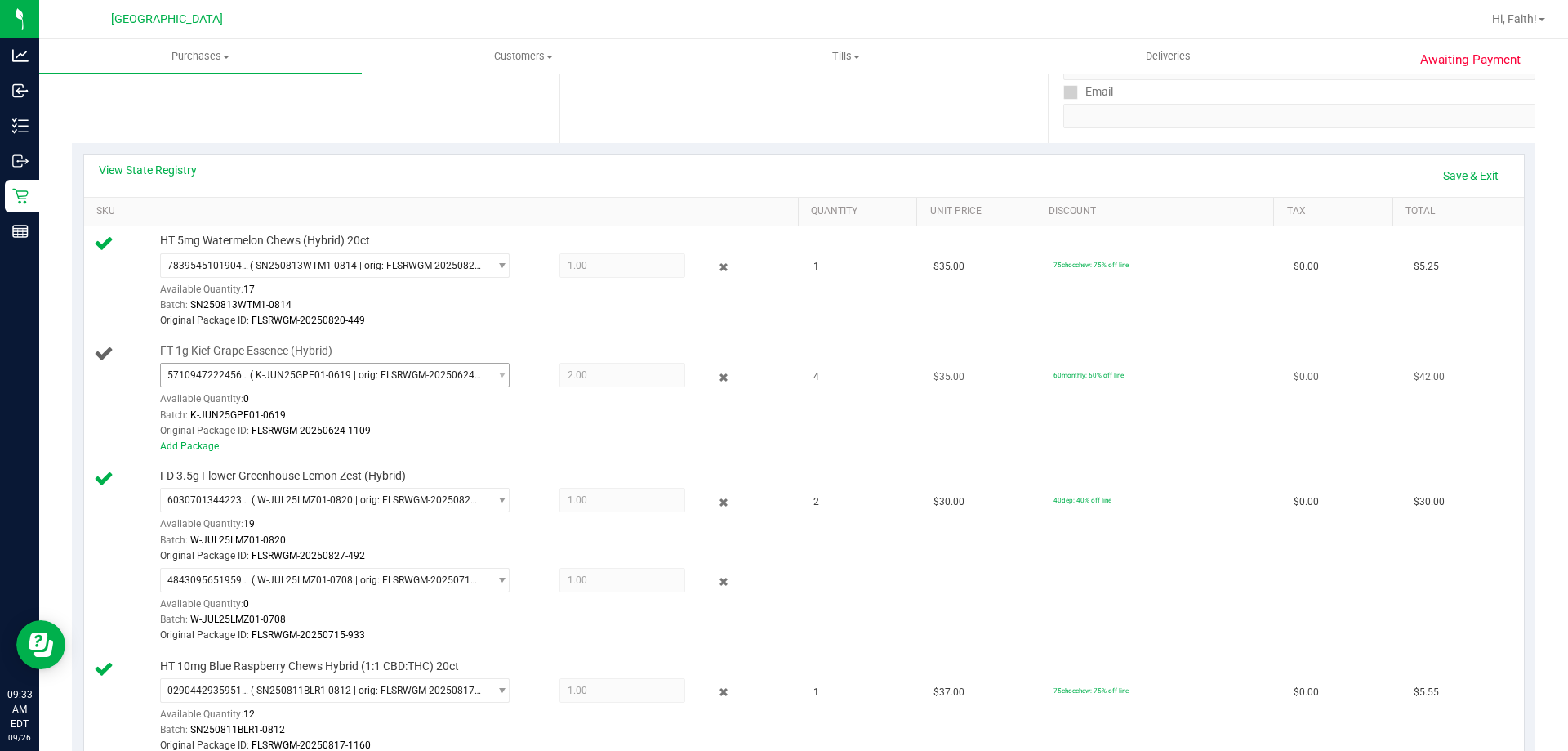
click at [433, 381] on span "( K-JUN25GPE01-0619 | orig: FLSRWGM-20250624-1109 )" at bounding box center [365, 375] width 231 height 12
click at [1449, 181] on link "Save & Exit" at bounding box center [1471, 176] width 77 height 28
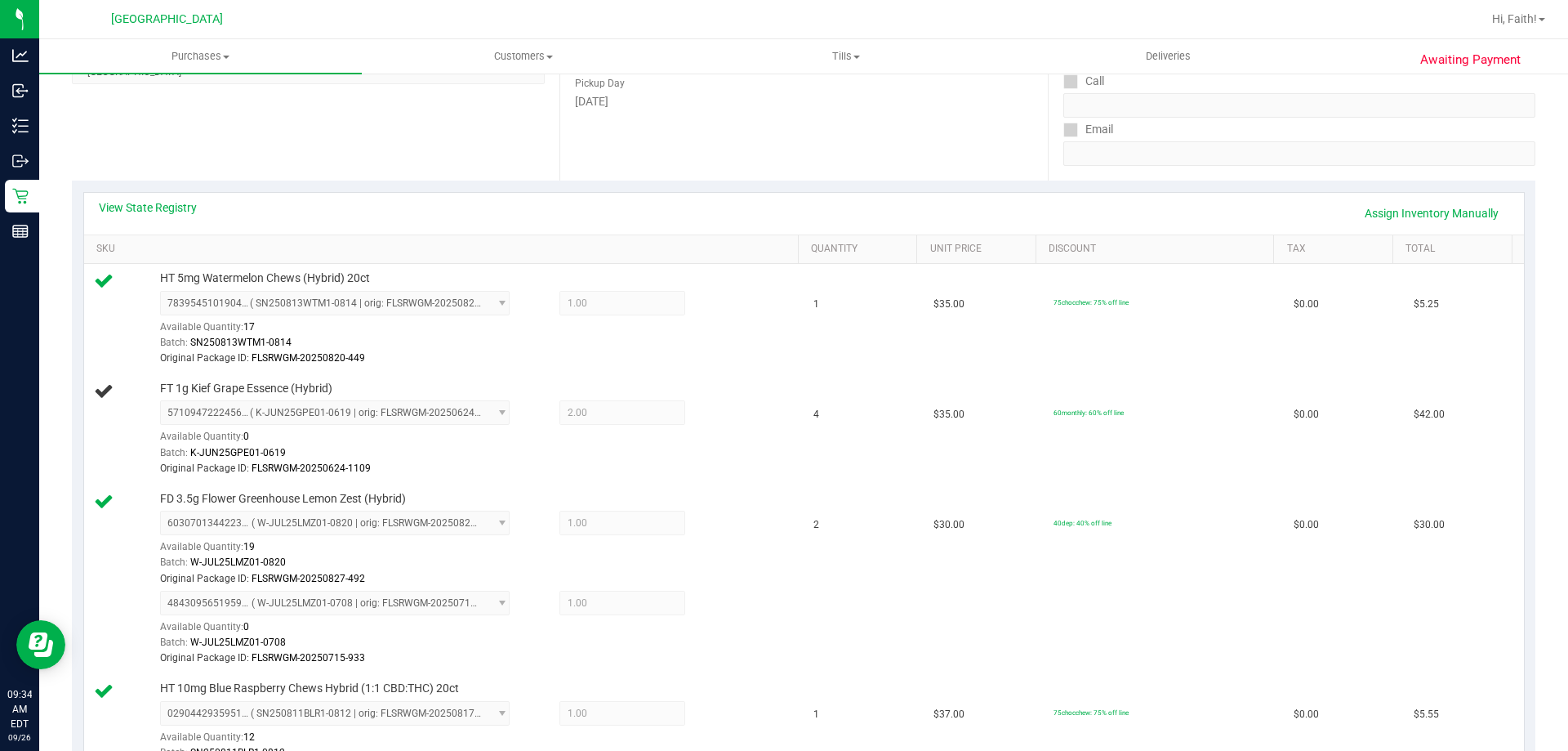
scroll to position [261, 0]
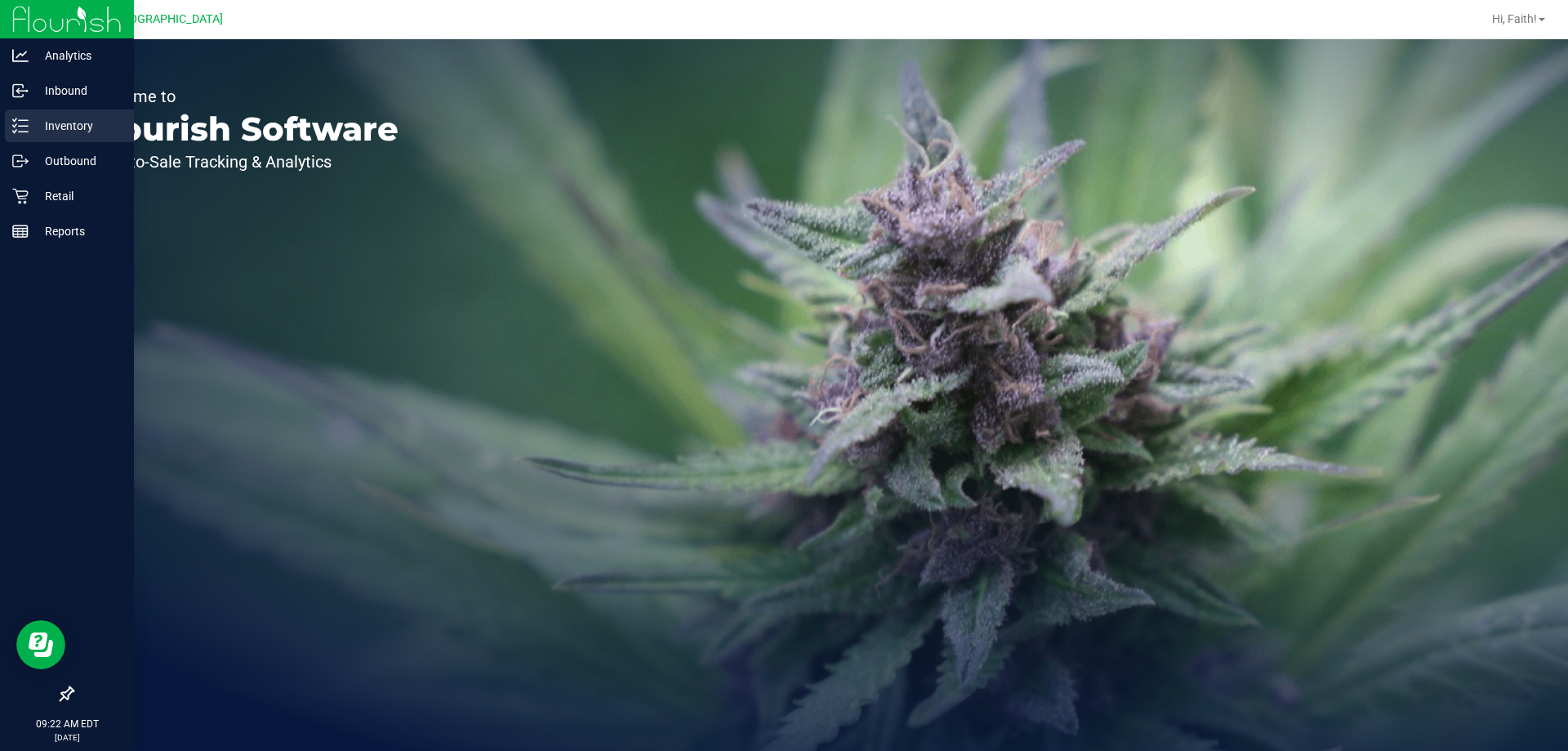
click at [28, 136] on div "Inventory" at bounding box center [70, 125] width 129 height 32
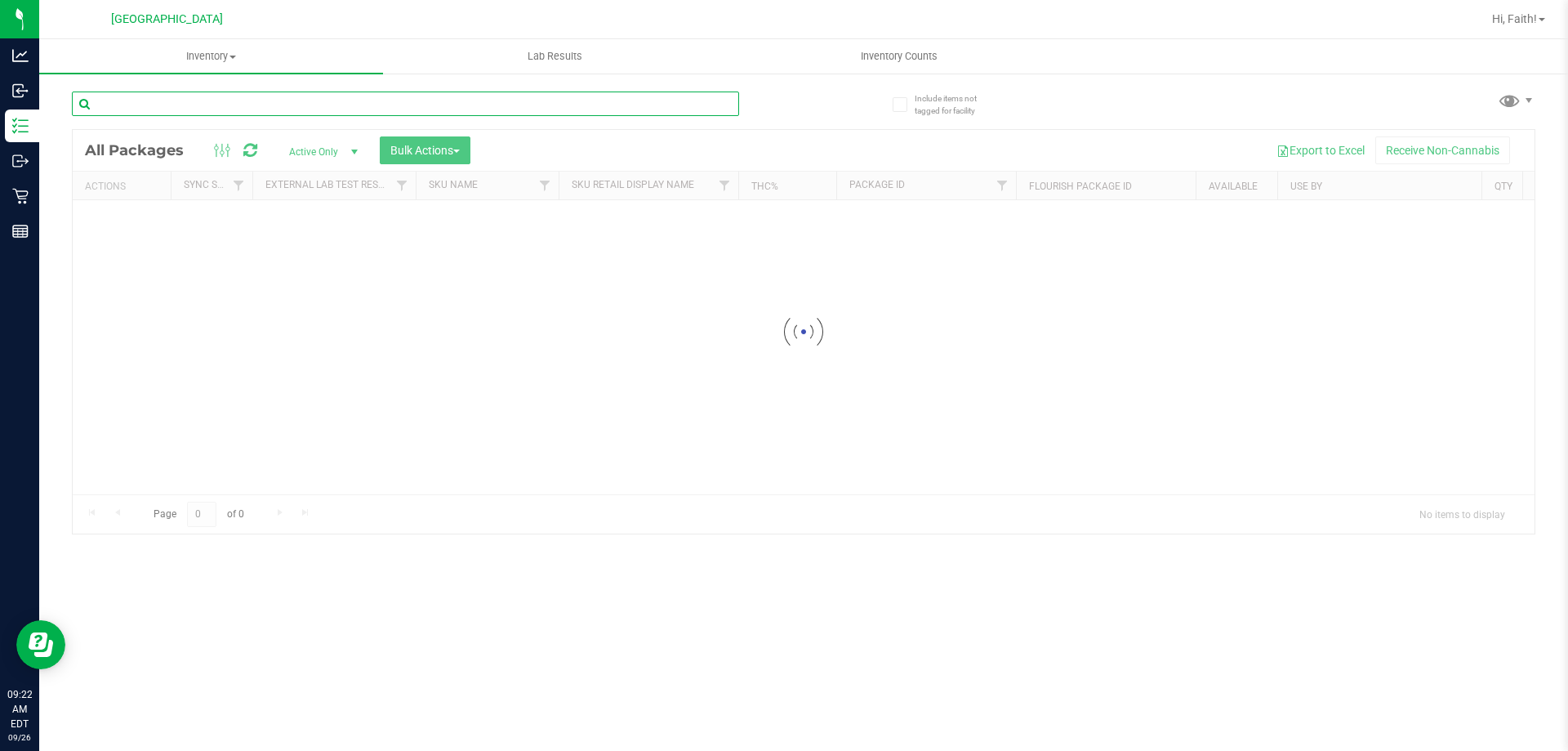
click at [233, 103] on input "text" at bounding box center [406, 104] width 667 height 25
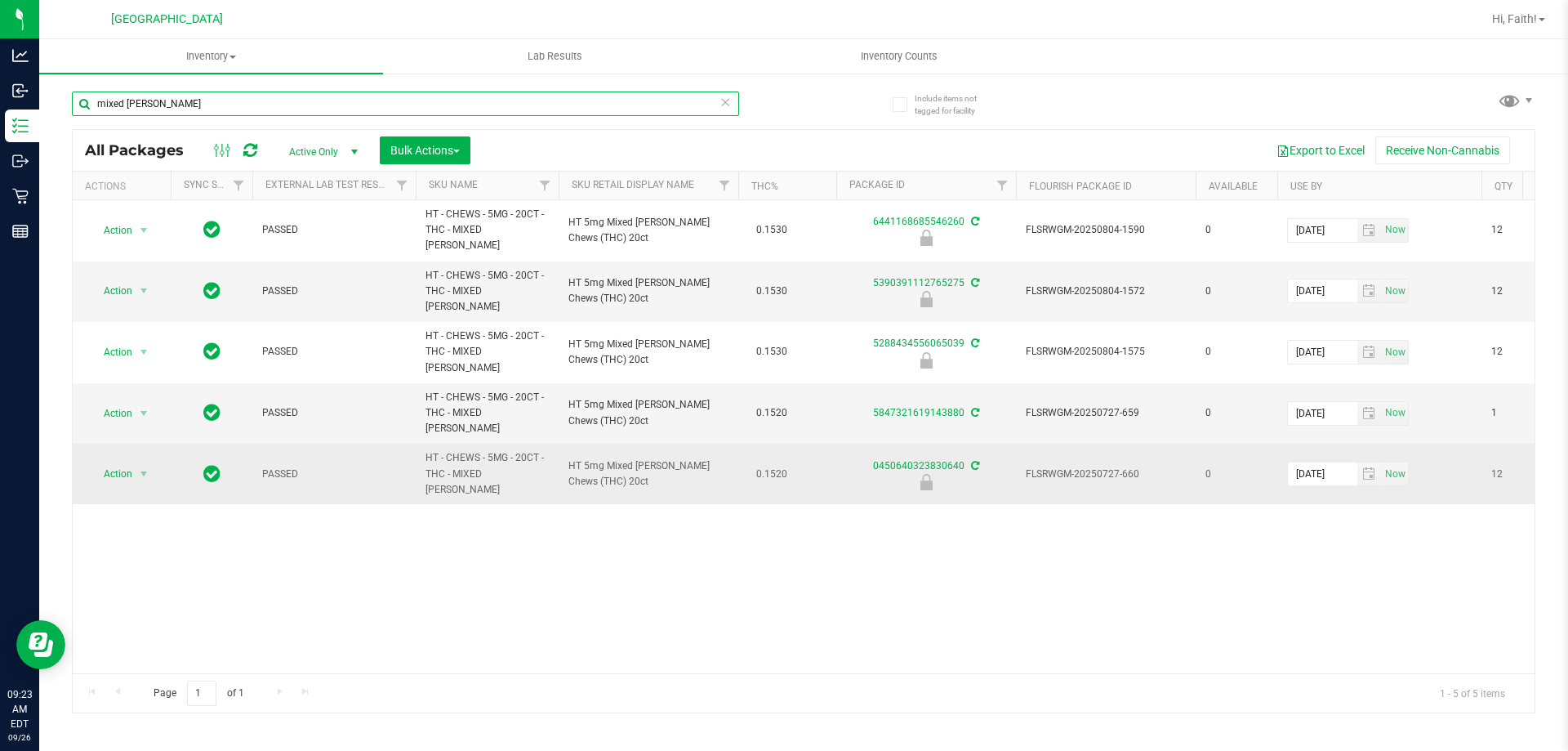
type input "mixed [PERSON_NAME]"
click at [130, 462] on span "Action" at bounding box center [111, 474] width 44 height 23
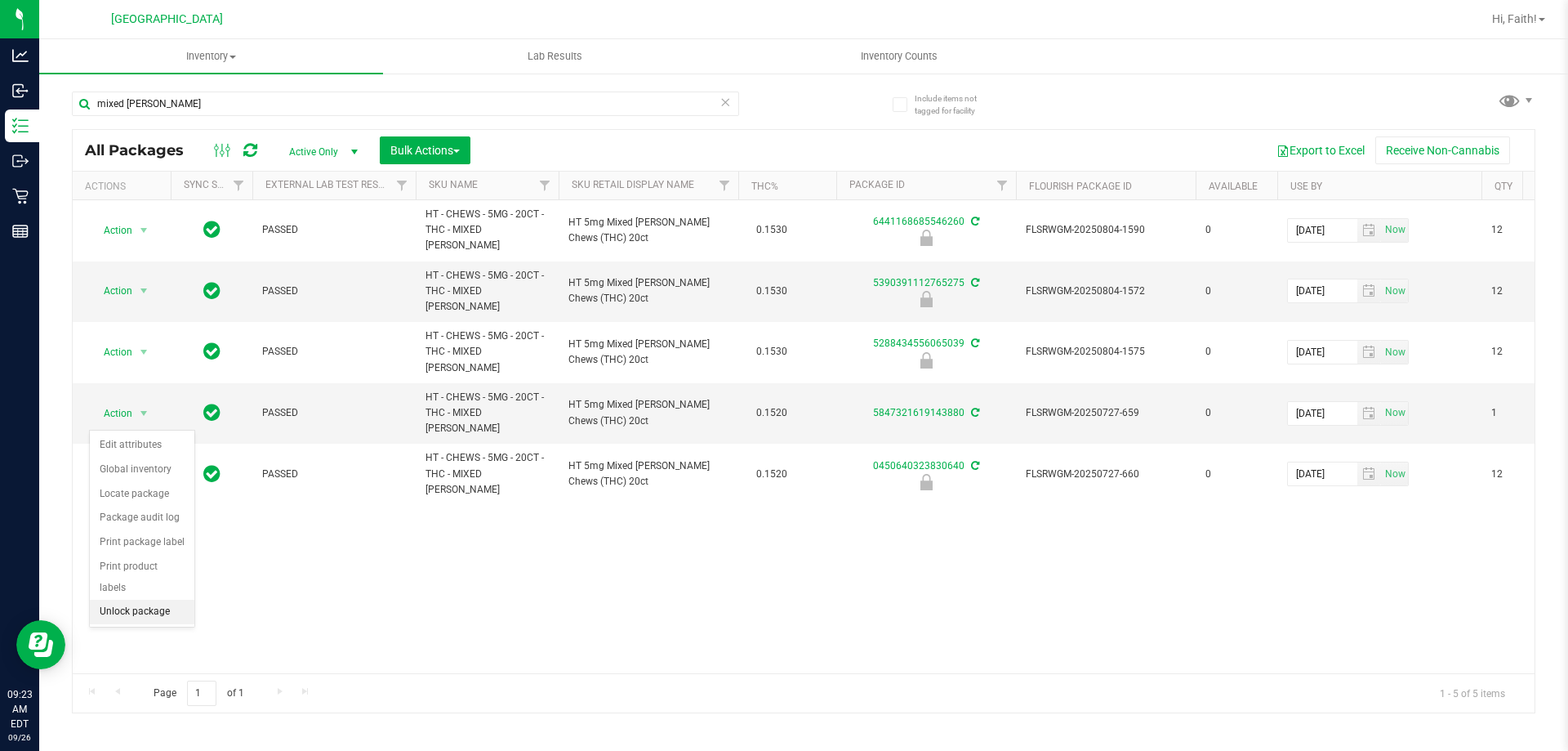
click at [140, 599] on li "Unlock package" at bounding box center [142, 612] width 104 height 25
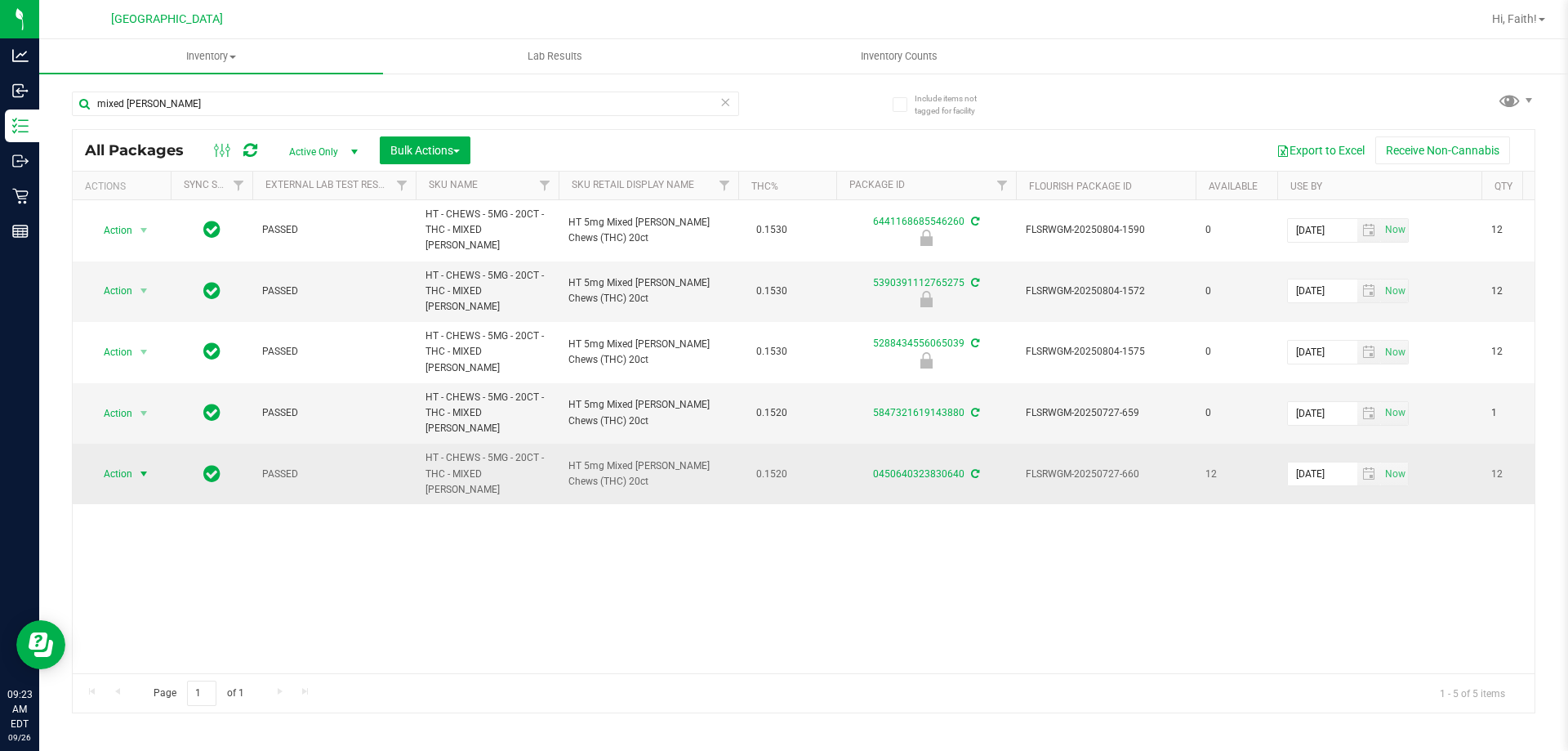
click at [131, 462] on span "Action" at bounding box center [111, 474] width 44 height 23
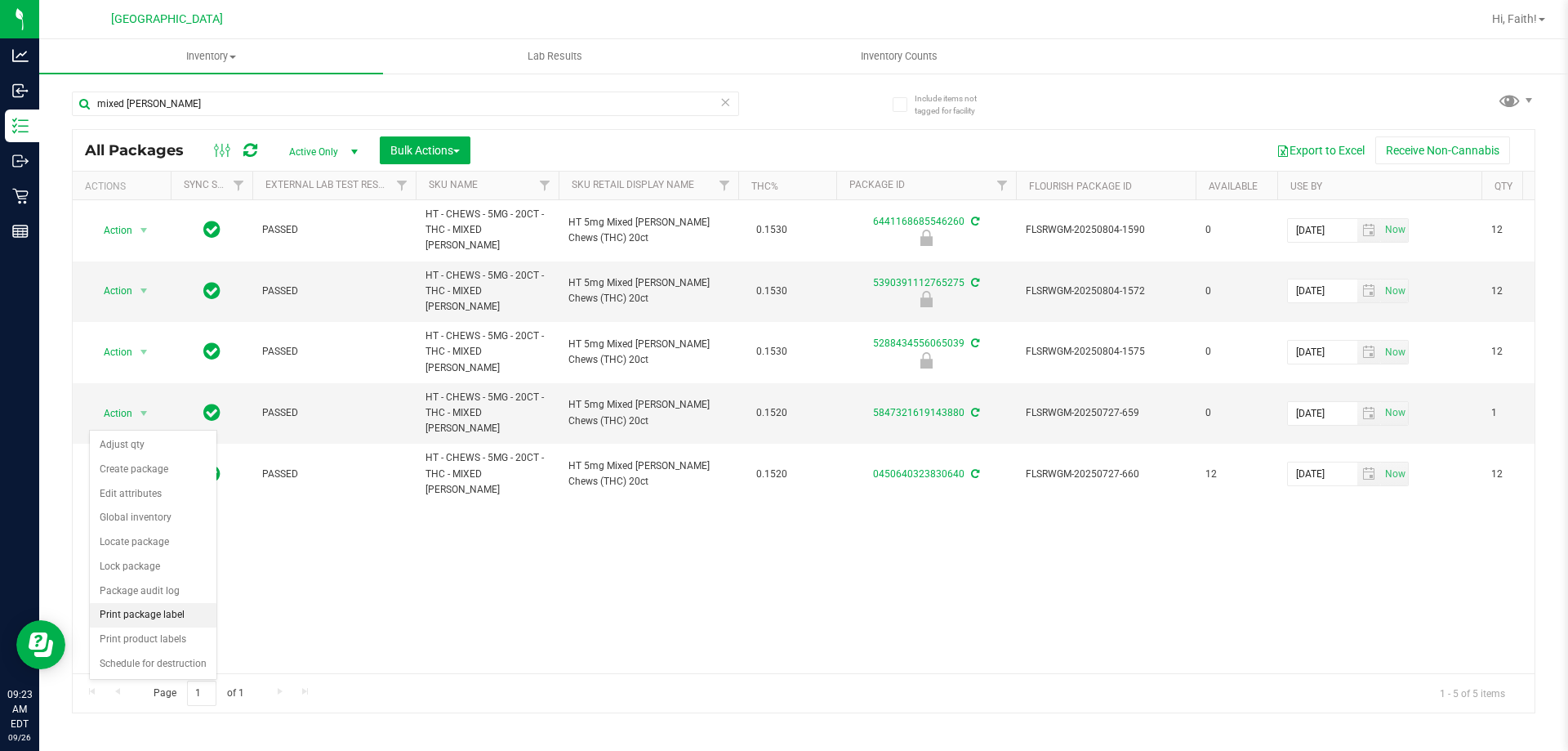
click at [180, 623] on li "Print package label" at bounding box center [153, 615] width 127 height 25
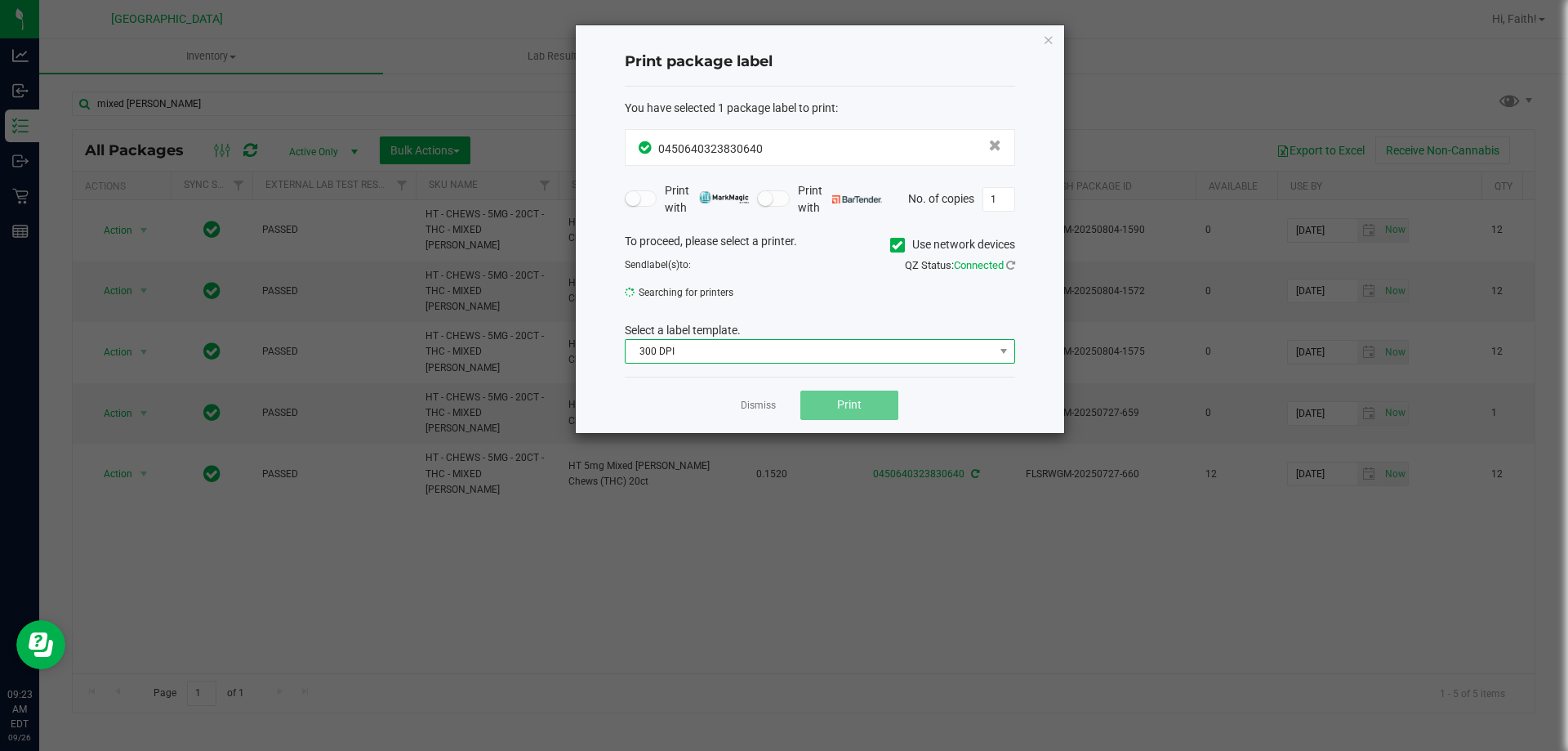
click at [690, 344] on span "300 DPI" at bounding box center [810, 351] width 368 height 23
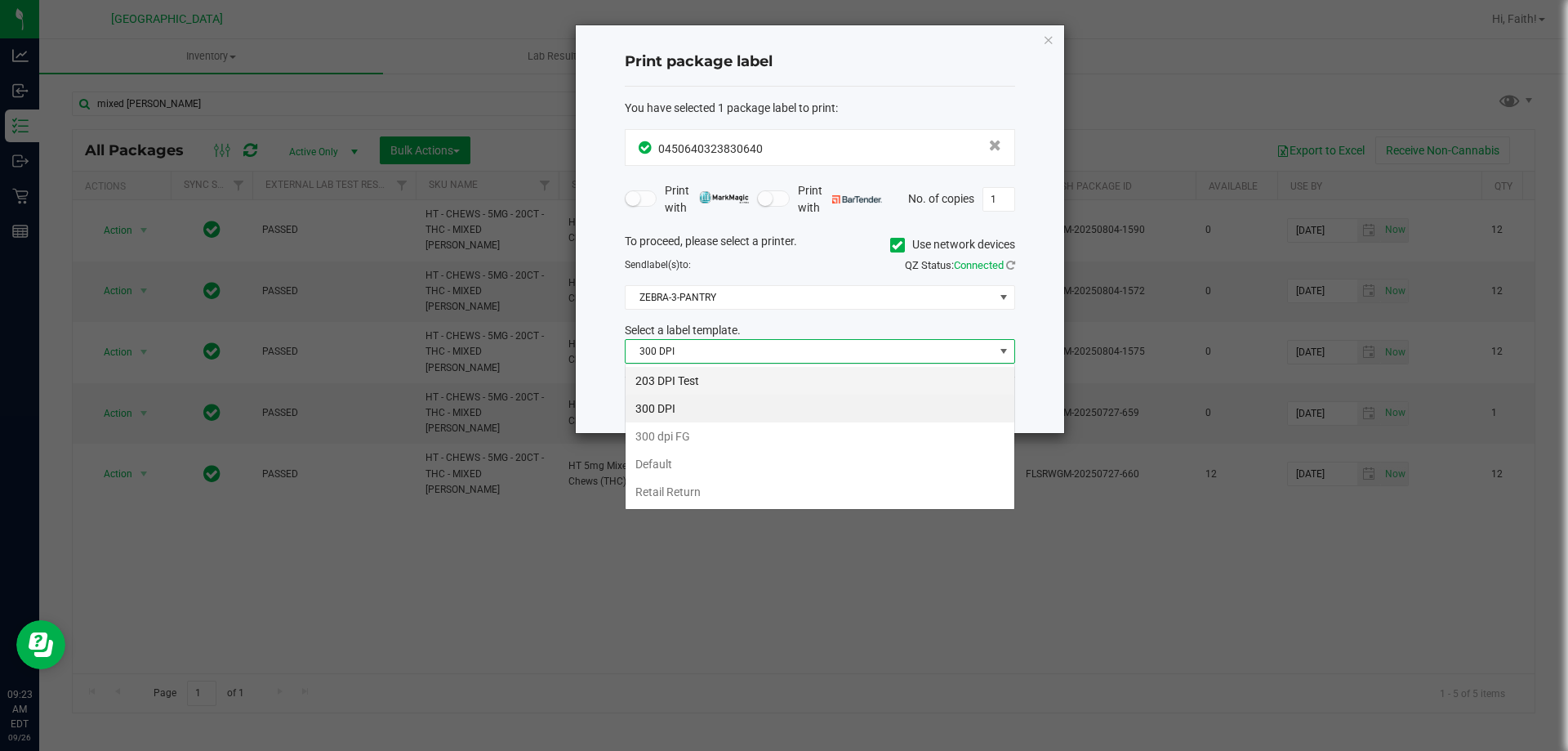
scroll to position [25, 391]
click at [683, 375] on li "203 DPI Test" at bounding box center [820, 381] width 389 height 28
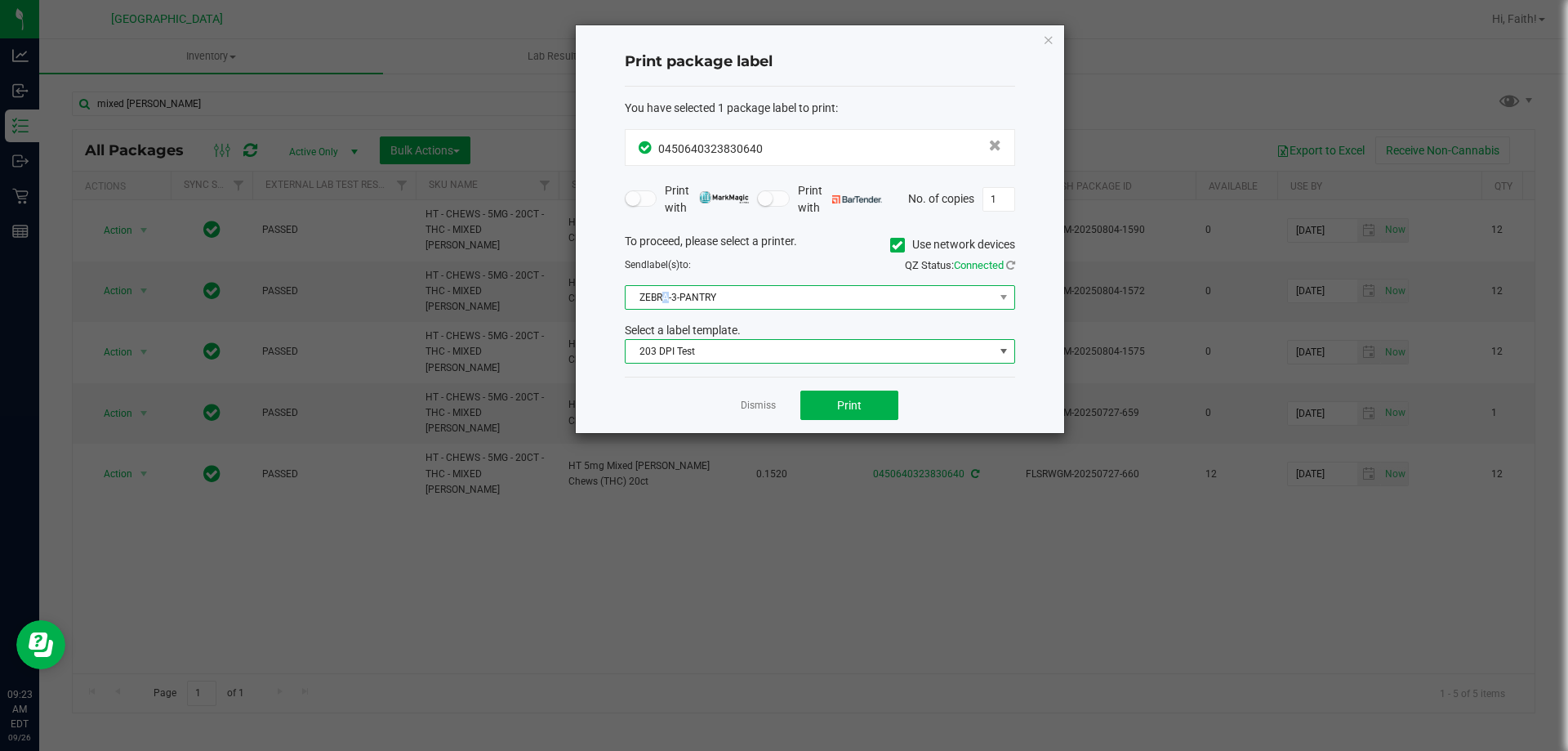
click at [666, 308] on span "ZEBRA-3-PANTRY" at bounding box center [810, 297] width 368 height 23
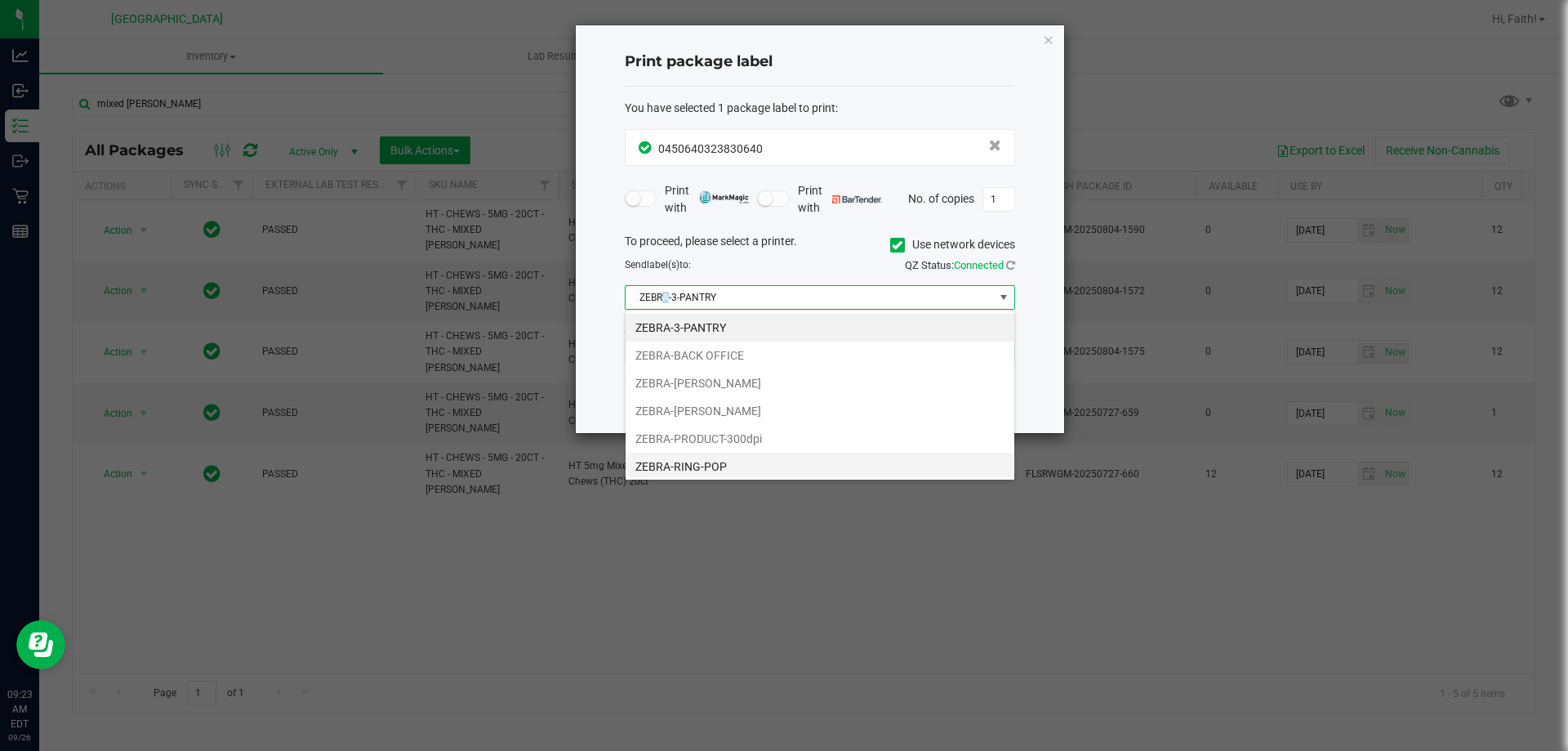
click at [700, 471] on li "ZEBRA-RING-POP" at bounding box center [820, 467] width 389 height 28
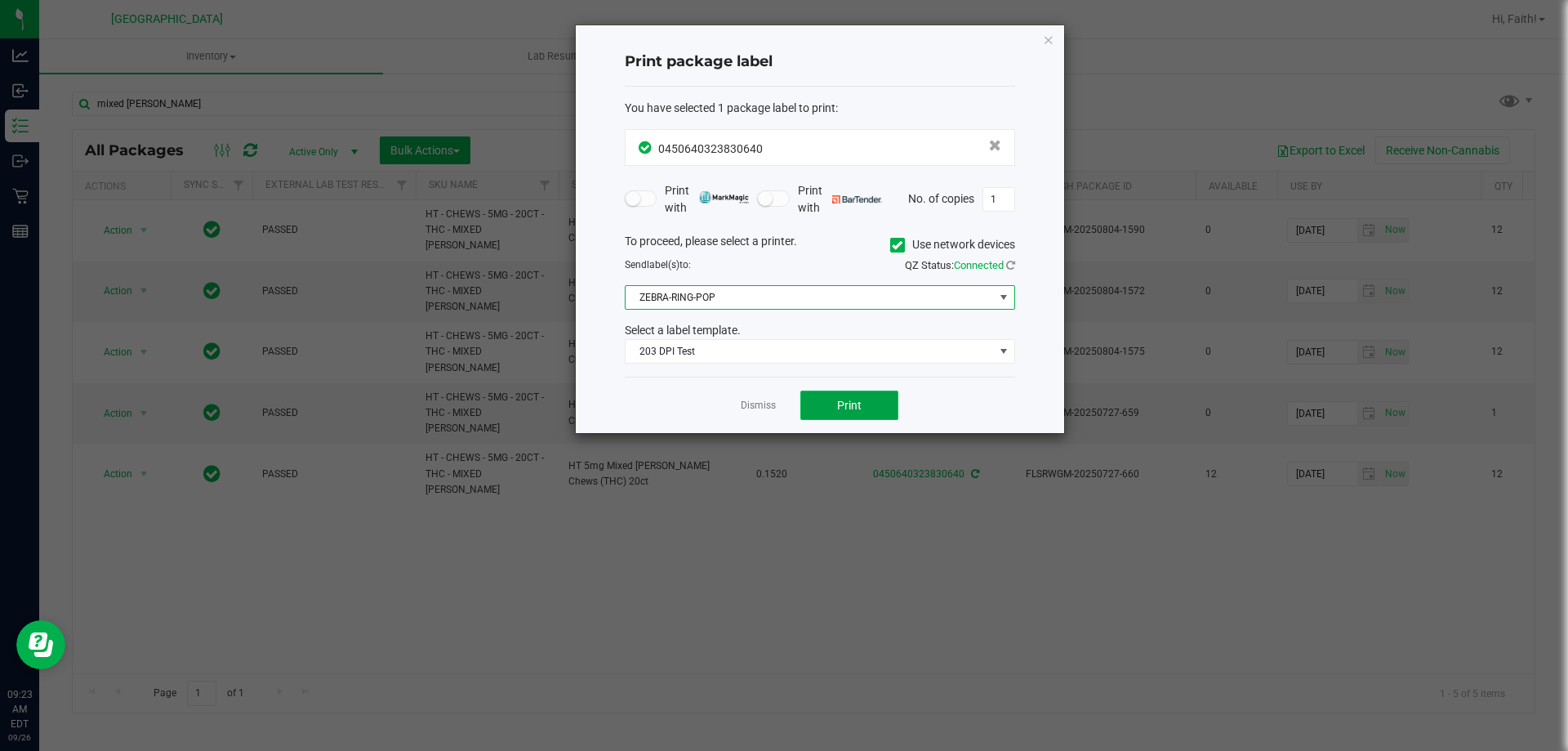
click at [833, 402] on button "Print" at bounding box center [849, 406] width 98 height 30
click at [1046, 39] on icon "button" at bounding box center [1049, 40] width 12 height 20
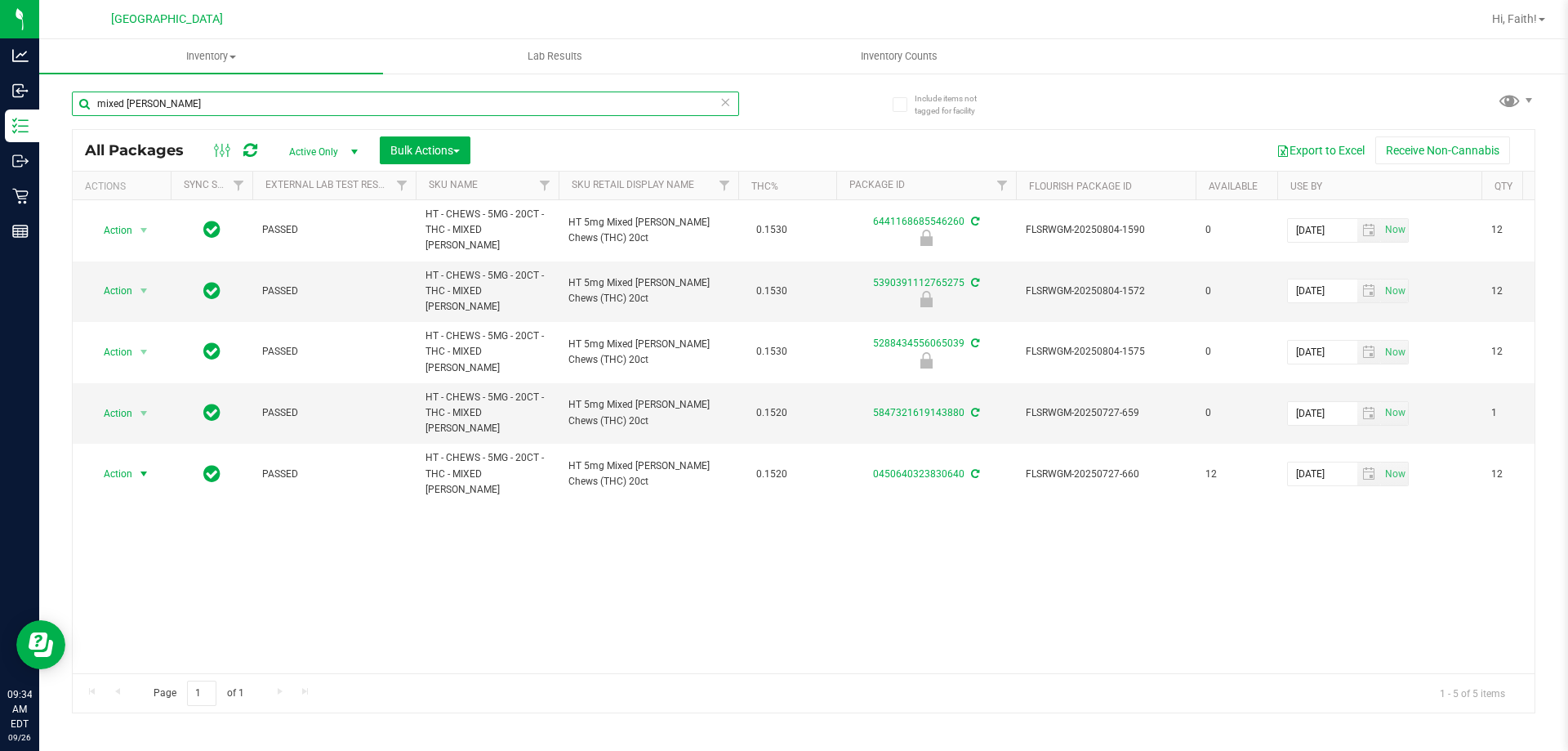
click at [455, 104] on input "mixed [PERSON_NAME]" at bounding box center [406, 104] width 667 height 25
type input "m"
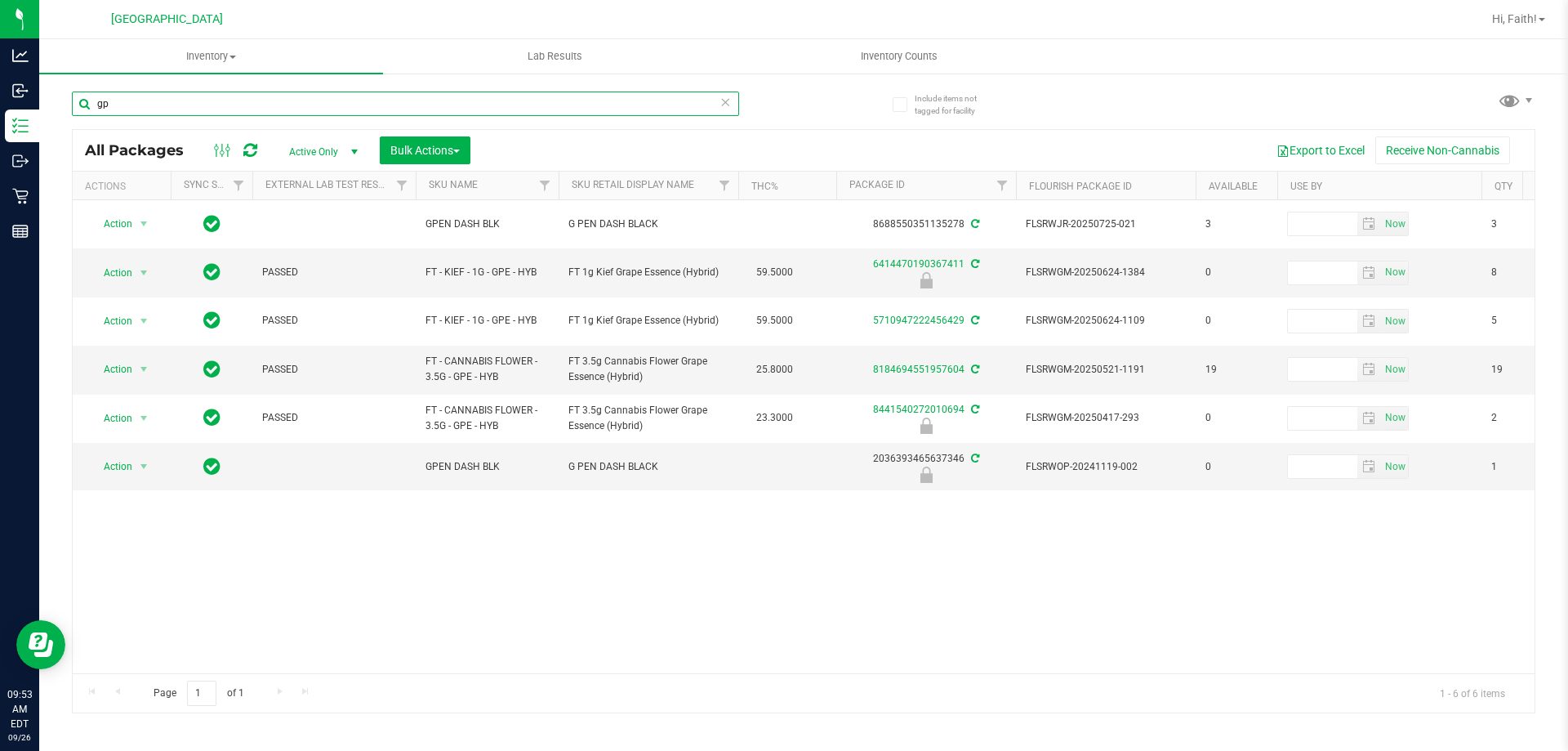
type input "g"
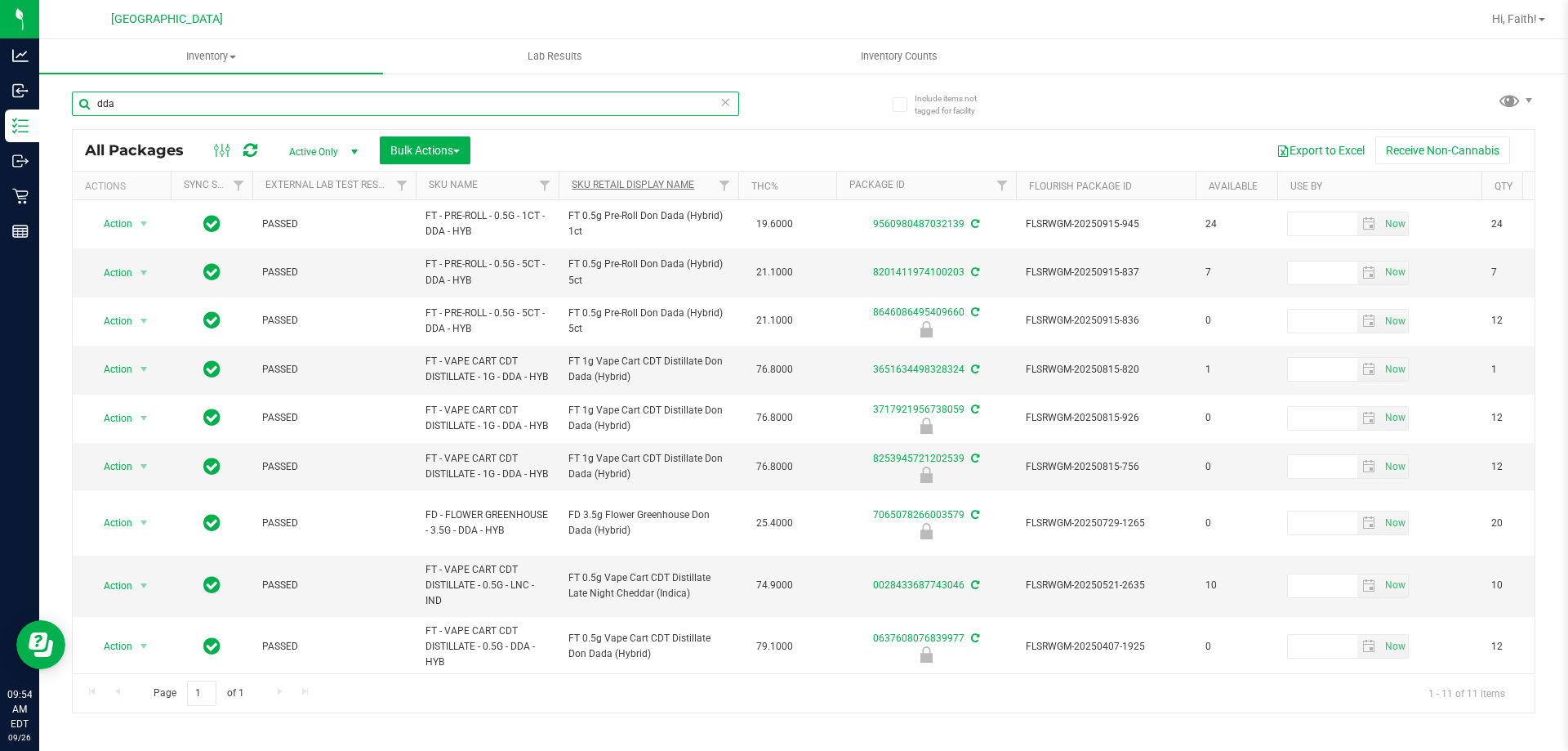
type input "dda"
click at [662, 181] on link "Sku Retail Display Name" at bounding box center [633, 185] width 123 height 12
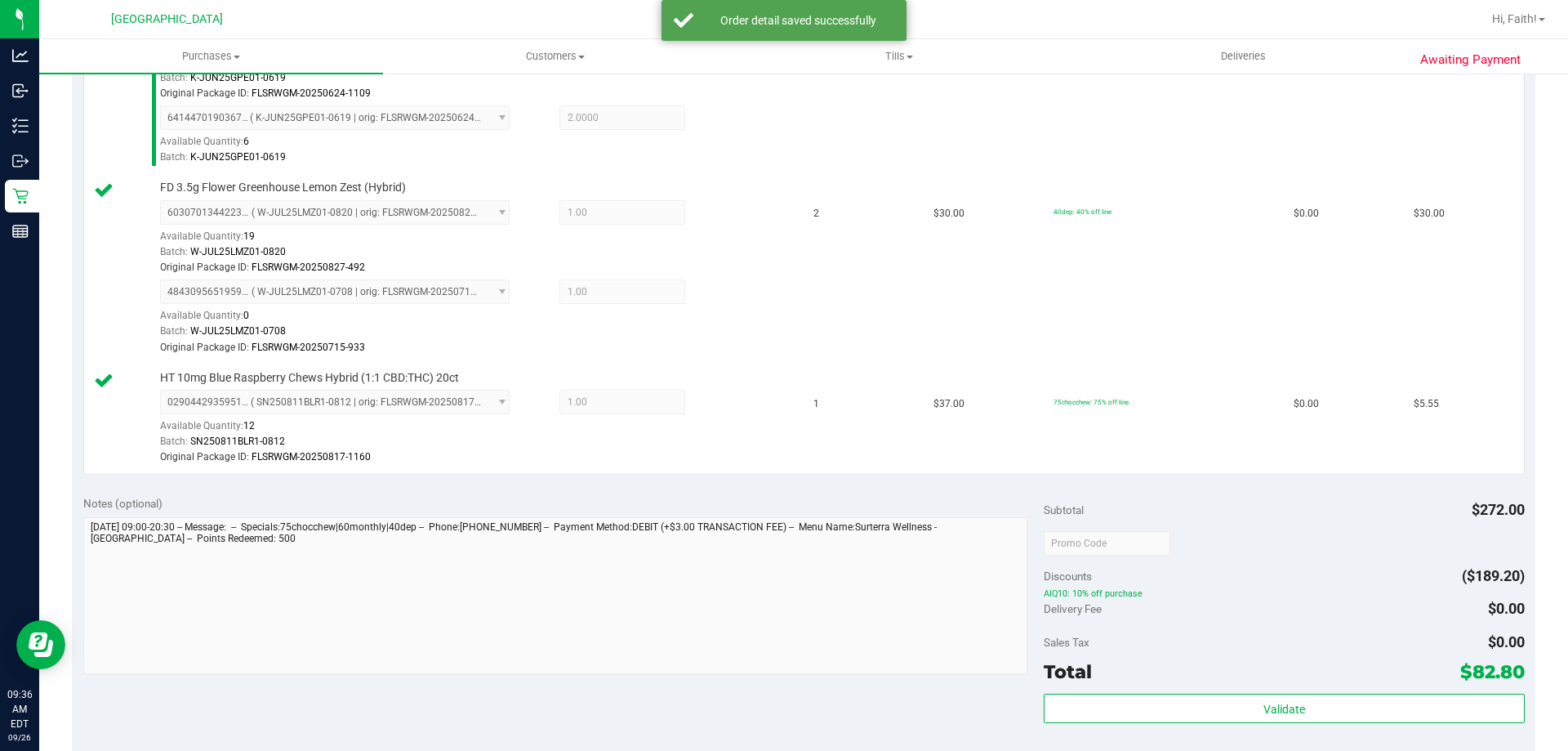
scroll to position [643, 0]
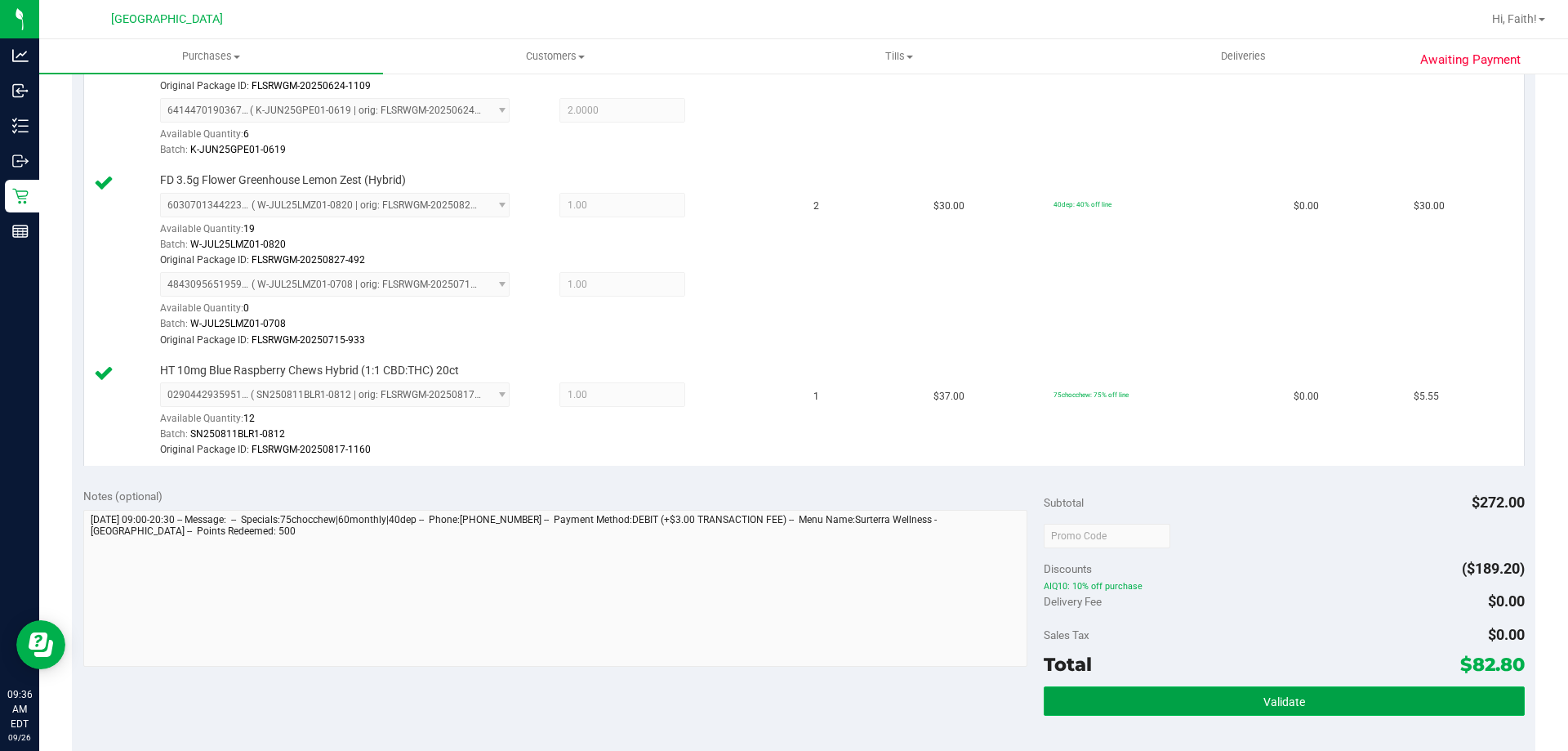
click at [1375, 702] on button "Validate" at bounding box center [1284, 701] width 480 height 30
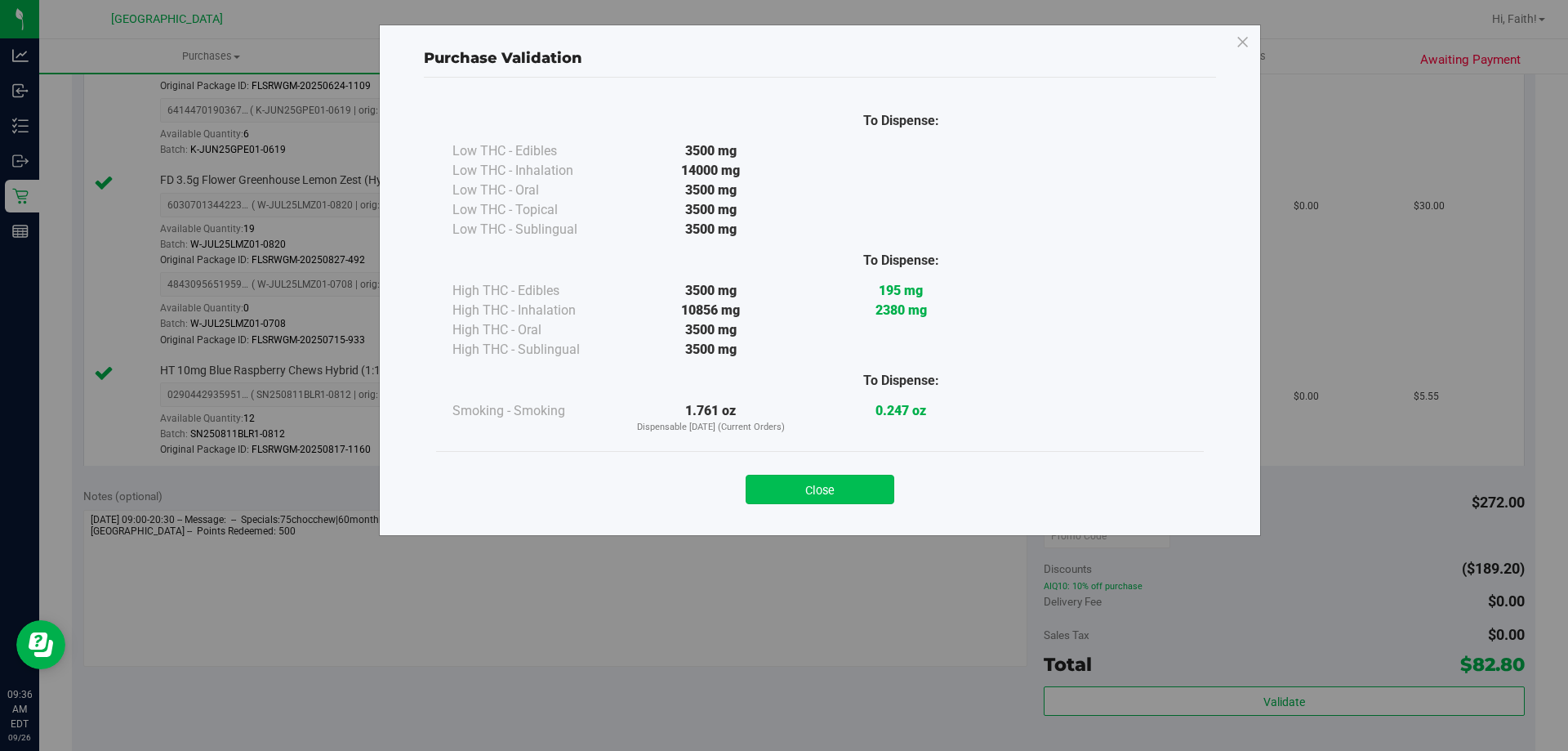
click at [842, 481] on button "Close" at bounding box center [820, 489] width 149 height 30
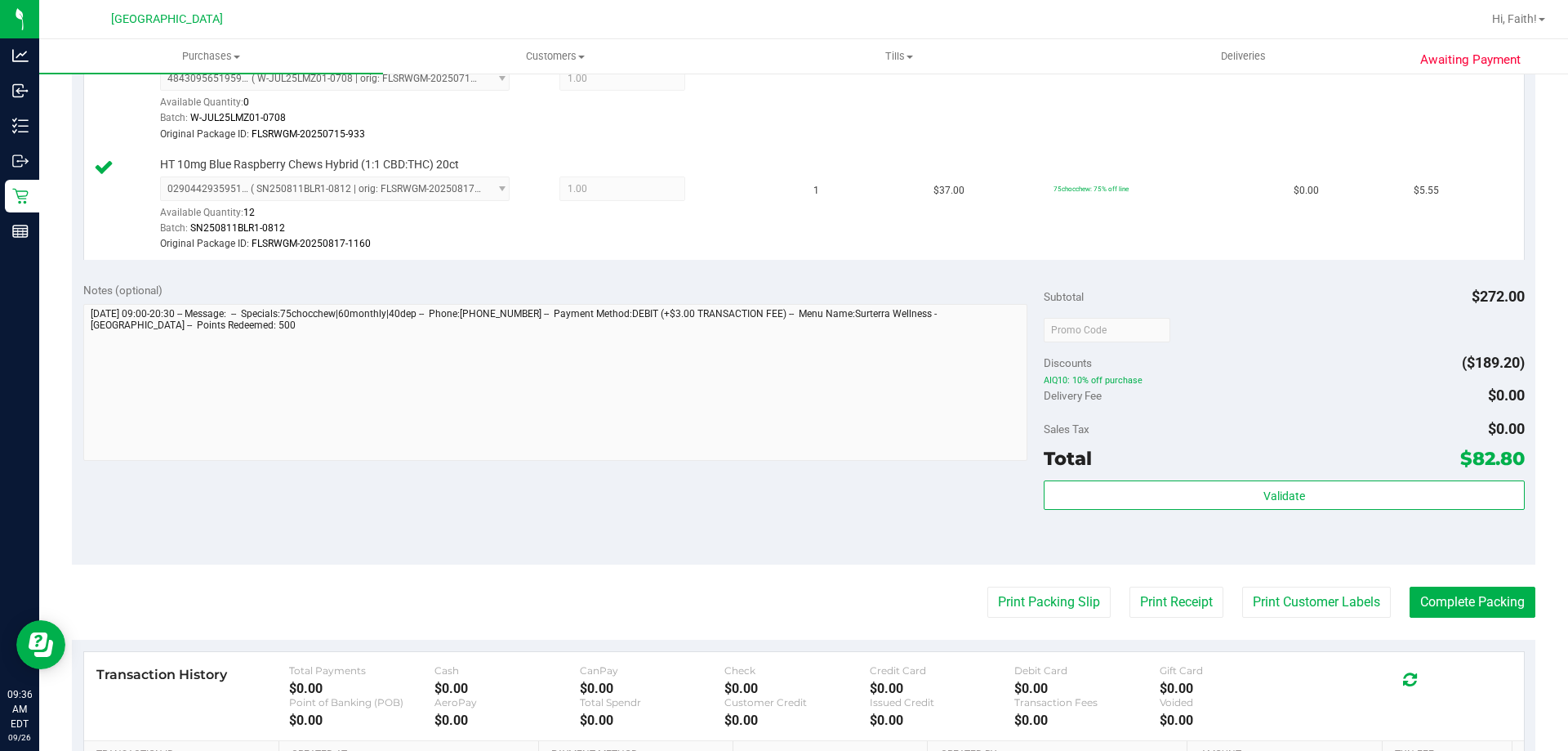
scroll to position [845, 0]
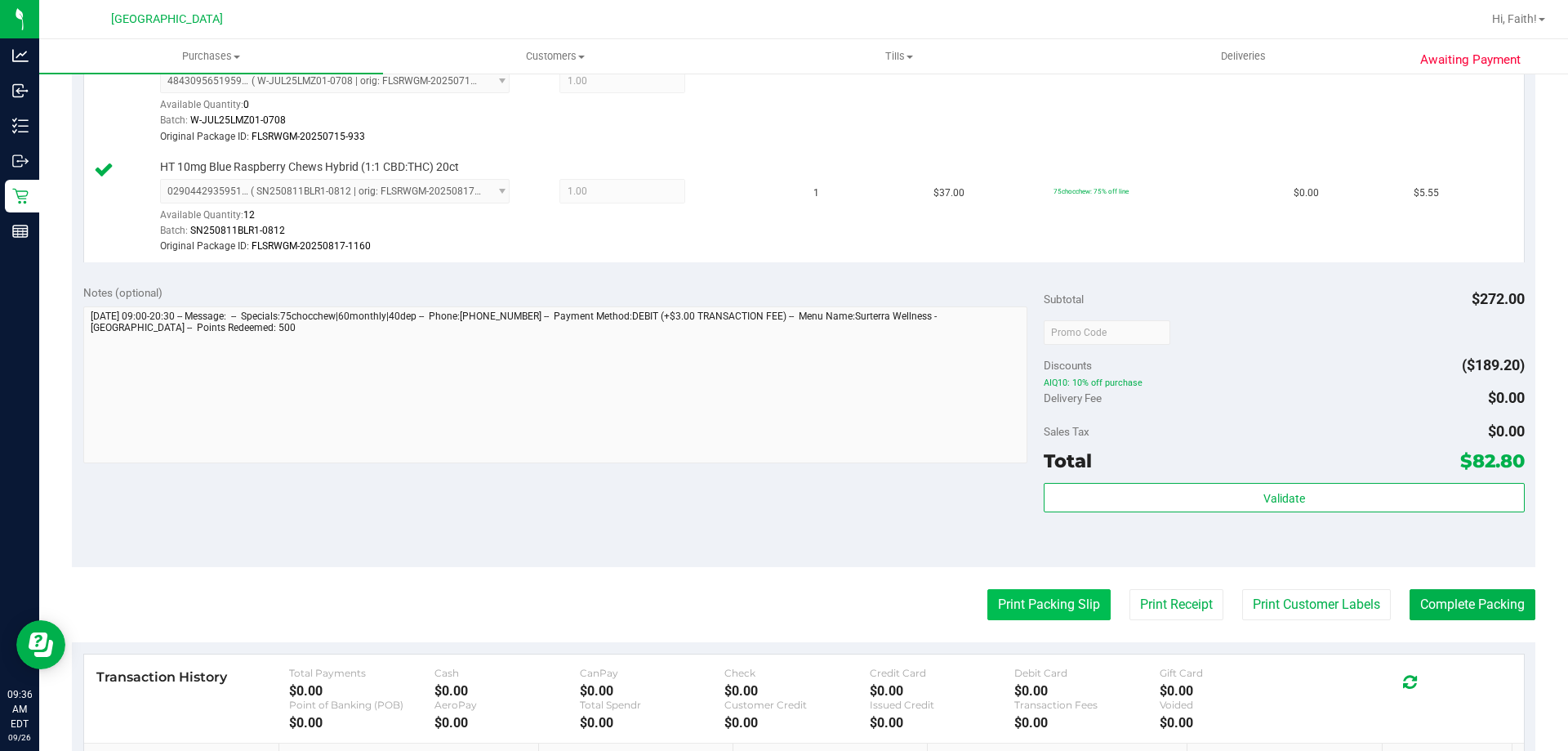
click at [1012, 599] on button "Print Packing Slip" at bounding box center [1049, 604] width 123 height 31
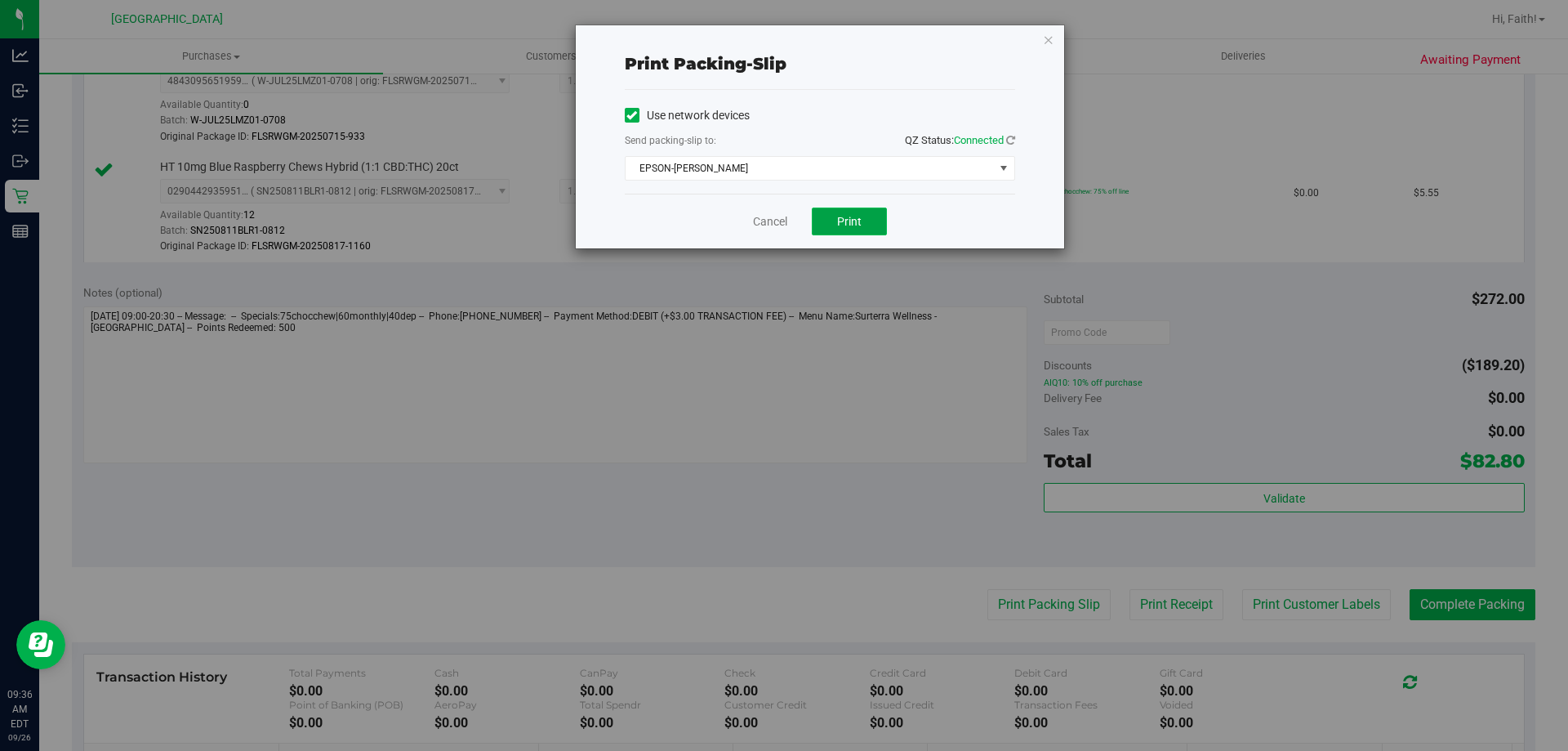
click at [855, 229] on button "Print" at bounding box center [849, 222] width 75 height 28
click at [1047, 38] on icon "button" at bounding box center [1049, 40] width 12 height 20
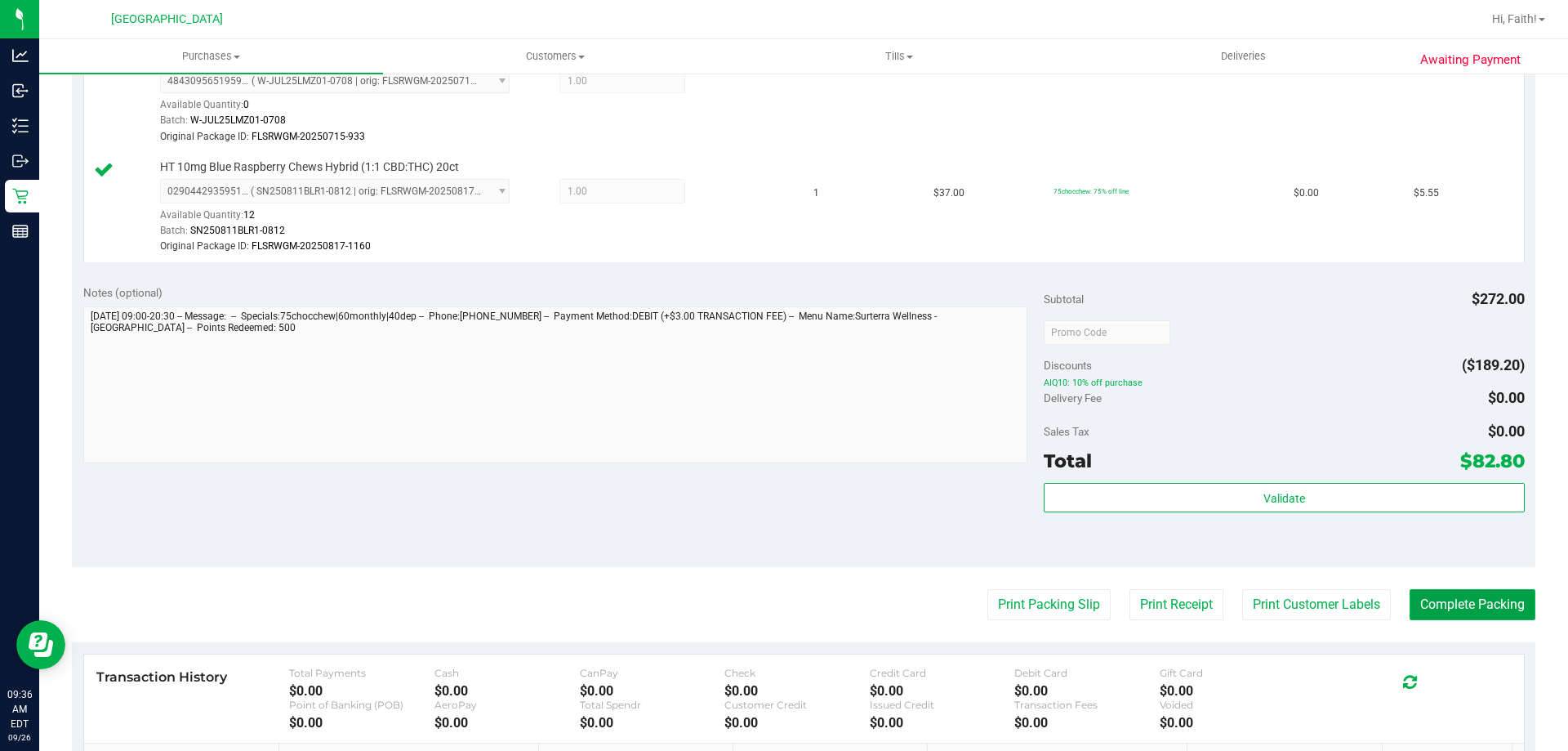
click at [1481, 593] on button "Complete Packing" at bounding box center [1473, 604] width 126 height 31
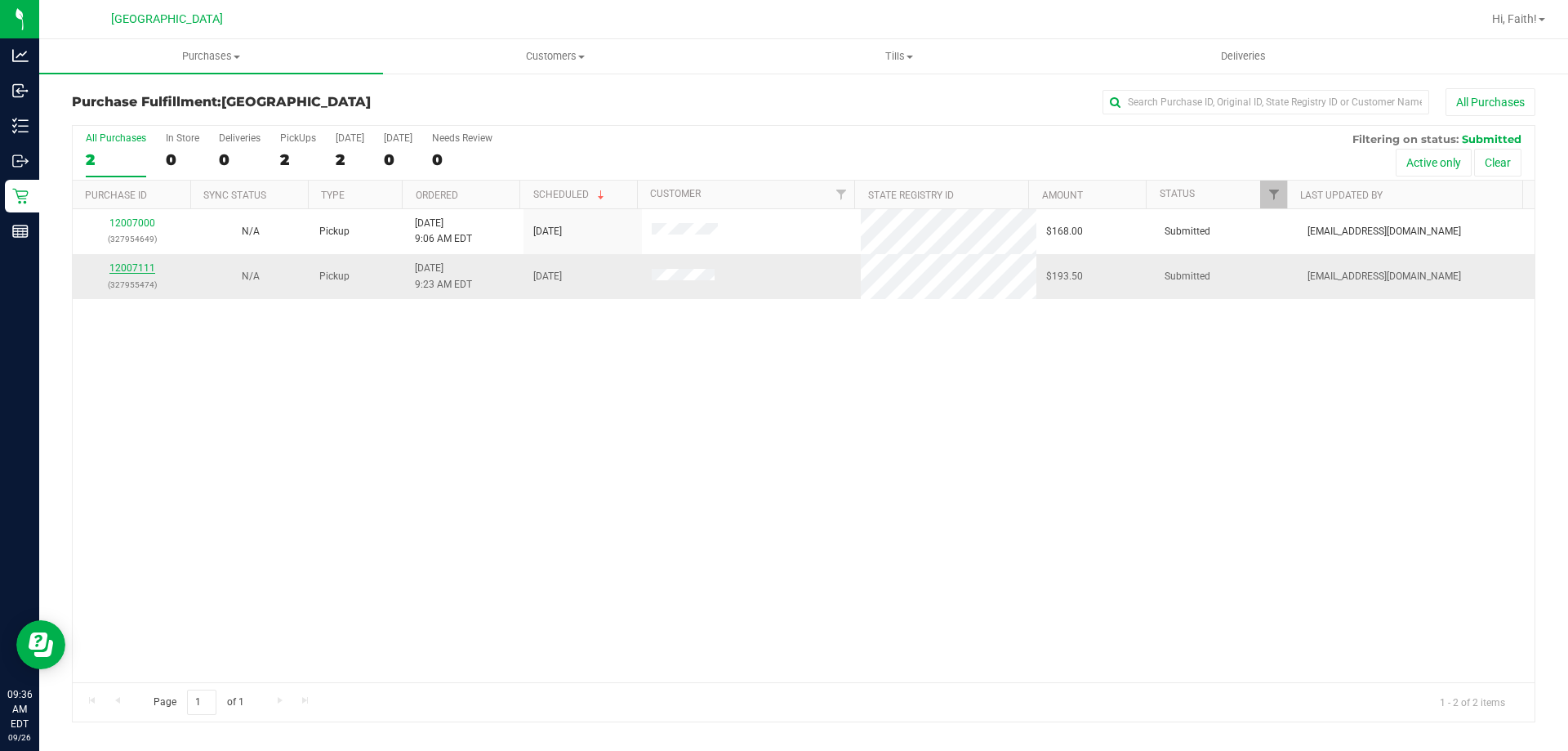
click at [145, 267] on link "12007111" at bounding box center [132, 268] width 46 height 12
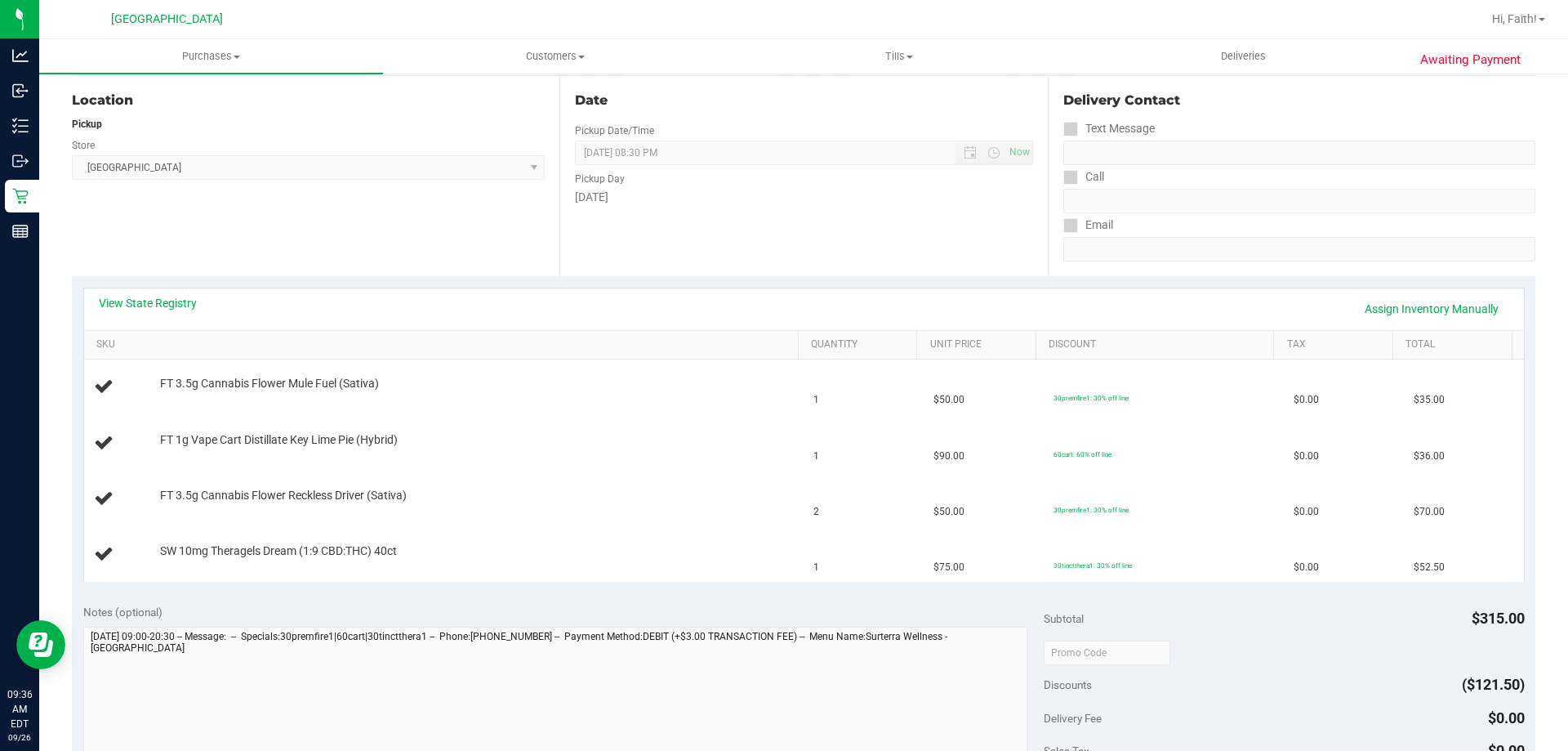
scroll to position [204, 0]
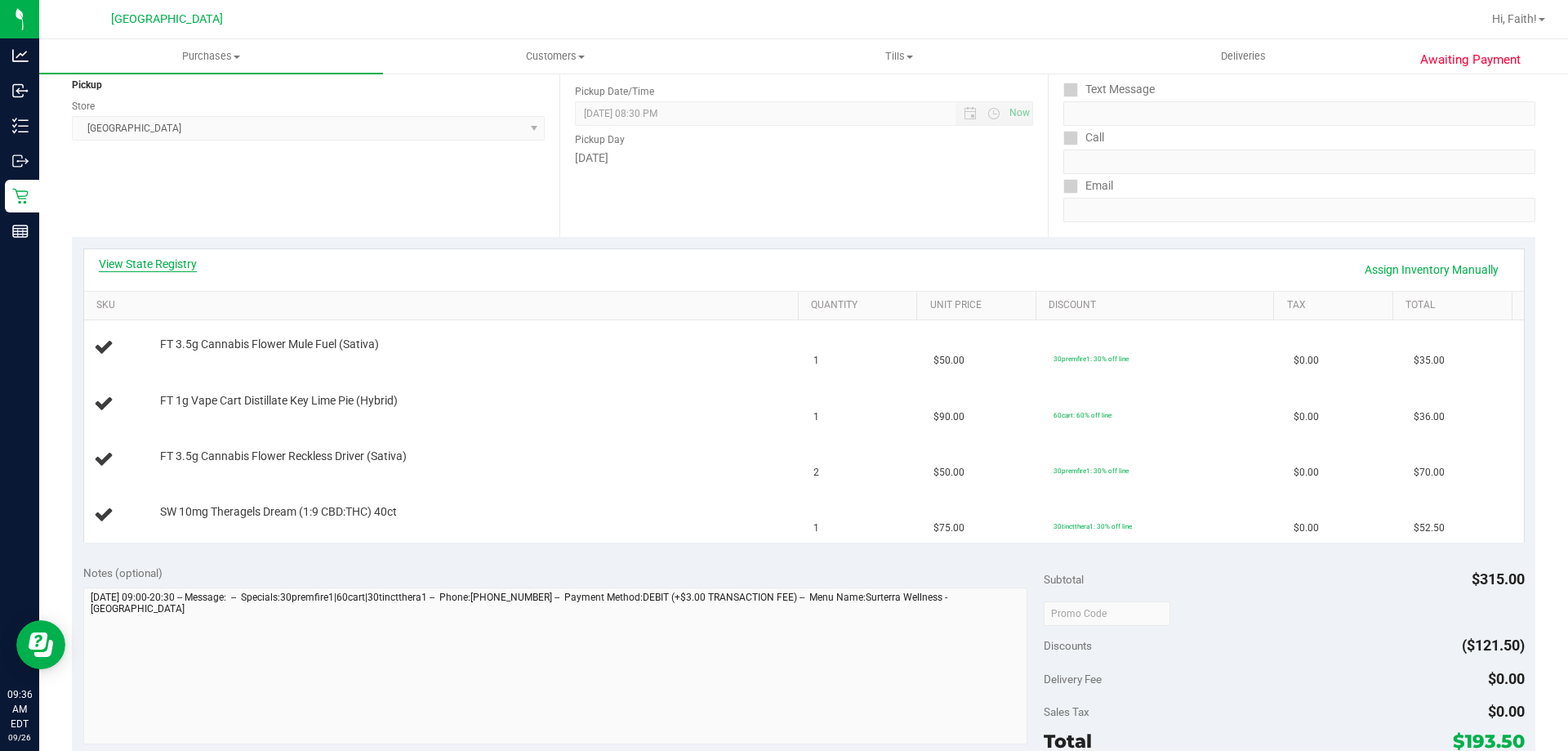
click at [159, 262] on link "View State Registry" at bounding box center [147, 264] width 98 height 17
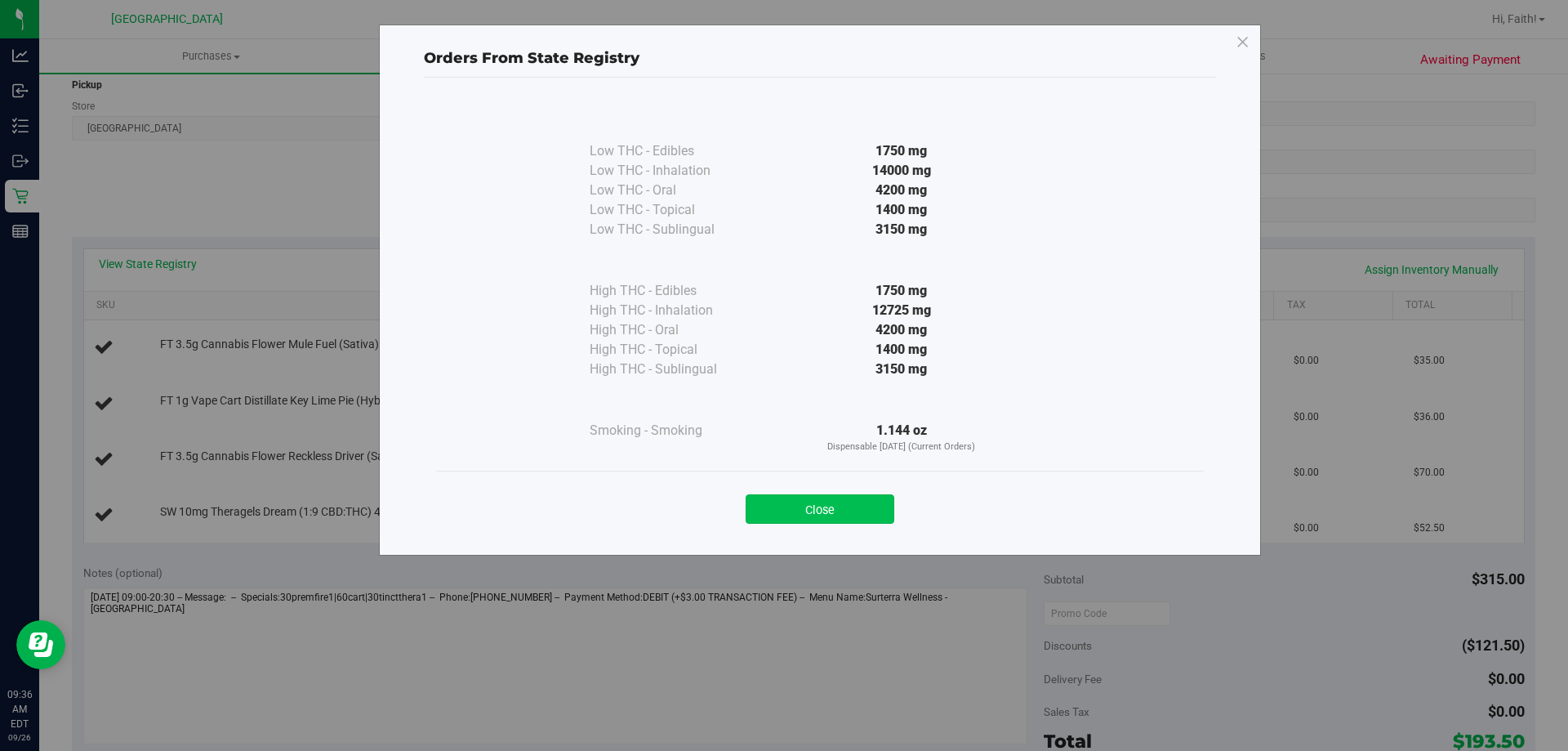
click at [854, 522] on button "Close" at bounding box center [820, 509] width 149 height 30
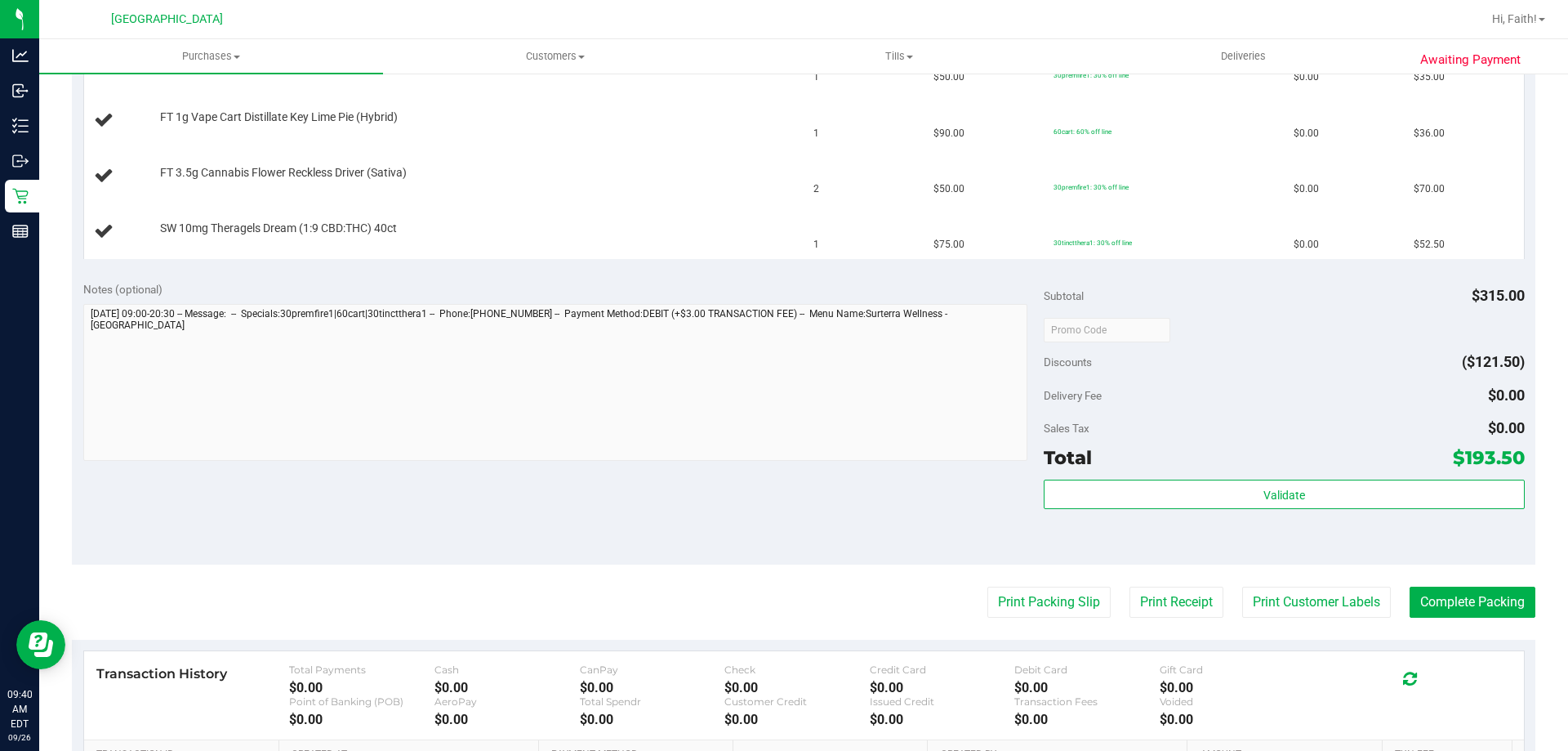
scroll to position [482, 0]
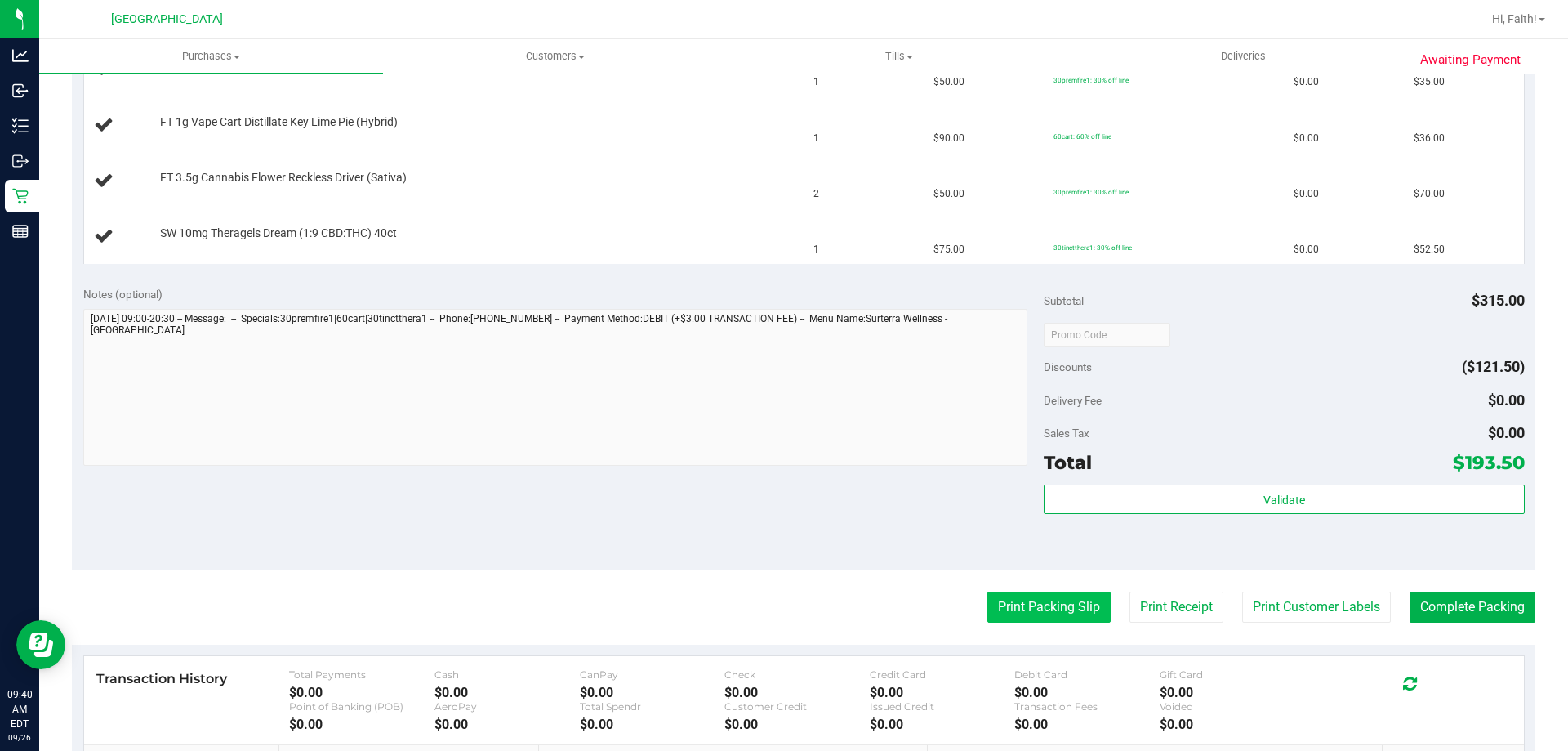
click at [1034, 619] on button "Print Packing Slip" at bounding box center [1049, 606] width 123 height 31
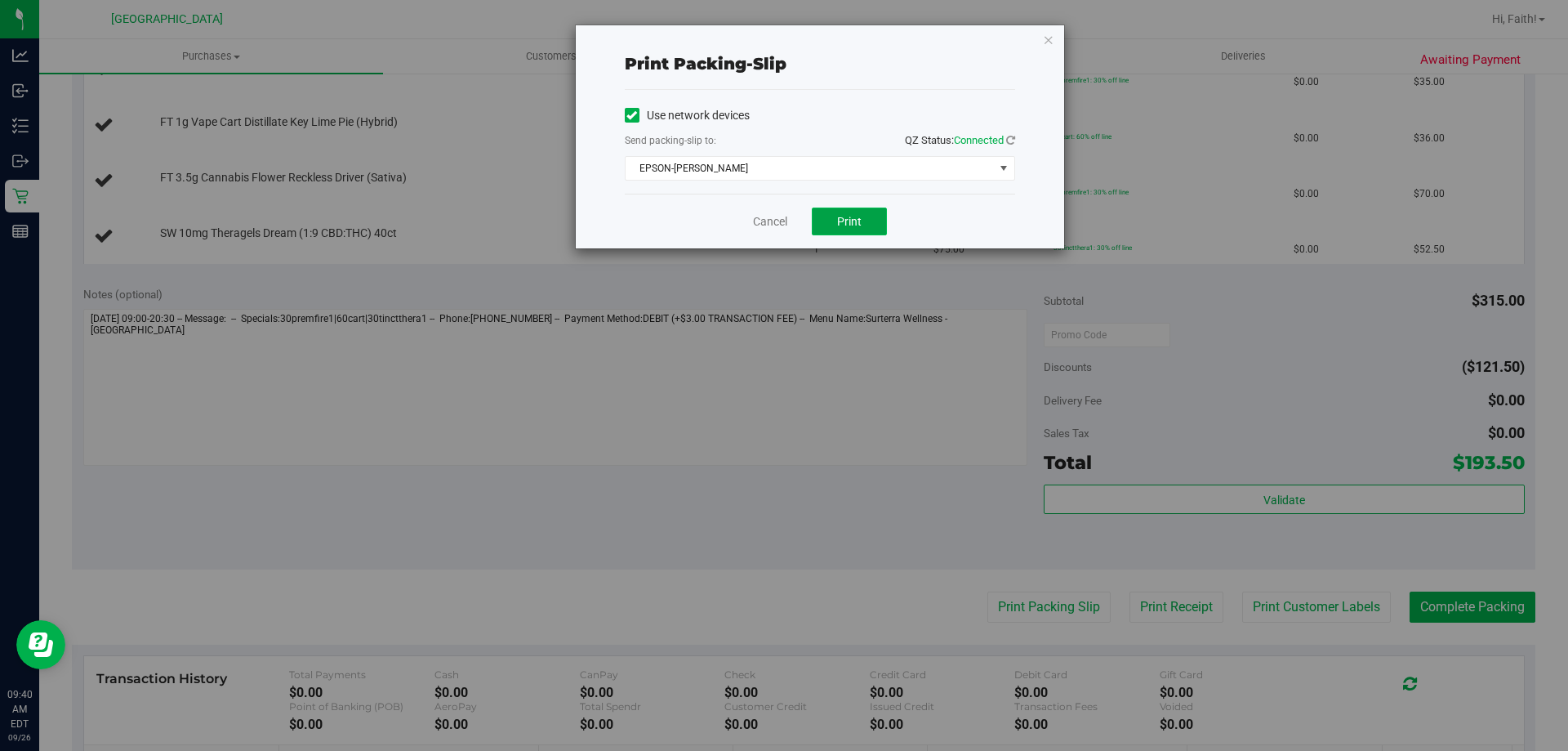
click at [859, 210] on button "Print" at bounding box center [849, 222] width 75 height 28
click at [1046, 38] on icon "button" at bounding box center [1049, 40] width 12 height 20
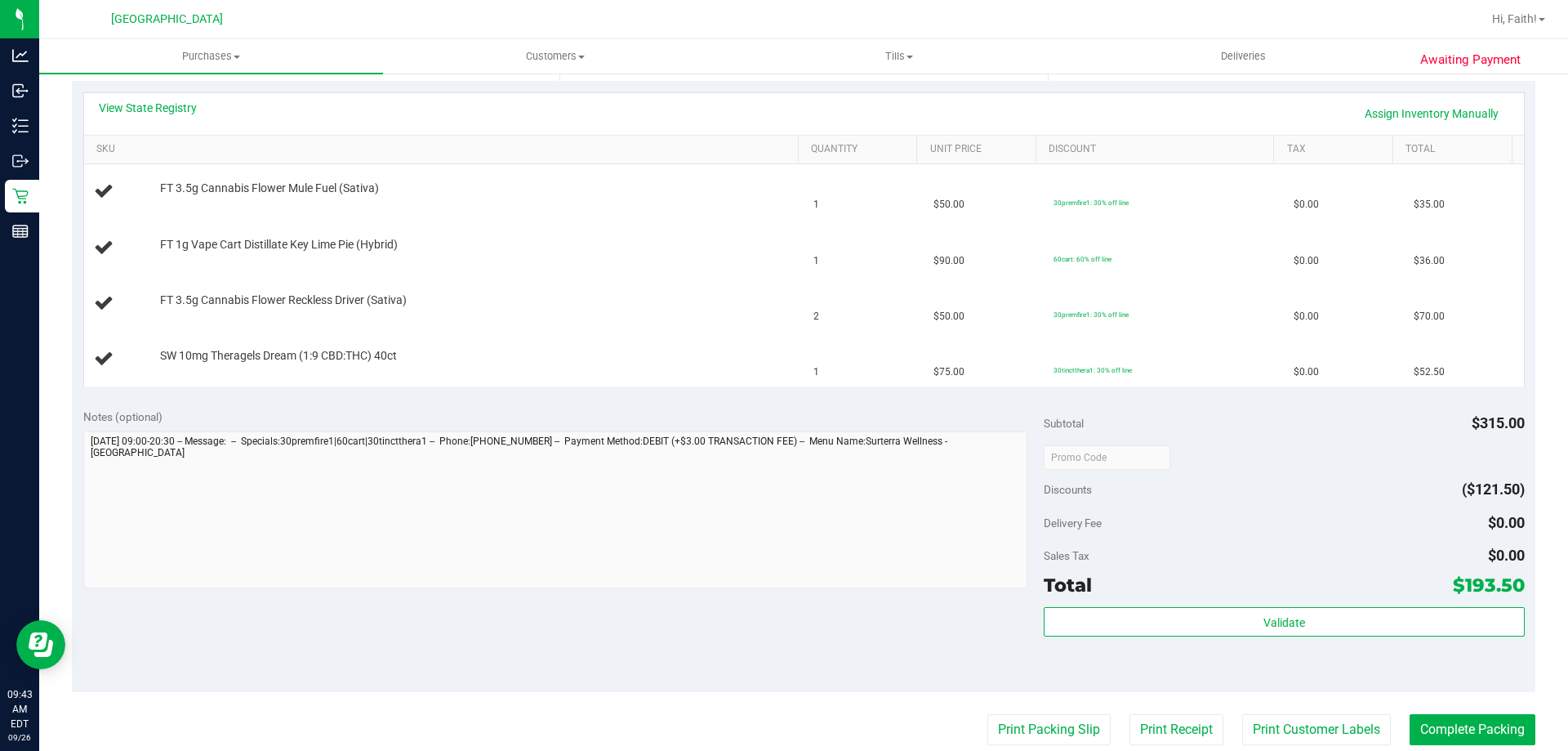
scroll to position [265, 0]
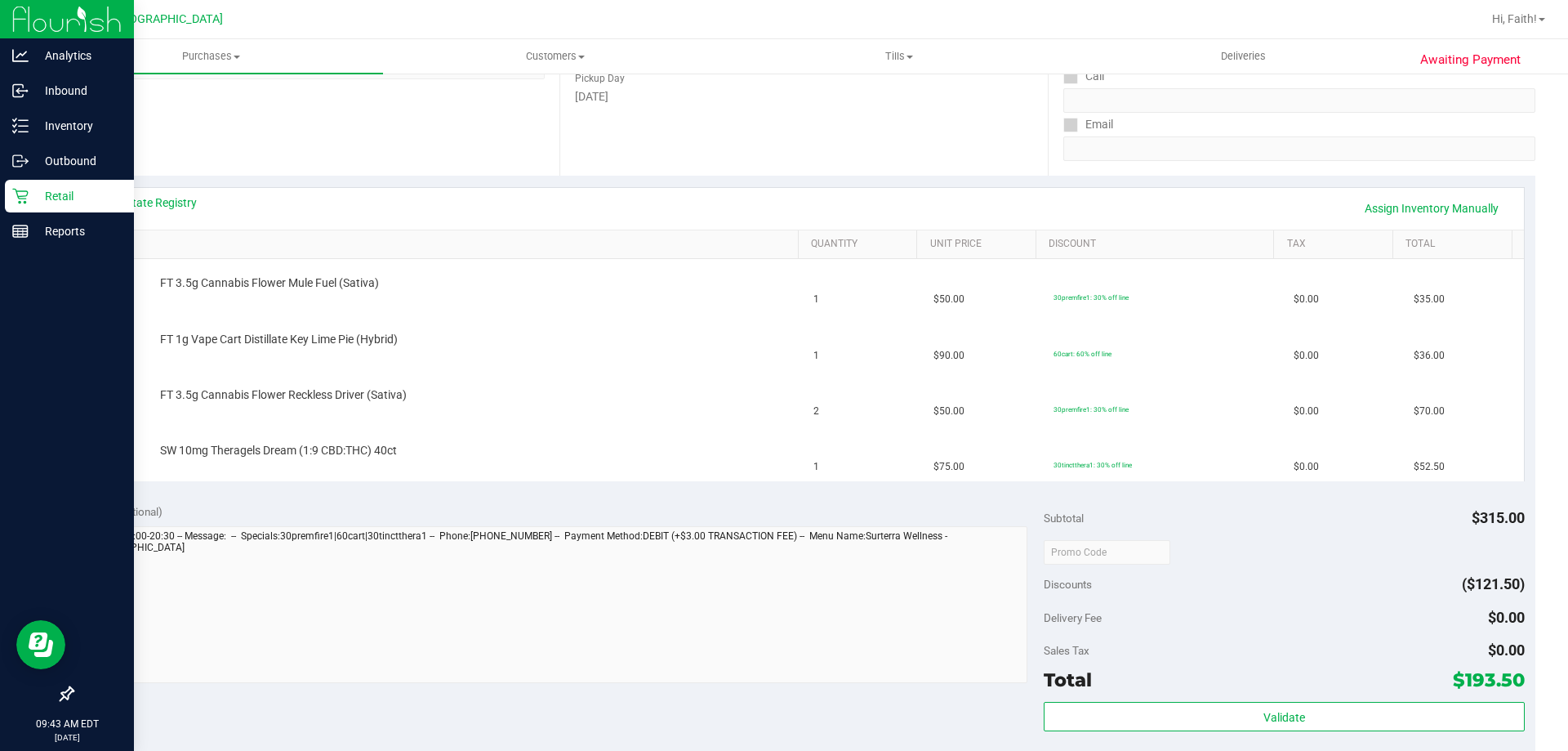
click at [18, 198] on icon at bounding box center [20, 196] width 16 height 16
